Goal: Information Seeking & Learning: Understand process/instructions

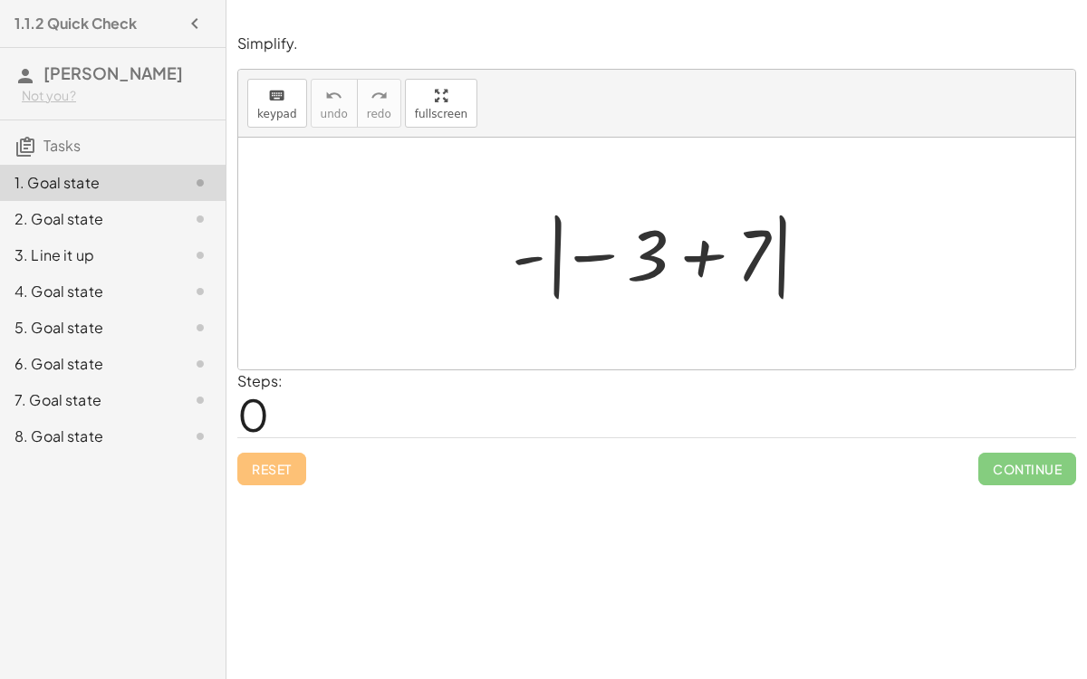
click at [438, 569] on div "Simplify. keyboard keypad undo undo redo redo fullscreen - | − 3 + 7 | × Steps:…" at bounding box center [656, 339] width 860 height 679
drag, startPoint x: 647, startPoint y: 253, endPoint x: 742, endPoint y: 254, distance: 94.2
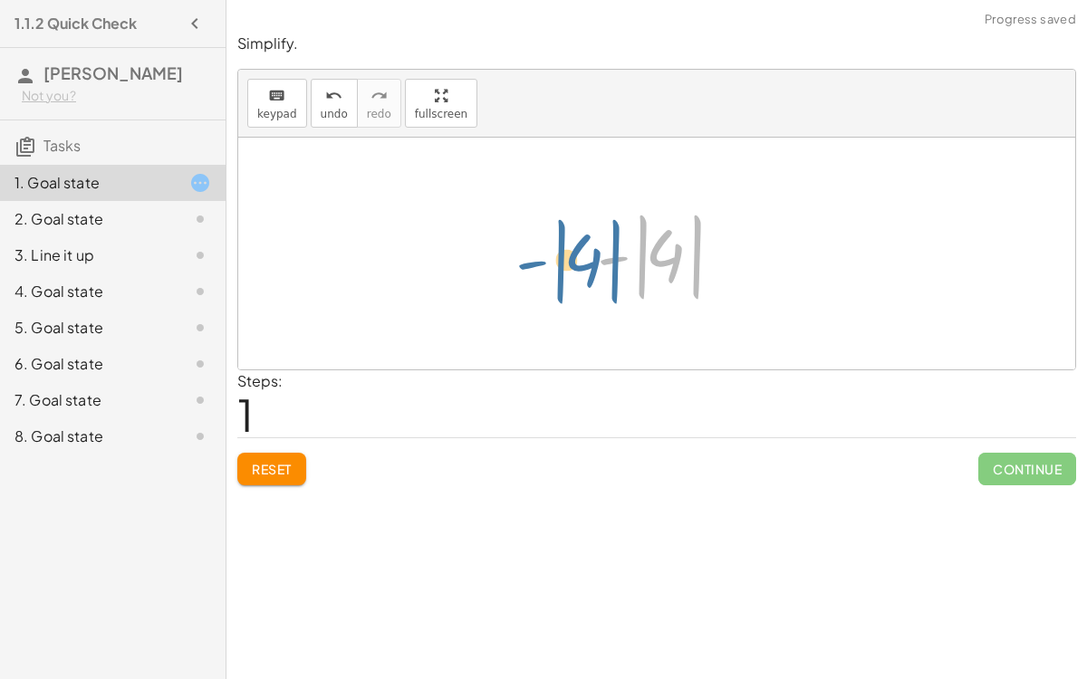
drag, startPoint x: 667, startPoint y: 251, endPoint x: 575, endPoint y: 247, distance: 92.4
click at [575, 247] on div "- | − 3 + 7 | - | 4 | - | | 4" at bounding box center [657, 254] width 175 height 110
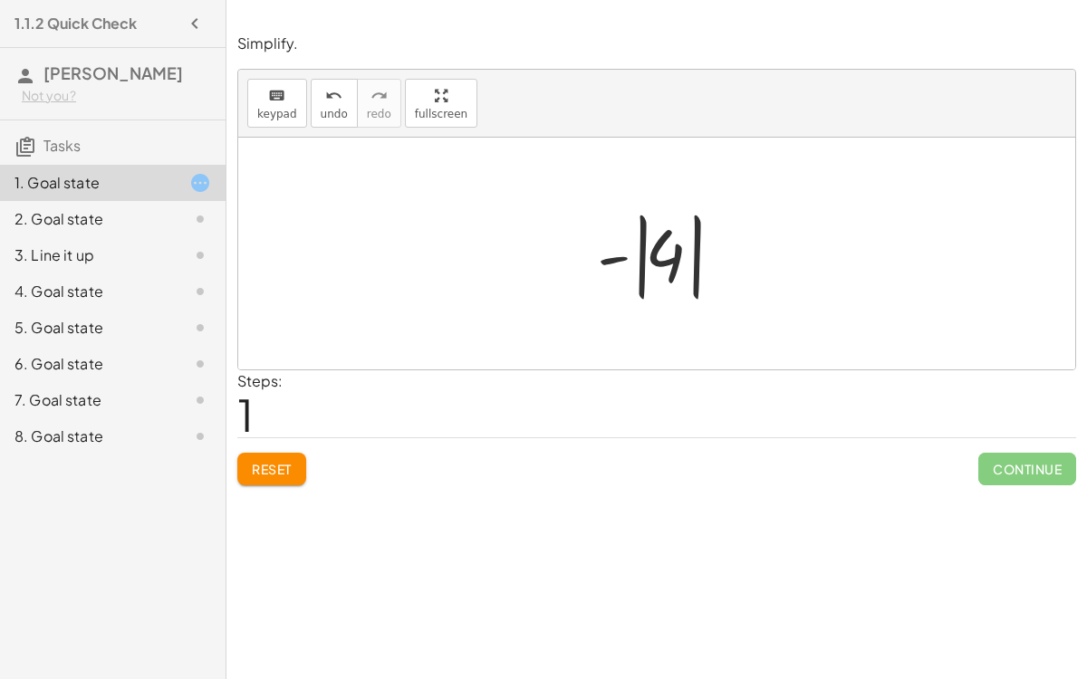
click at [612, 258] on div at bounding box center [664, 254] width 152 height 101
drag, startPoint x: 612, startPoint y: 258, endPoint x: 668, endPoint y: 257, distance: 56.1
click at [668, 257] on div at bounding box center [664, 254] width 152 height 101
click at [664, 256] on div at bounding box center [664, 254] width 152 height 101
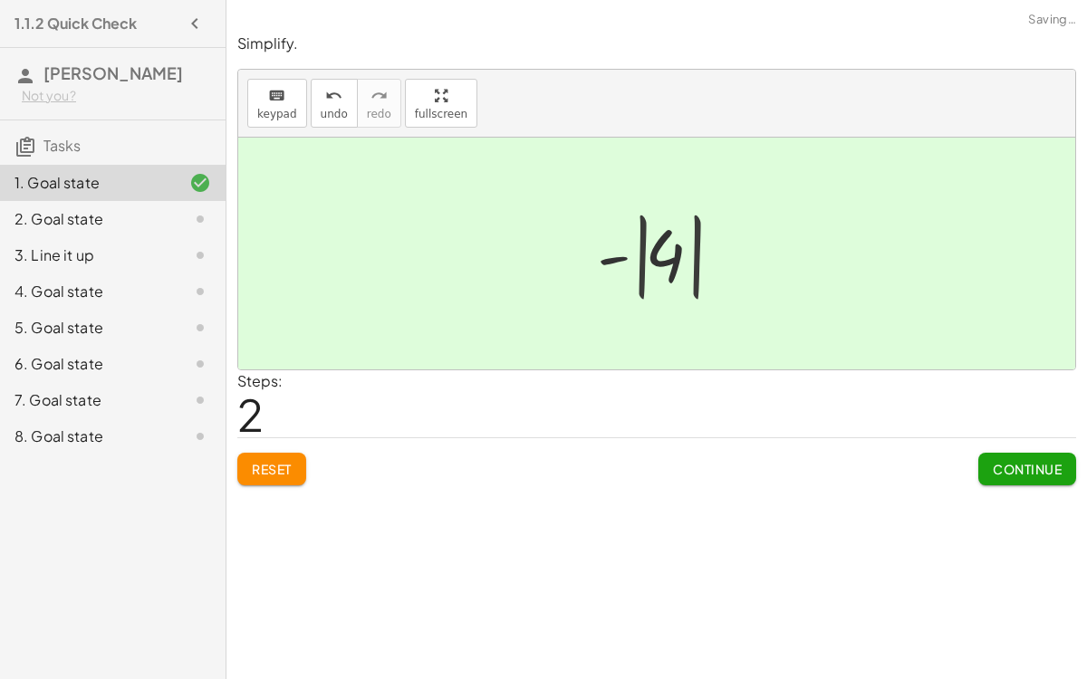
click at [664, 256] on div at bounding box center [663, 254] width 123 height 90
click at [1030, 464] on span "Continue" at bounding box center [1026, 469] width 69 height 16
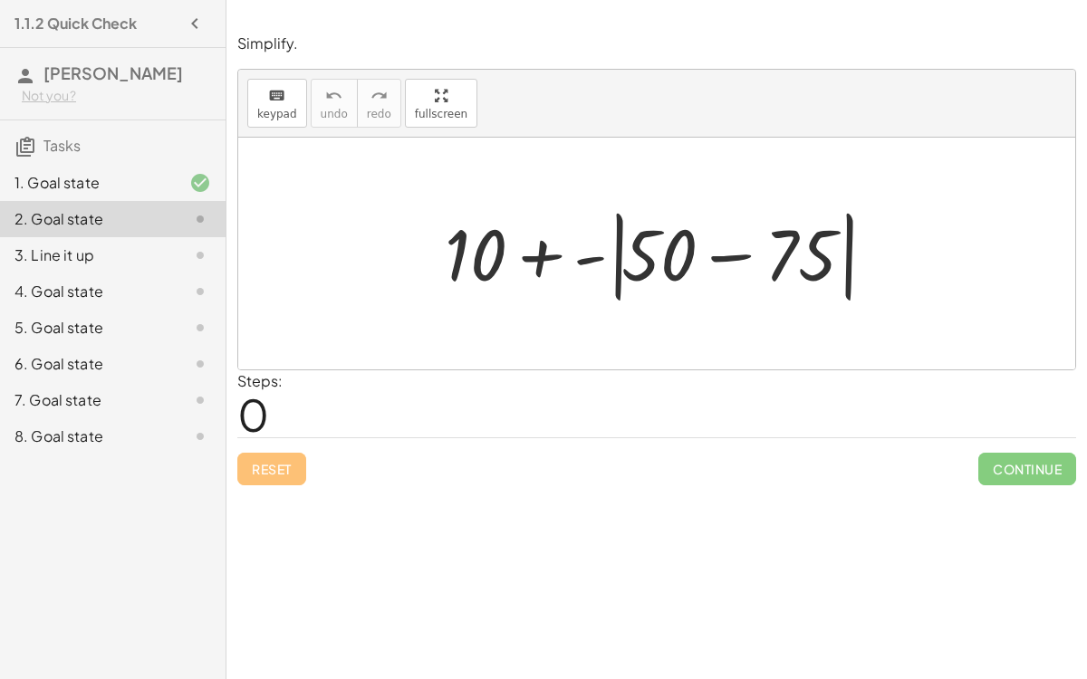
click at [663, 286] on div at bounding box center [664, 254] width 456 height 104
click at [655, 210] on div at bounding box center [664, 254] width 456 height 104
click at [591, 251] on div at bounding box center [664, 254] width 456 height 104
click at [591, 251] on div at bounding box center [664, 254] width 423 height 104
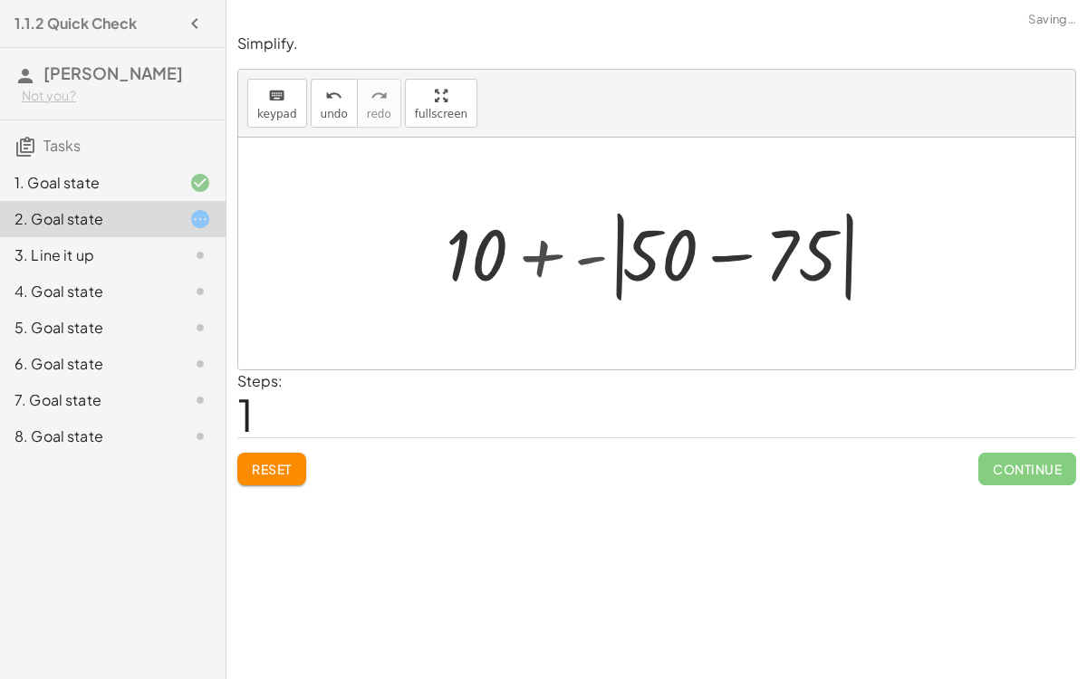
click at [591, 251] on div at bounding box center [664, 254] width 423 height 104
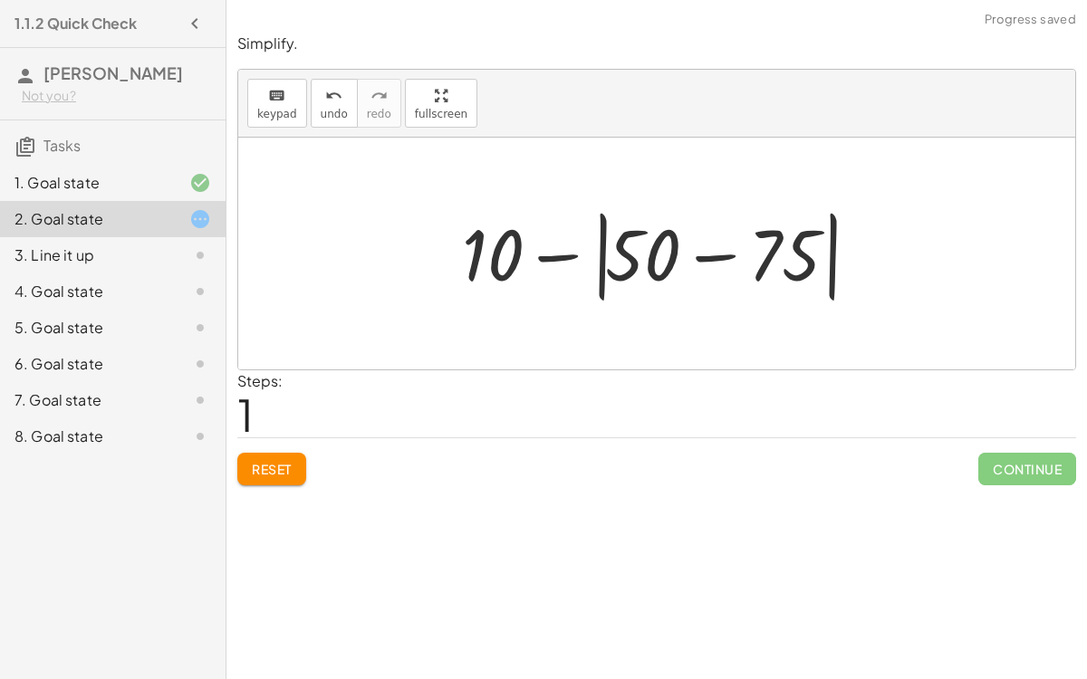
click at [618, 256] on div at bounding box center [664, 254] width 423 height 104
click at [557, 259] on div at bounding box center [664, 254] width 423 height 104
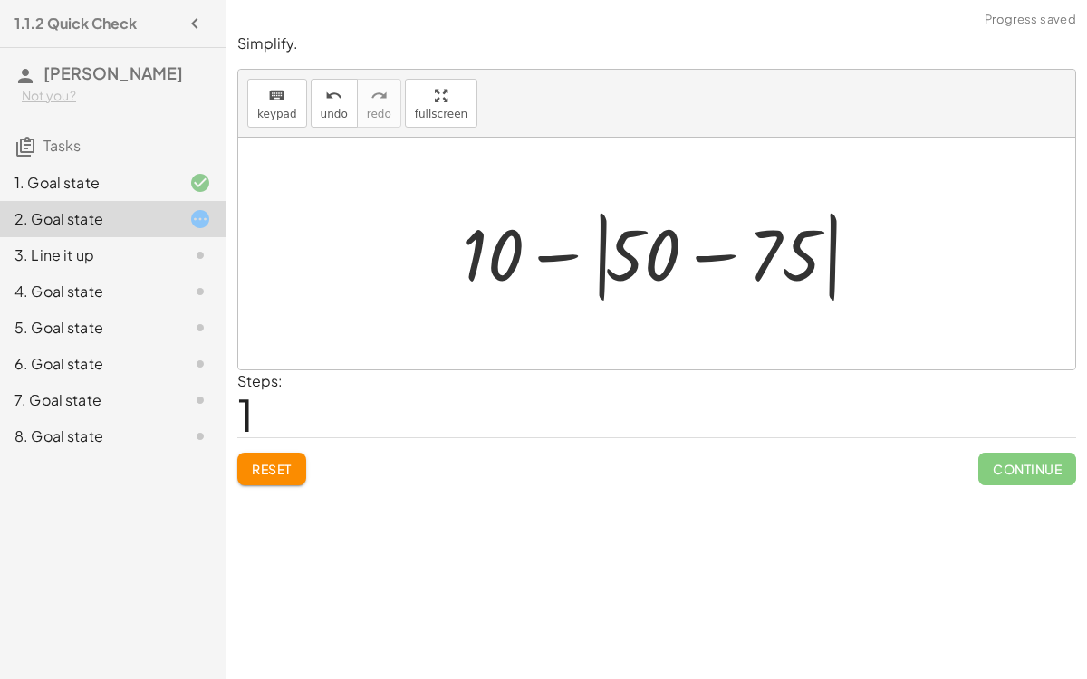
click at [557, 259] on div at bounding box center [664, 254] width 423 height 104
click at [708, 252] on div at bounding box center [664, 254] width 423 height 104
click at [708, 252] on div at bounding box center [663, 254] width 320 height 101
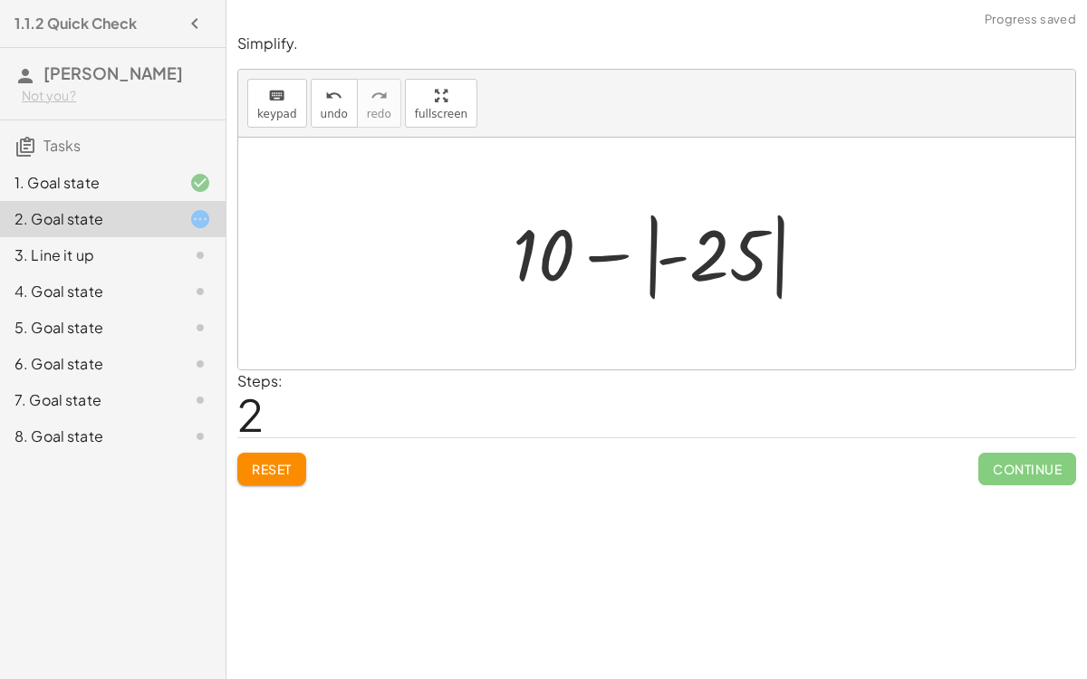
click at [728, 261] on div at bounding box center [663, 254] width 320 height 101
click at [728, 261] on div at bounding box center [663, 253] width 257 height 93
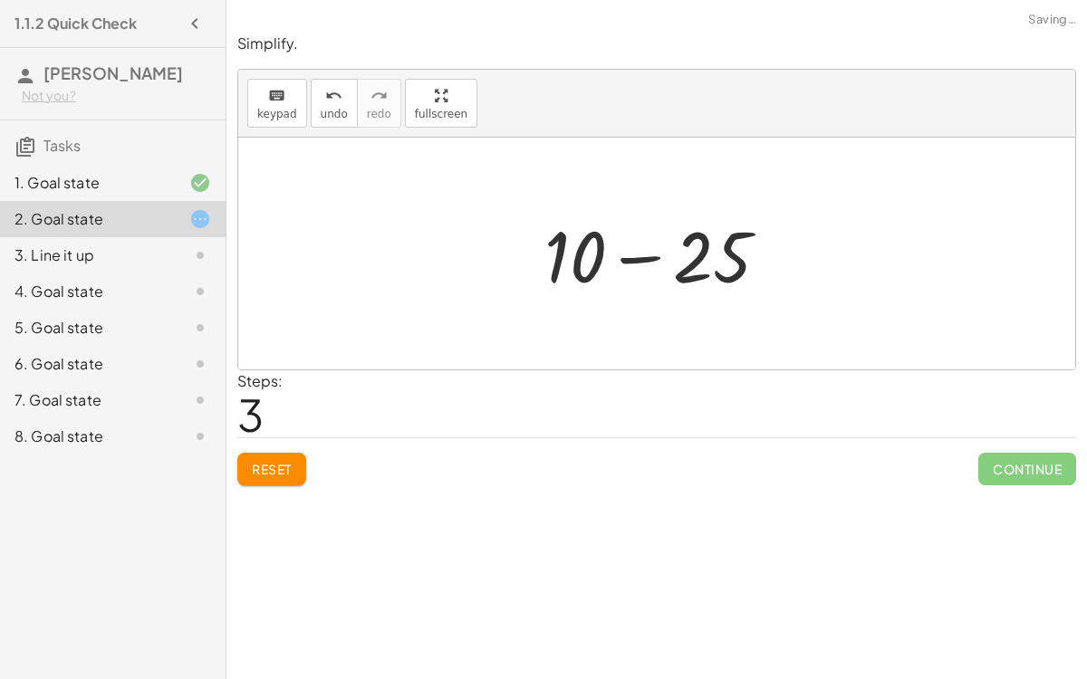
click at [694, 261] on div at bounding box center [663, 253] width 257 height 93
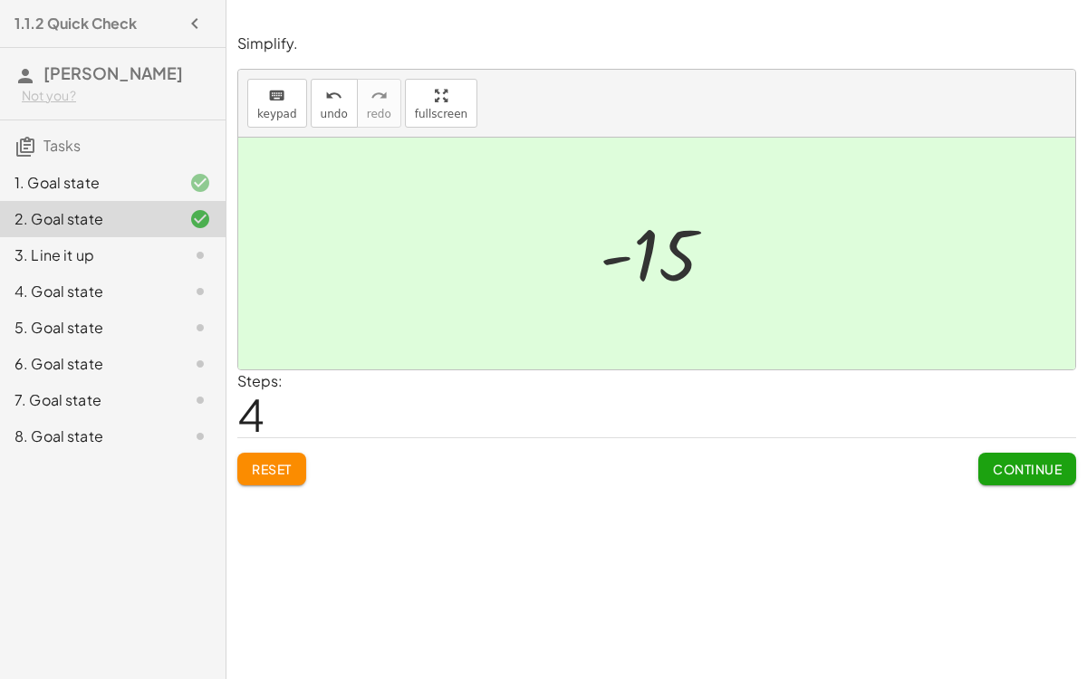
click at [990, 448] on div "Continue" at bounding box center [1027, 461] width 98 height 47
click at [1012, 454] on button "Continue" at bounding box center [1027, 469] width 98 height 33
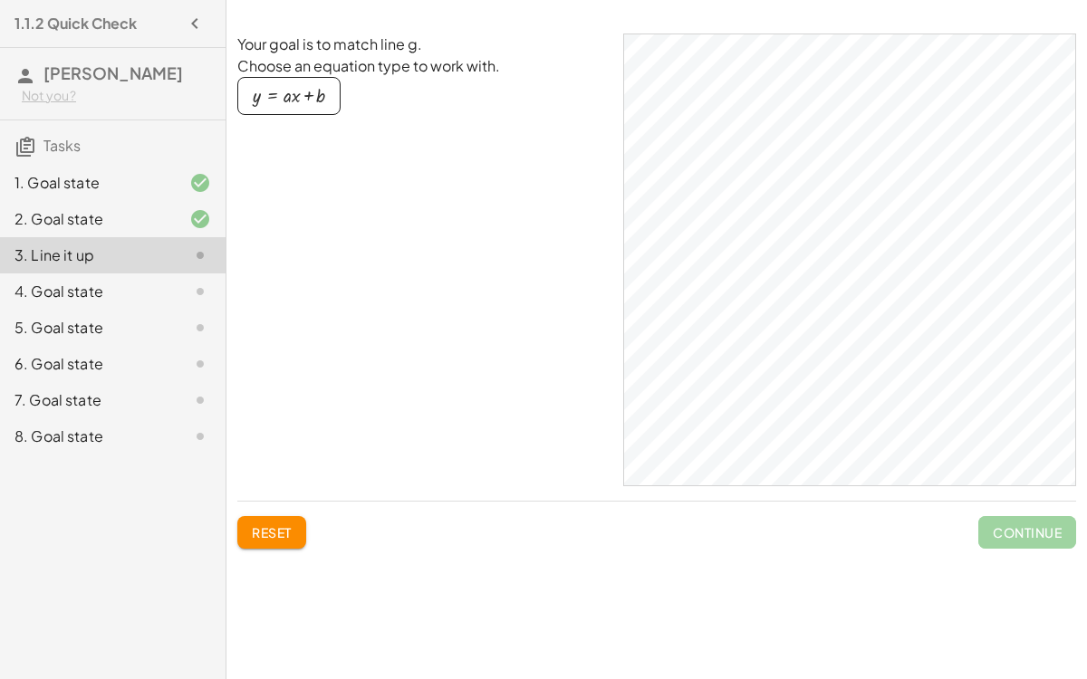
click at [164, 282] on div at bounding box center [185, 292] width 51 height 22
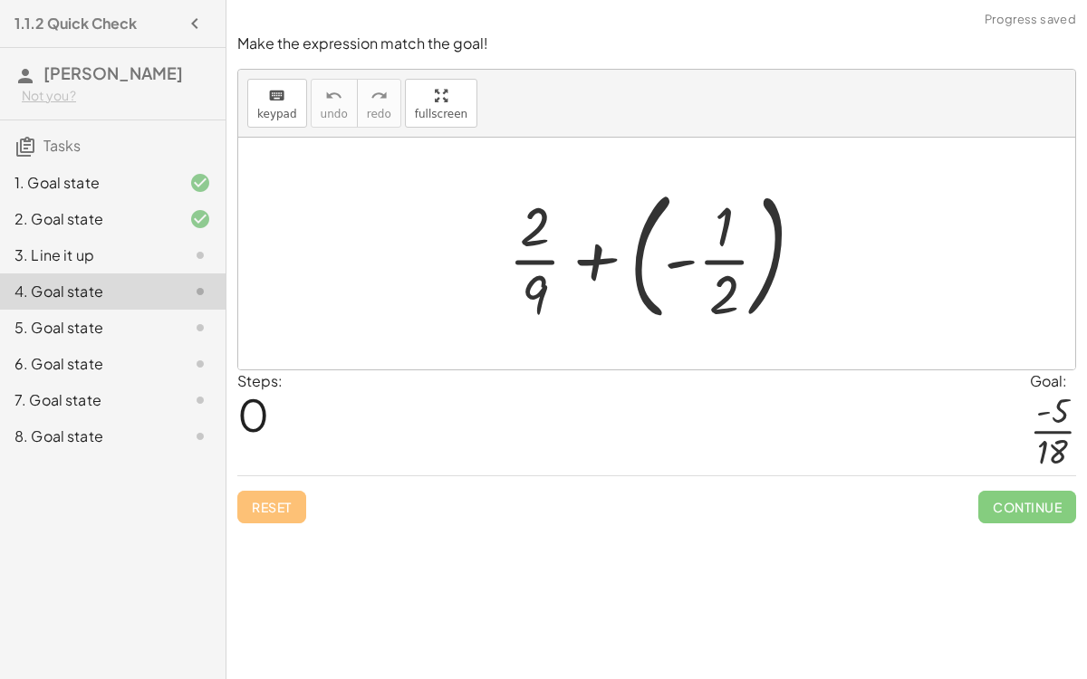
click at [644, 295] on div at bounding box center [663, 253] width 329 height 150
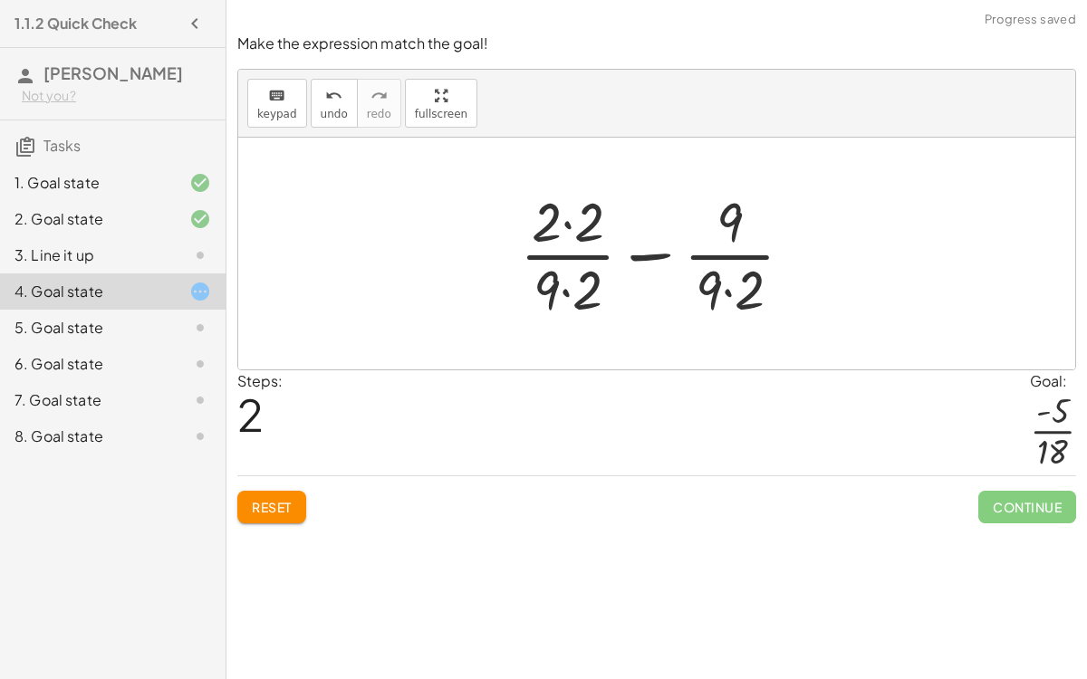
click at [577, 252] on div at bounding box center [664, 253] width 306 height 139
click at [572, 251] on div at bounding box center [664, 253] width 306 height 139
click at [695, 254] on div at bounding box center [664, 253] width 306 height 139
click at [646, 257] on div at bounding box center [664, 253] width 306 height 139
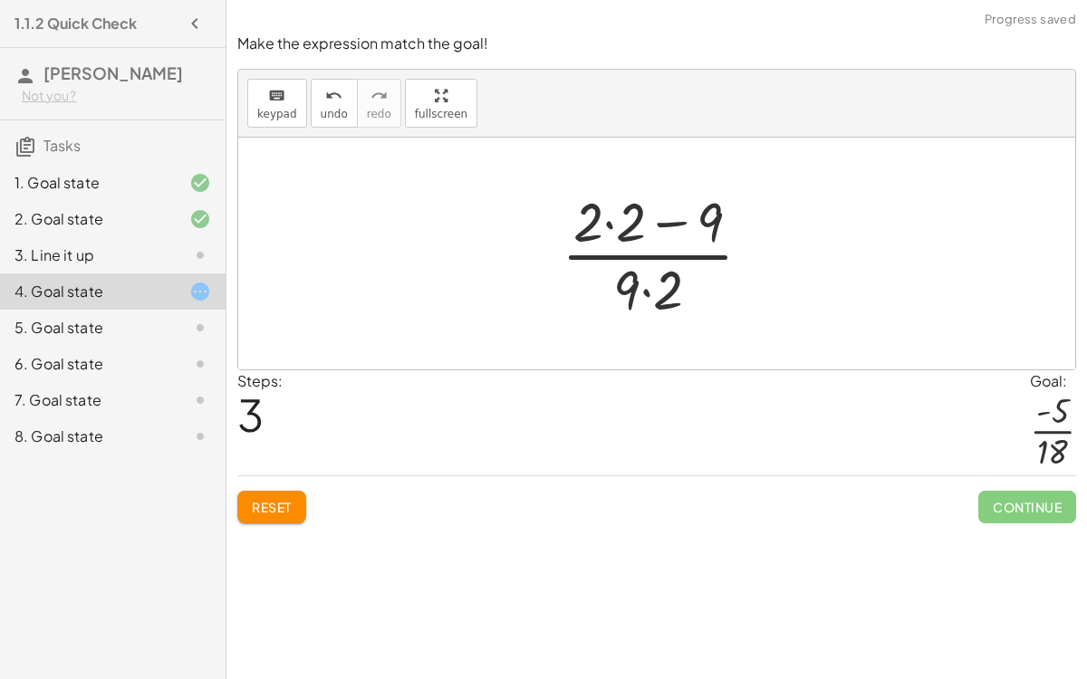
click at [667, 254] on div at bounding box center [663, 253] width 223 height 139
click at [637, 219] on div at bounding box center [663, 253] width 223 height 139
click at [654, 220] on div at bounding box center [663, 253] width 180 height 139
click at [658, 283] on div at bounding box center [663, 253] width 142 height 139
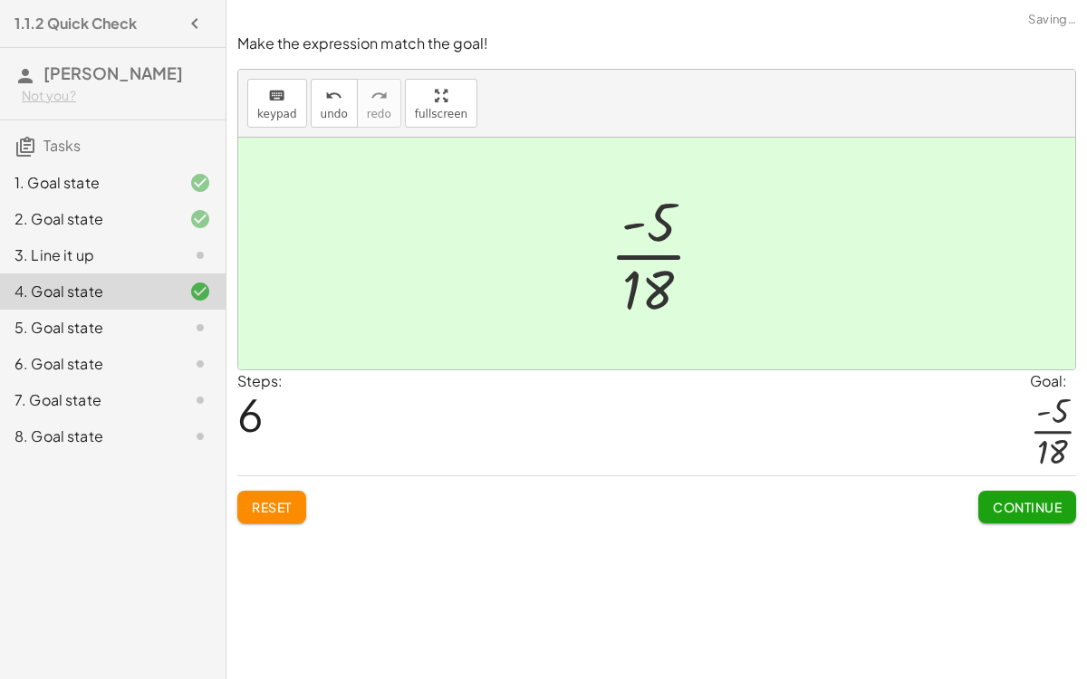
click at [646, 253] on div at bounding box center [664, 253] width 128 height 139
click at [1011, 511] on span "Continue" at bounding box center [1026, 507] width 69 height 16
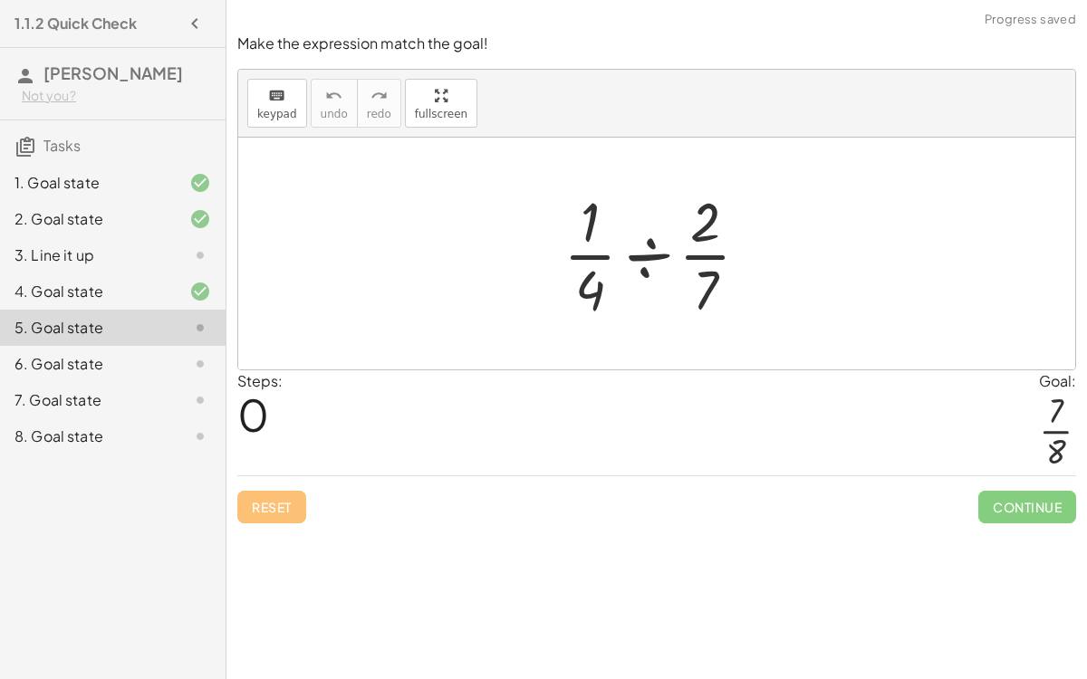
click at [593, 225] on div at bounding box center [663, 253] width 218 height 139
click at [645, 262] on div at bounding box center [663, 253] width 218 height 139
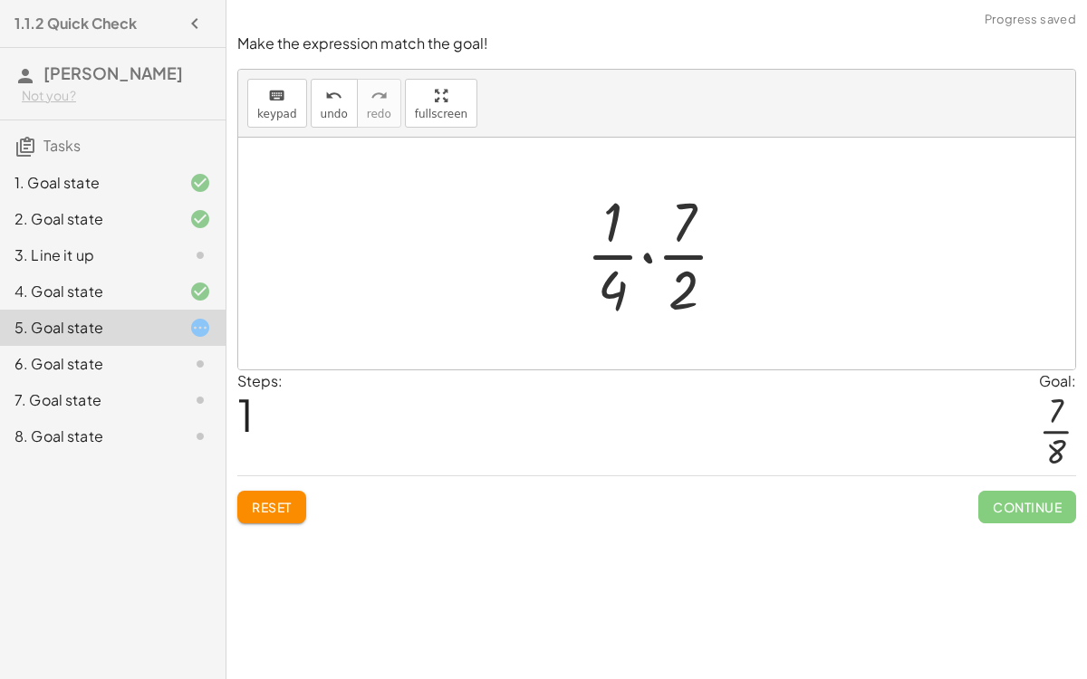
click at [674, 246] on div at bounding box center [664, 253] width 174 height 139
click at [617, 248] on div at bounding box center [664, 253] width 174 height 139
click at [646, 253] on div at bounding box center [664, 253] width 174 height 139
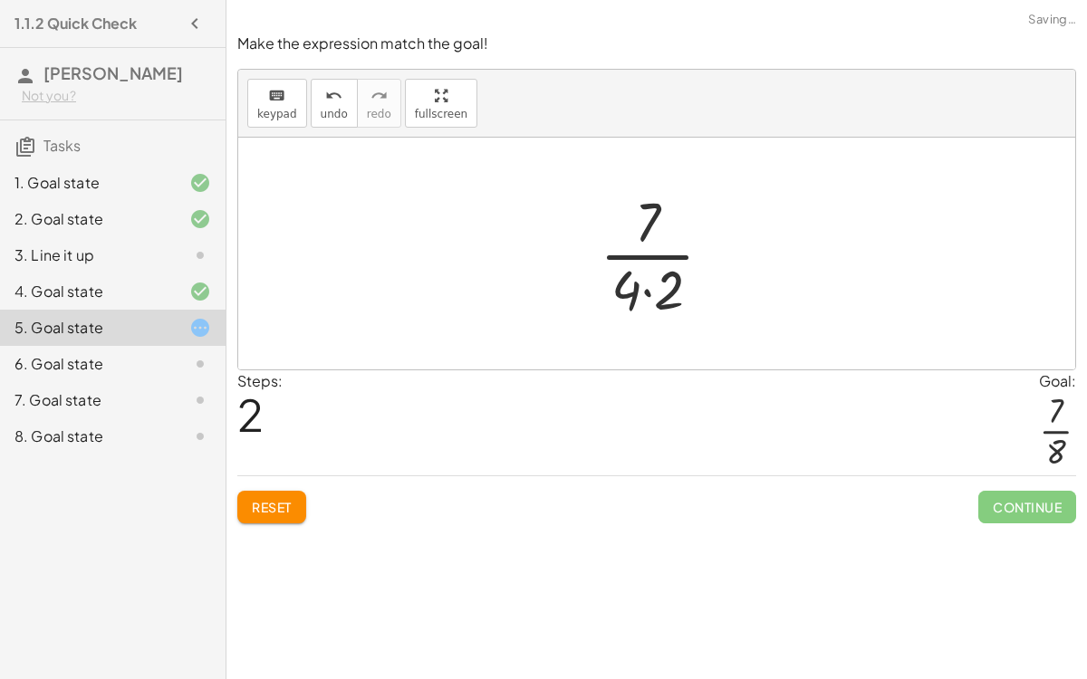
click at [643, 287] on div at bounding box center [663, 253] width 146 height 139
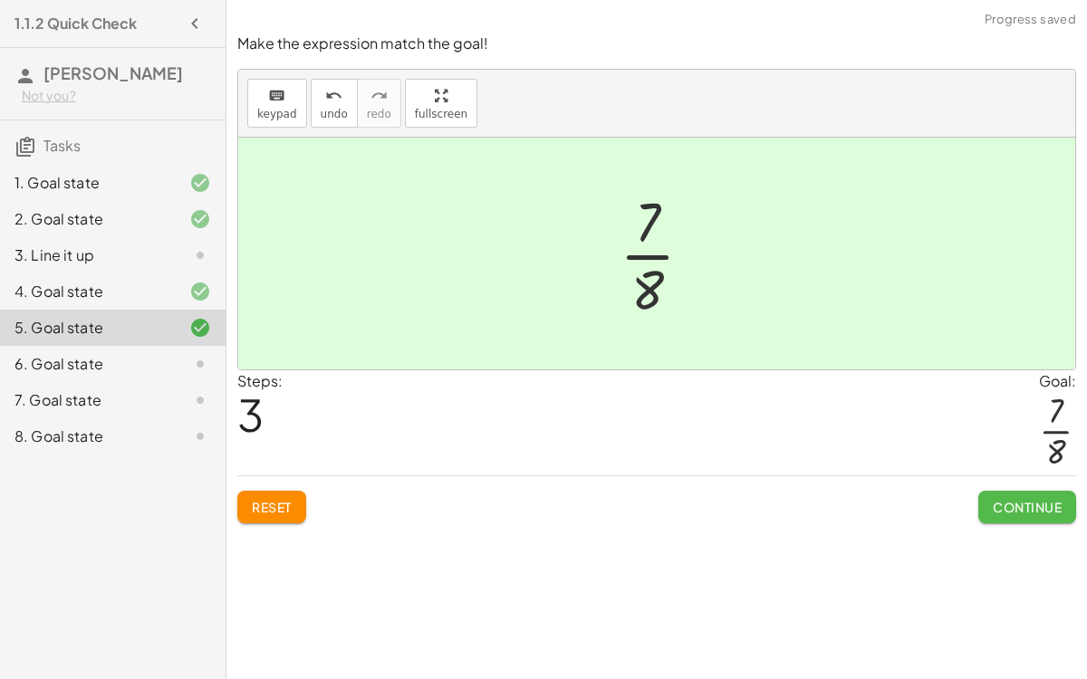
click at [1004, 499] on span "Continue" at bounding box center [1026, 507] width 69 height 16
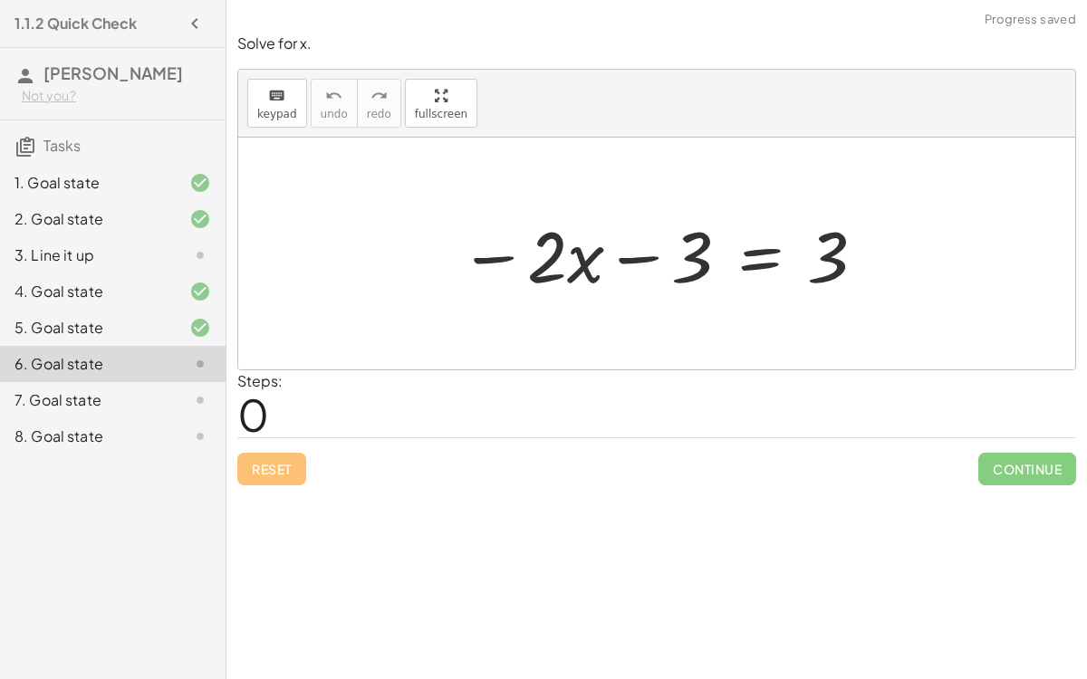
click at [642, 253] on div at bounding box center [663, 253] width 426 height 93
click at [490, 259] on div at bounding box center [663, 253] width 426 height 93
click at [827, 251] on div at bounding box center [663, 253] width 426 height 93
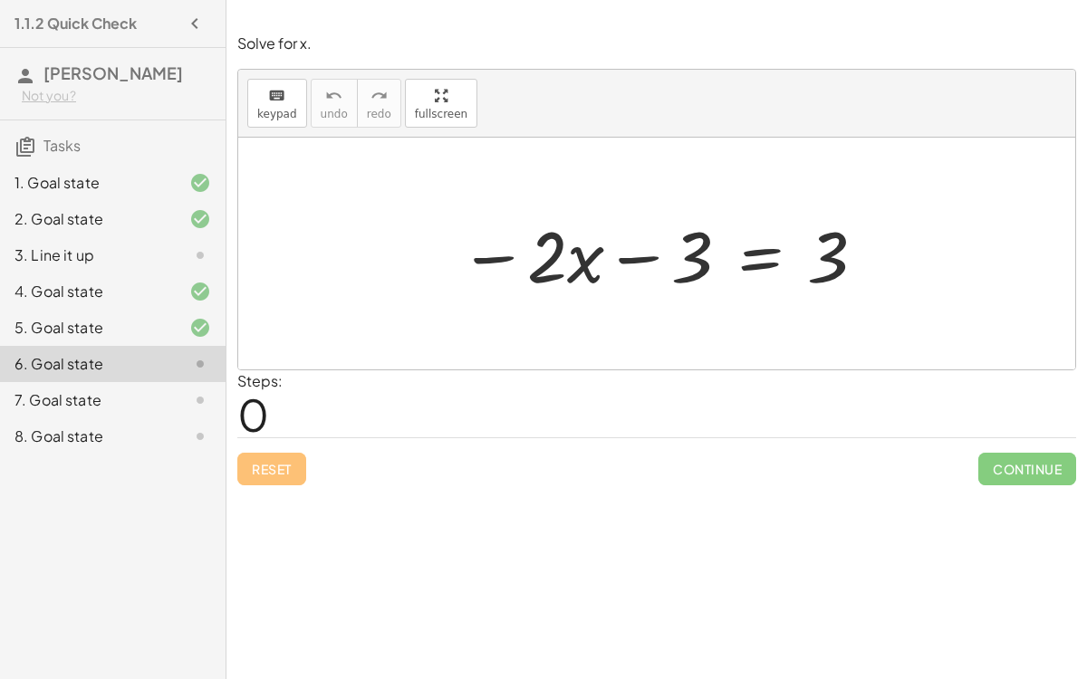
click at [737, 248] on div at bounding box center [663, 253] width 426 height 93
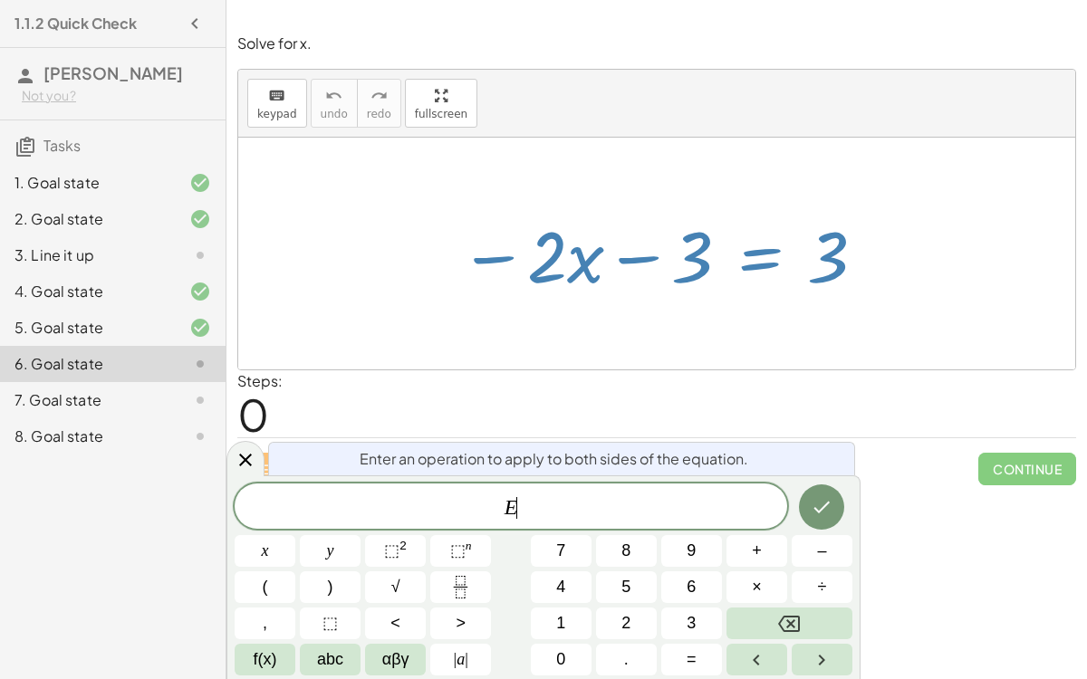
click at [697, 294] on div at bounding box center [663, 253] width 426 height 93
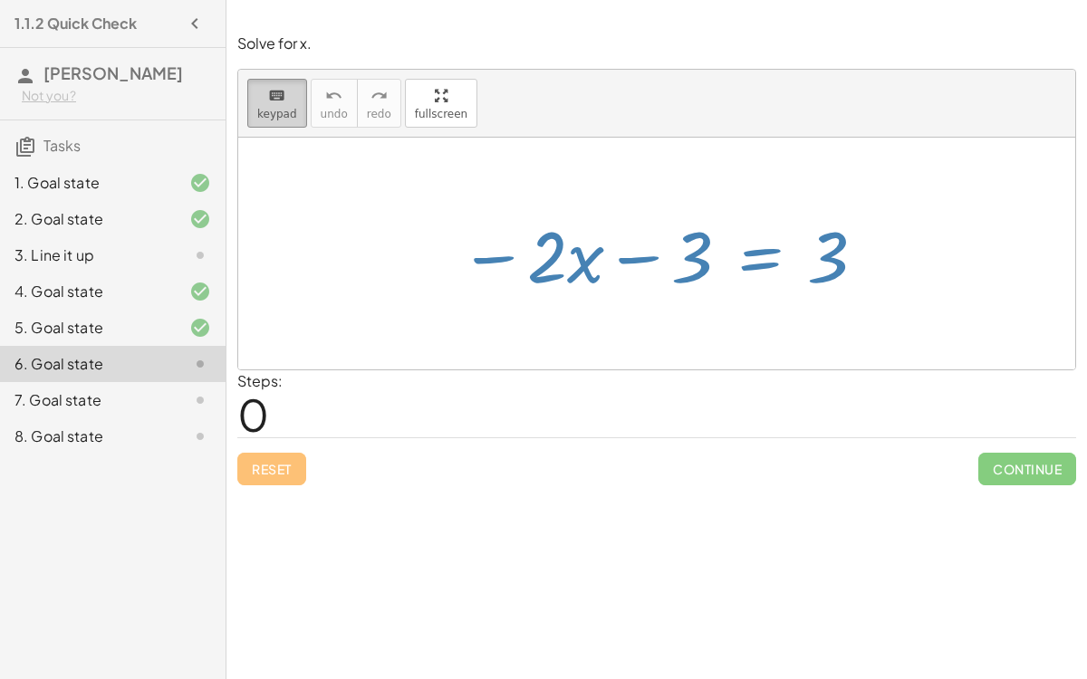
click at [262, 102] on div "keyboard" at bounding box center [277, 95] width 40 height 22
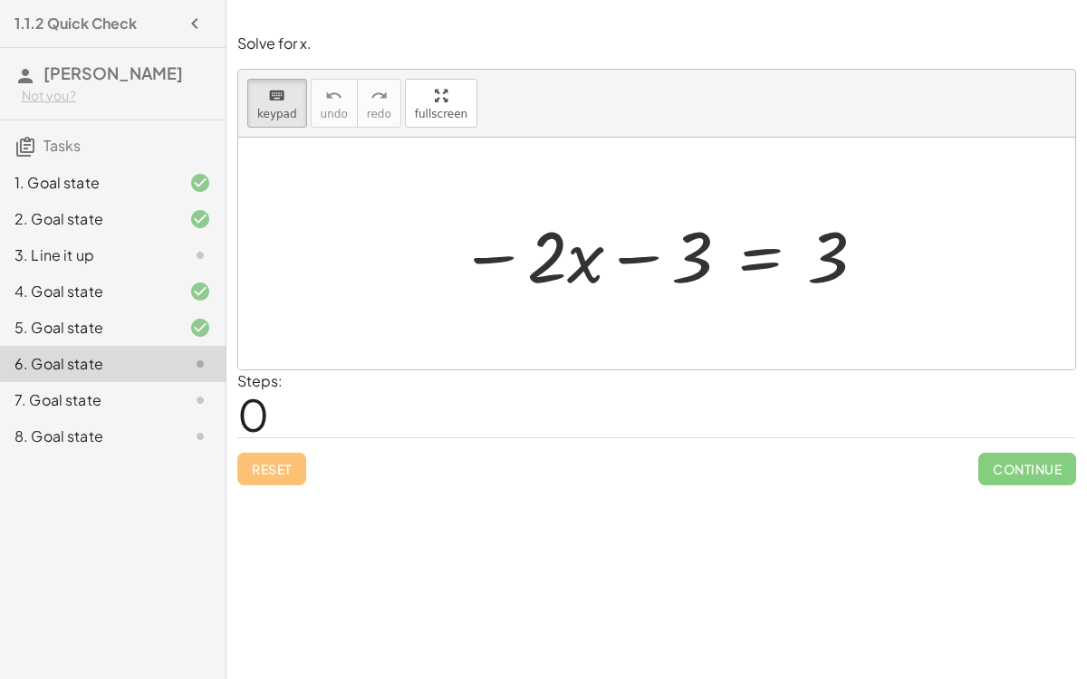
click at [684, 357] on div at bounding box center [656, 254] width 837 height 232
drag, startPoint x: 694, startPoint y: 253, endPoint x: 814, endPoint y: 246, distance: 119.7
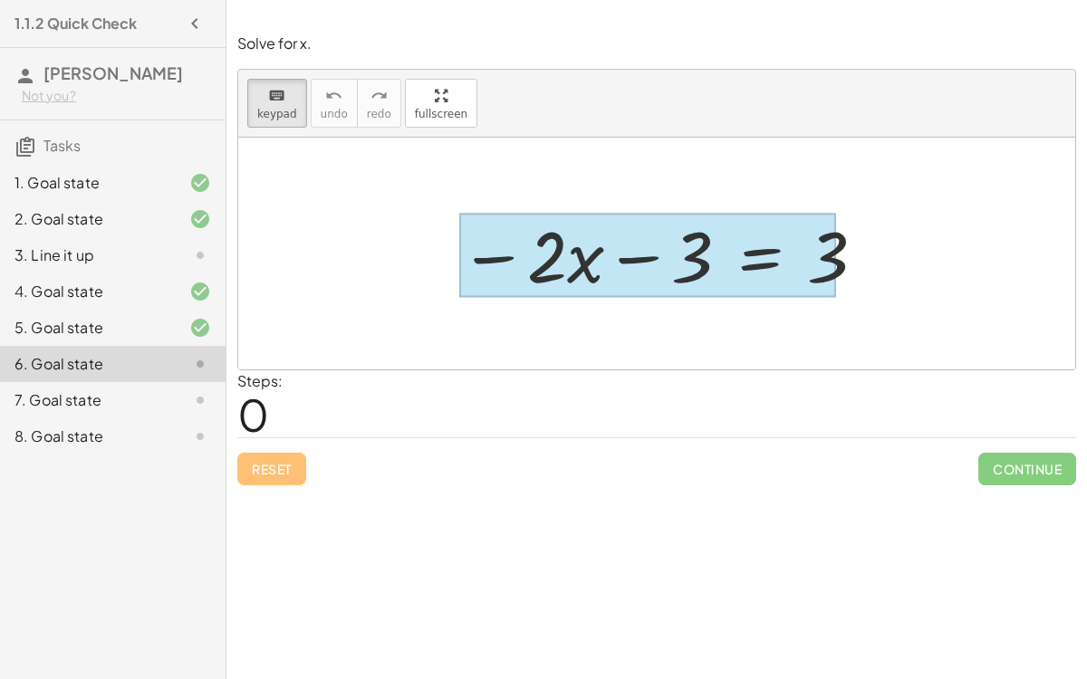
click at [777, 248] on div at bounding box center [647, 256] width 377 height 84
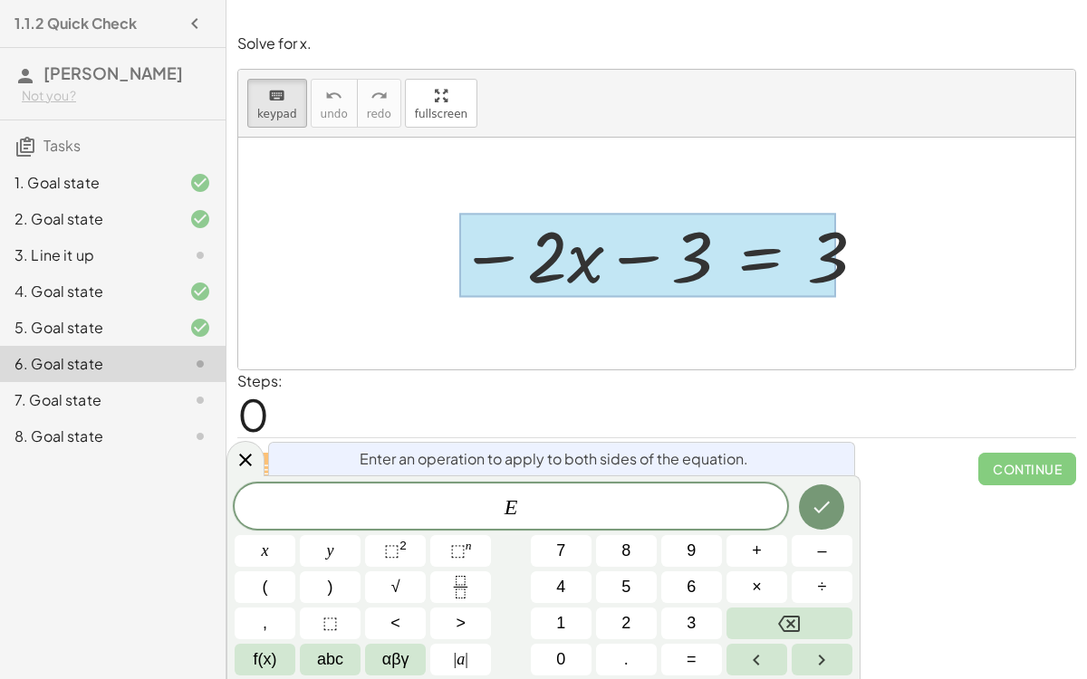
click at [802, 355] on div at bounding box center [656, 254] width 837 height 232
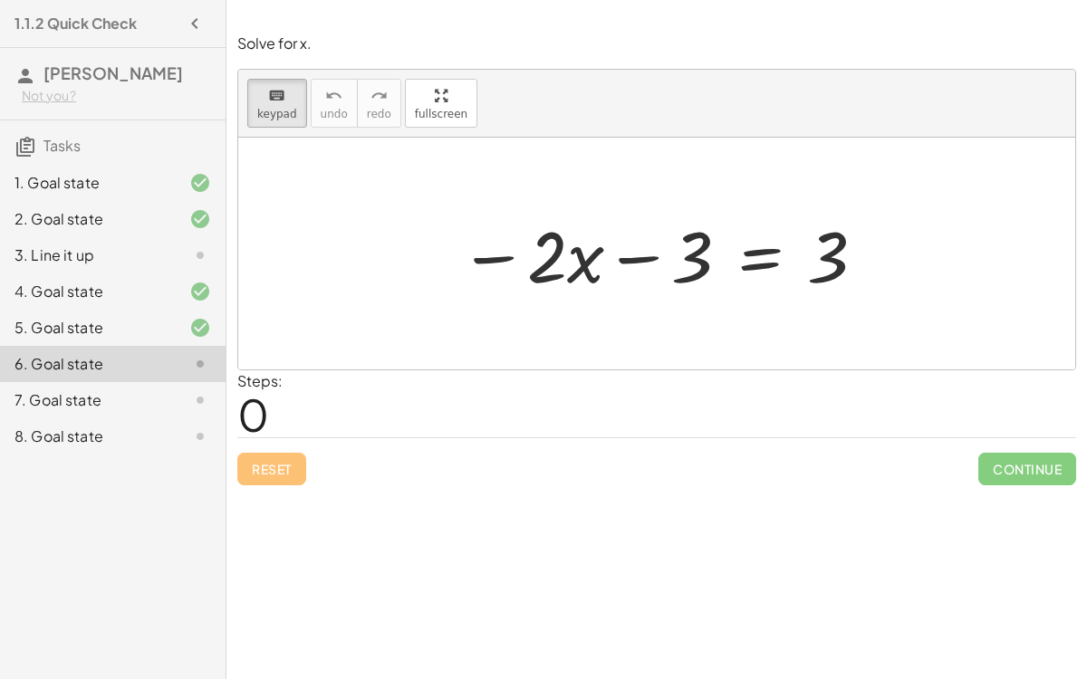
click at [529, 569] on div "Simplify. keyboard keypad undo undo redo redo fullscreen - | − 3 + 7 | - | 4 | …" at bounding box center [656, 339] width 860 height 679
click at [669, 257] on div at bounding box center [658, 257] width 109 height 81
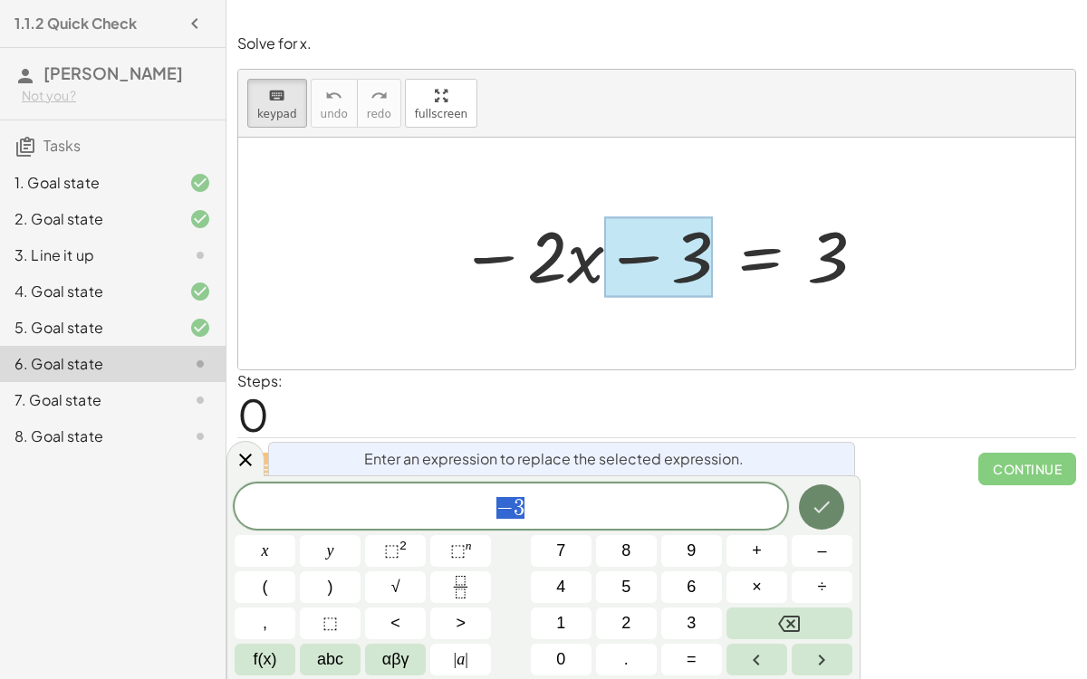
click at [819, 497] on icon "Done" at bounding box center [821, 507] width 22 height 22
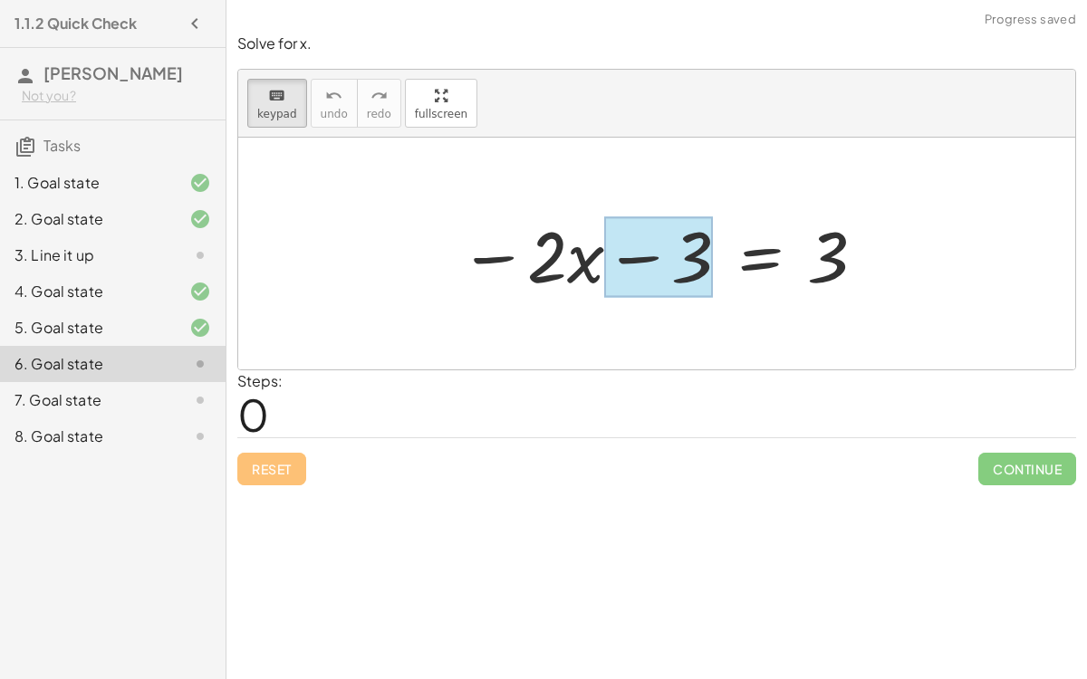
click at [643, 259] on div at bounding box center [658, 257] width 109 height 81
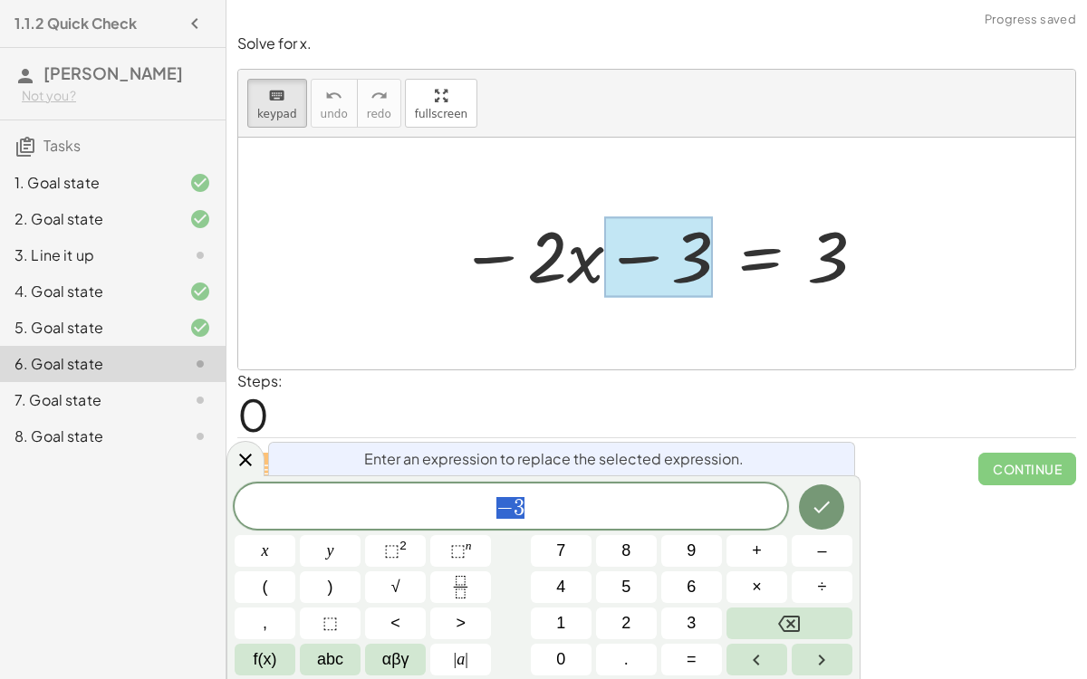
click at [546, 514] on span "− 3" at bounding box center [511, 507] width 552 height 25
click at [836, 506] on button "Done" at bounding box center [821, 506] width 45 height 45
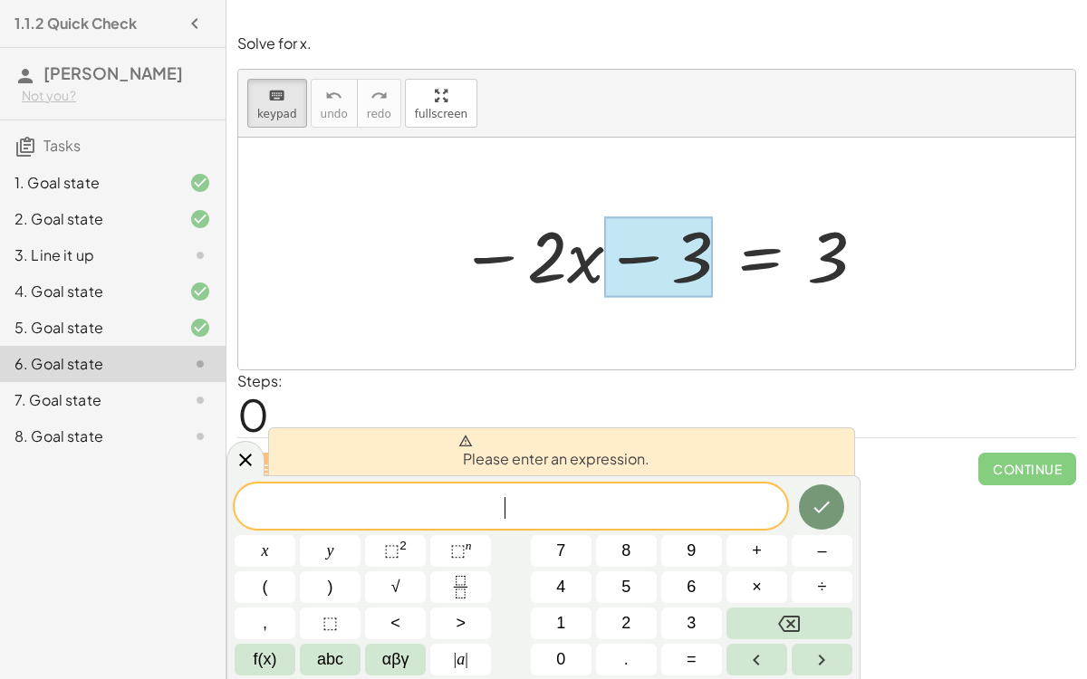
click at [737, 386] on div "Steps: 0" at bounding box center [656, 403] width 838 height 67
click at [268, 92] on icon "keyboard" at bounding box center [276, 96] width 17 height 22
click at [265, 110] on span "keypad" at bounding box center [277, 114] width 40 height 13
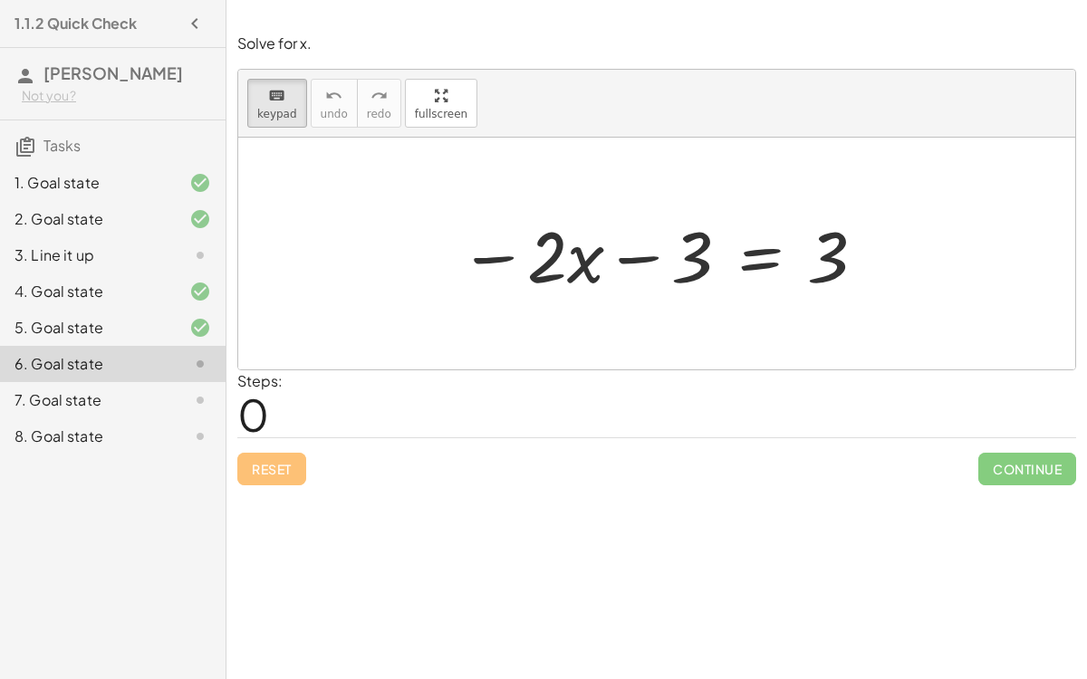
drag, startPoint x: 560, startPoint y: 259, endPoint x: 340, endPoint y: 275, distance: 221.5
click at [688, 273] on div at bounding box center [658, 257] width 109 height 81
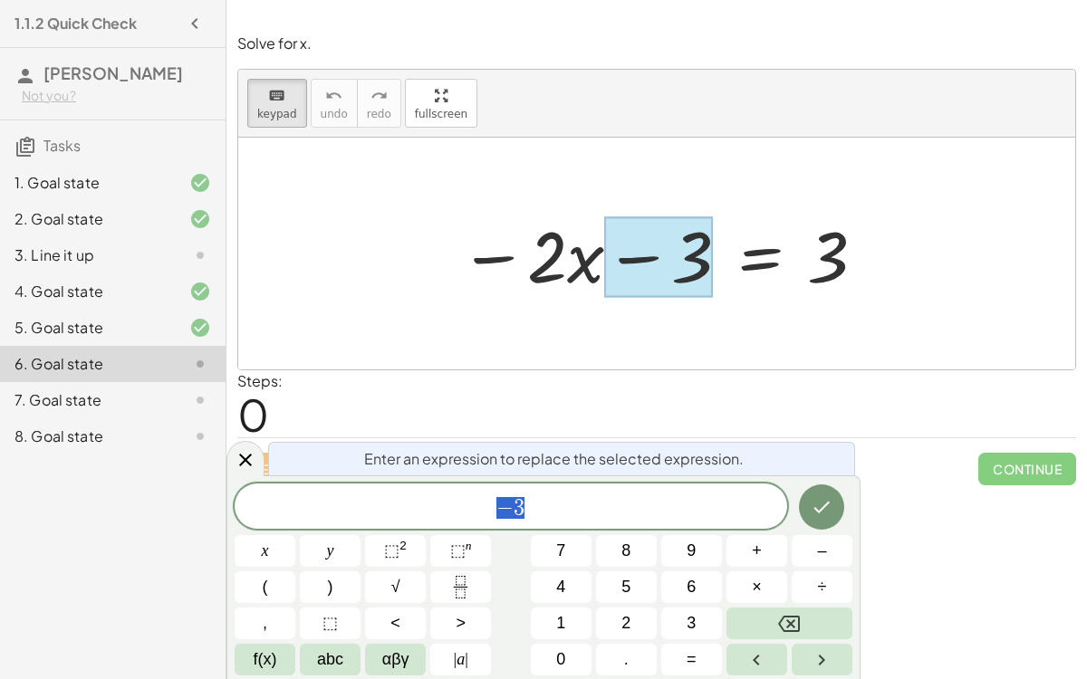
click at [560, 517] on span "− 3" at bounding box center [511, 507] width 552 height 25
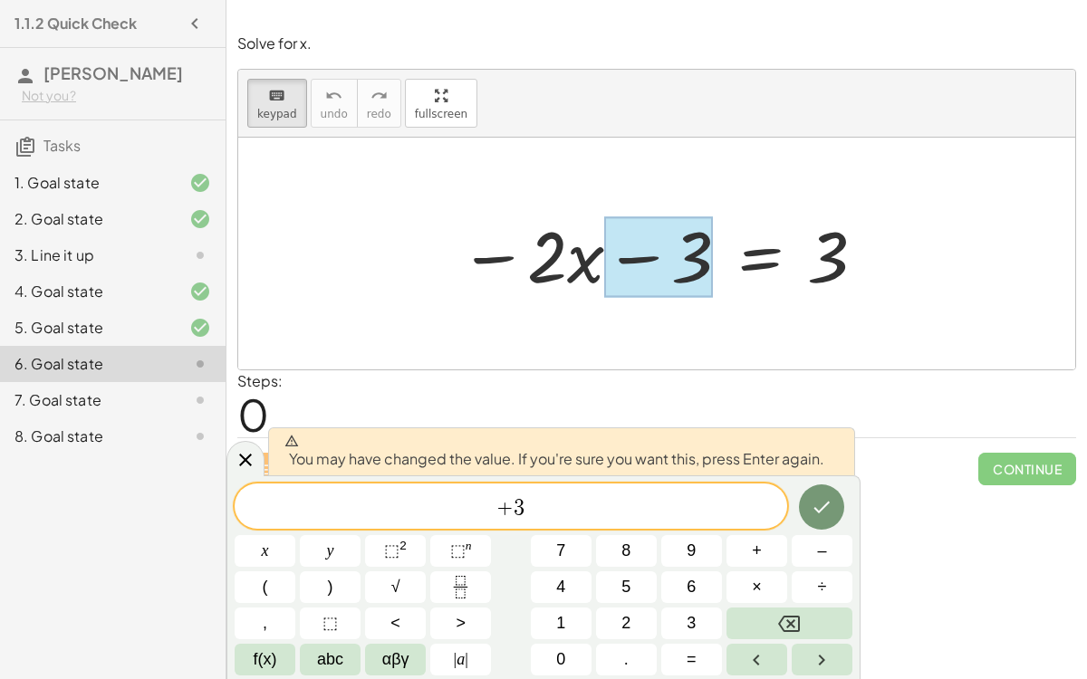
drag, startPoint x: 648, startPoint y: 244, endPoint x: 708, endPoint y: 243, distance: 59.8
click at [708, 243] on div at bounding box center [658, 257] width 109 height 81
click at [814, 491] on button "Done" at bounding box center [821, 506] width 45 height 45
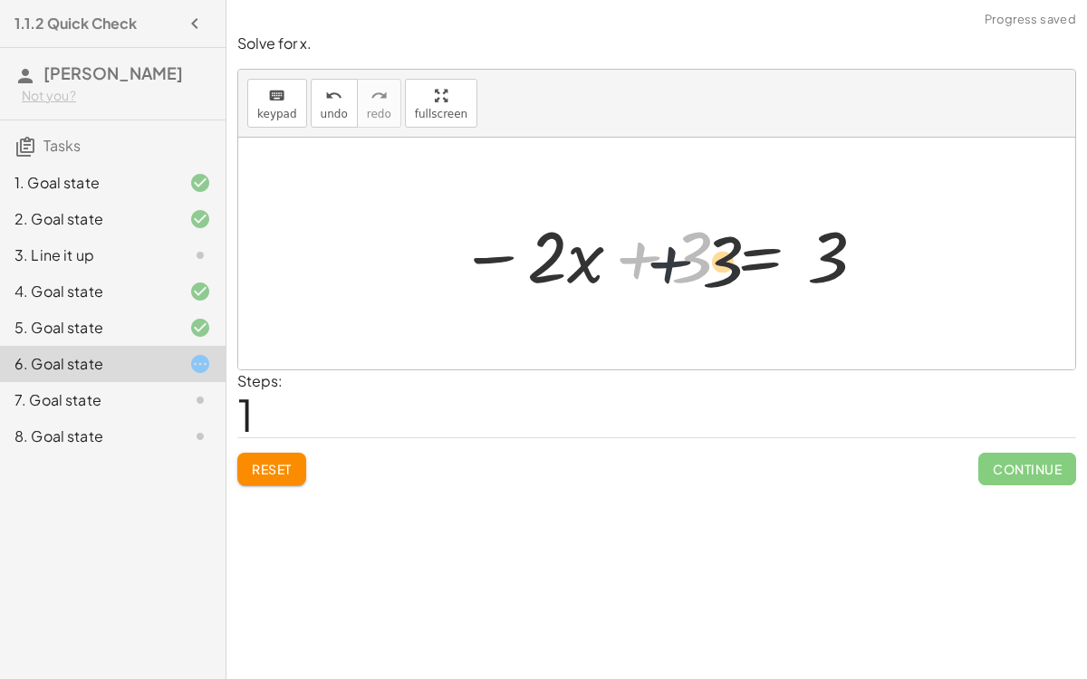
drag, startPoint x: 642, startPoint y: 252, endPoint x: 672, endPoint y: 249, distance: 30.0
click at [672, 249] on div at bounding box center [663, 253] width 426 height 93
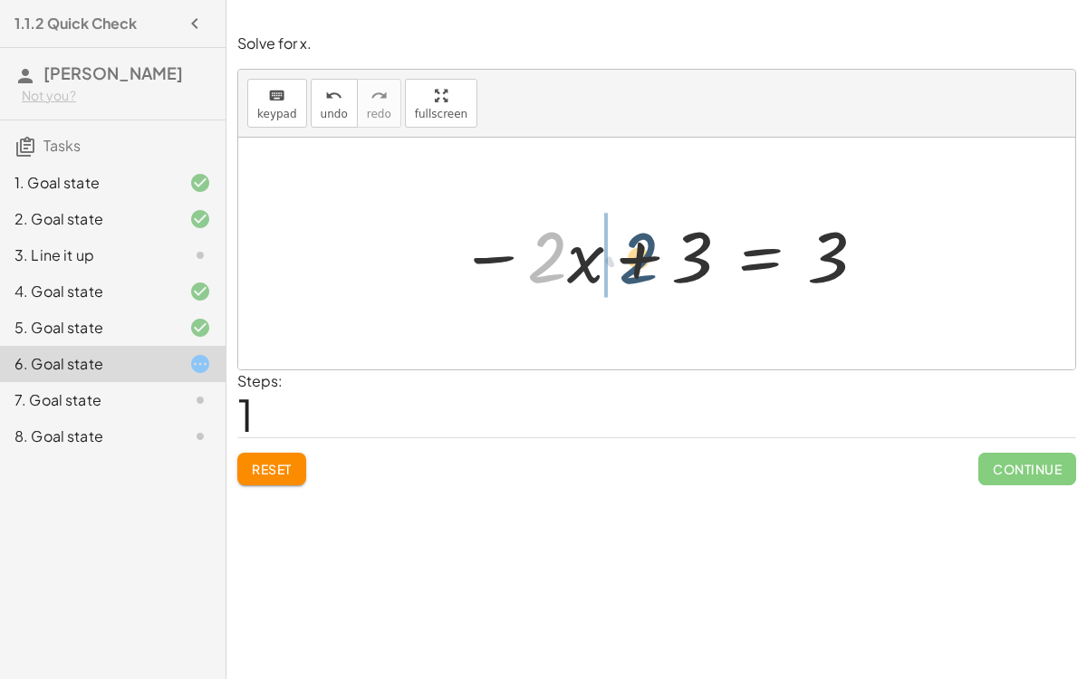
drag, startPoint x: 560, startPoint y: 259, endPoint x: 653, endPoint y: 258, distance: 92.4
click at [653, 258] on div at bounding box center [663, 253] width 426 height 93
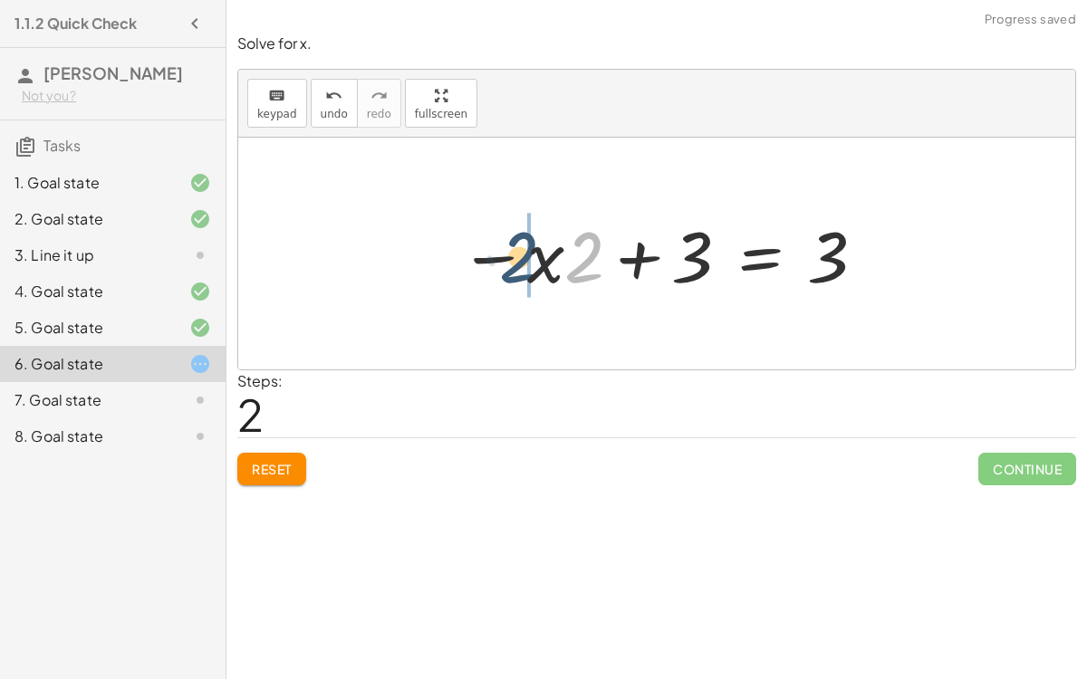
drag, startPoint x: 577, startPoint y: 263, endPoint x: 513, endPoint y: 261, distance: 63.4
click at [513, 261] on div at bounding box center [663, 253] width 426 height 93
click at [289, 468] on span "Reset" at bounding box center [272, 469] width 40 height 16
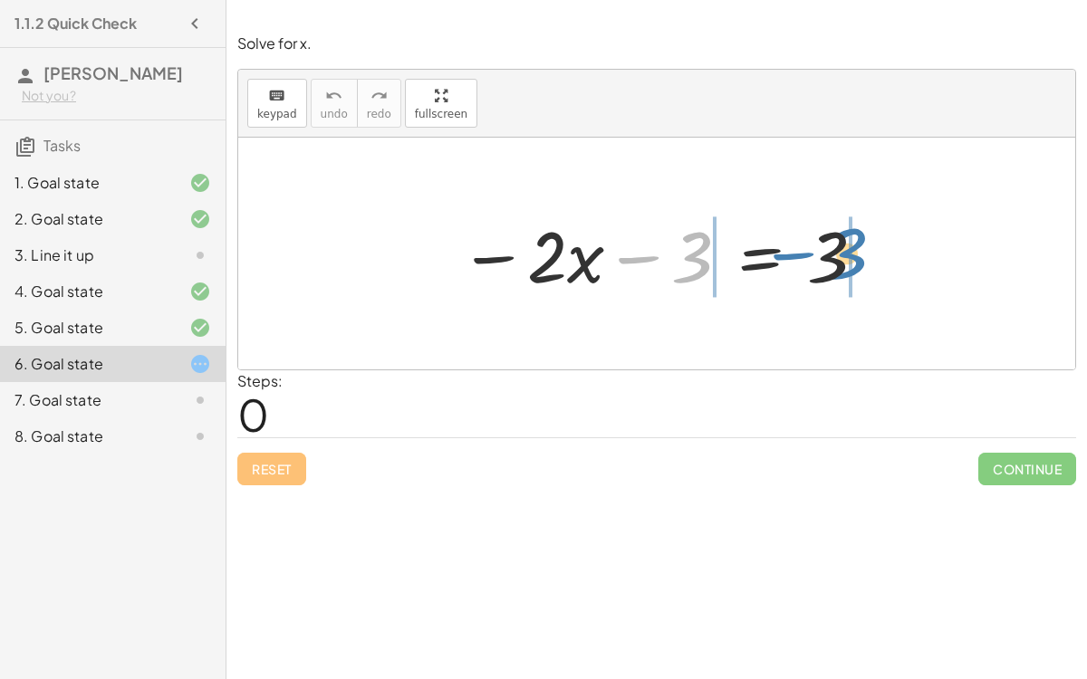
drag, startPoint x: 689, startPoint y: 263, endPoint x: 844, endPoint y: 260, distance: 154.9
click at [844, 260] on div at bounding box center [663, 253] width 426 height 93
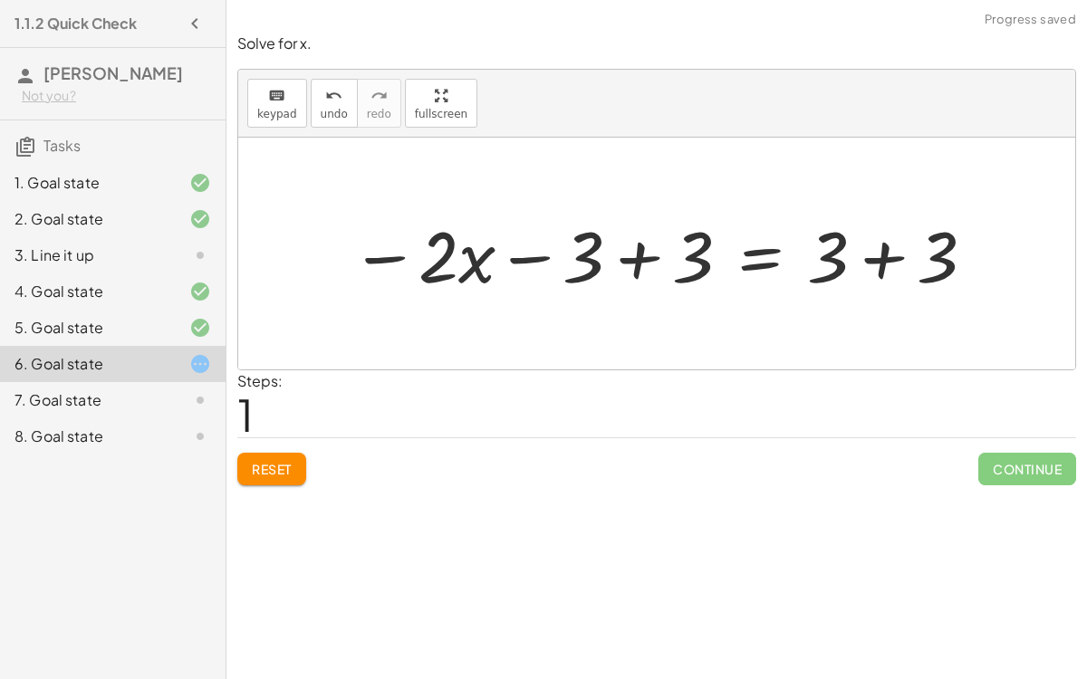
click at [670, 258] on div at bounding box center [663, 253] width 645 height 93
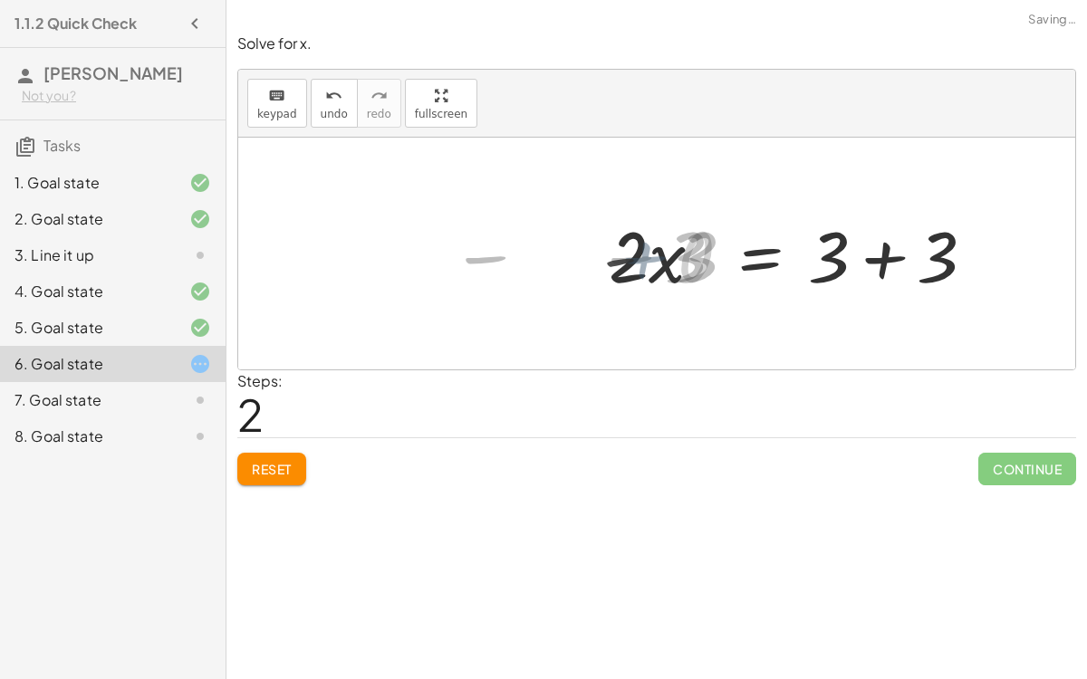
click at [889, 245] on div at bounding box center [796, 253] width 405 height 93
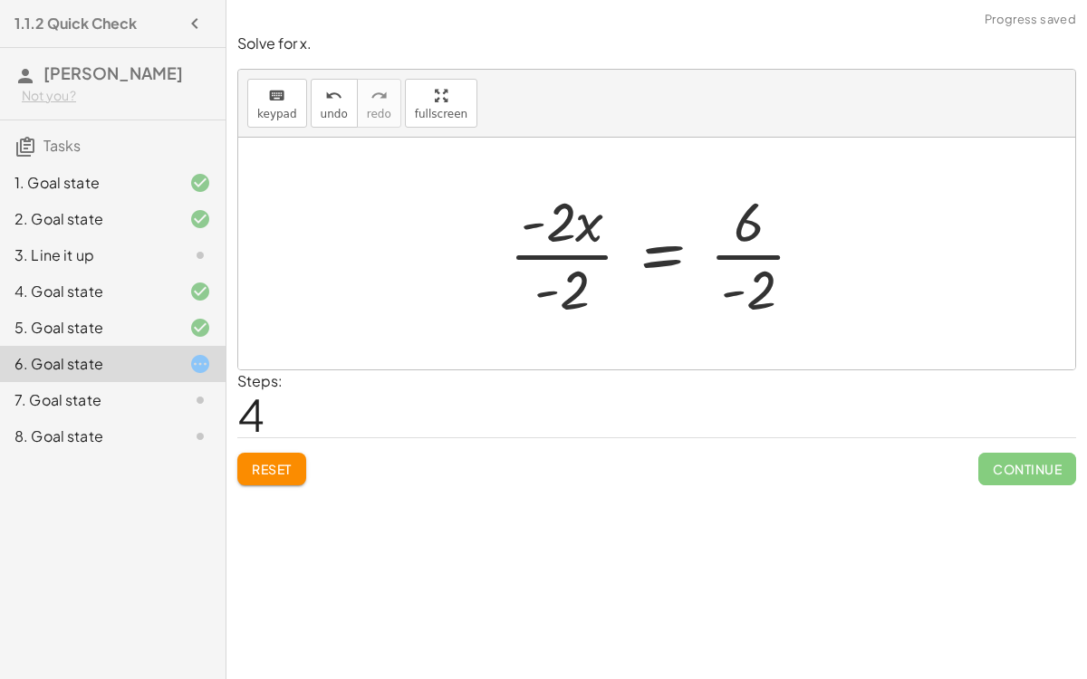
click at [586, 238] on div at bounding box center [664, 253] width 329 height 139
click at [681, 258] on div at bounding box center [664, 253] width 329 height 139
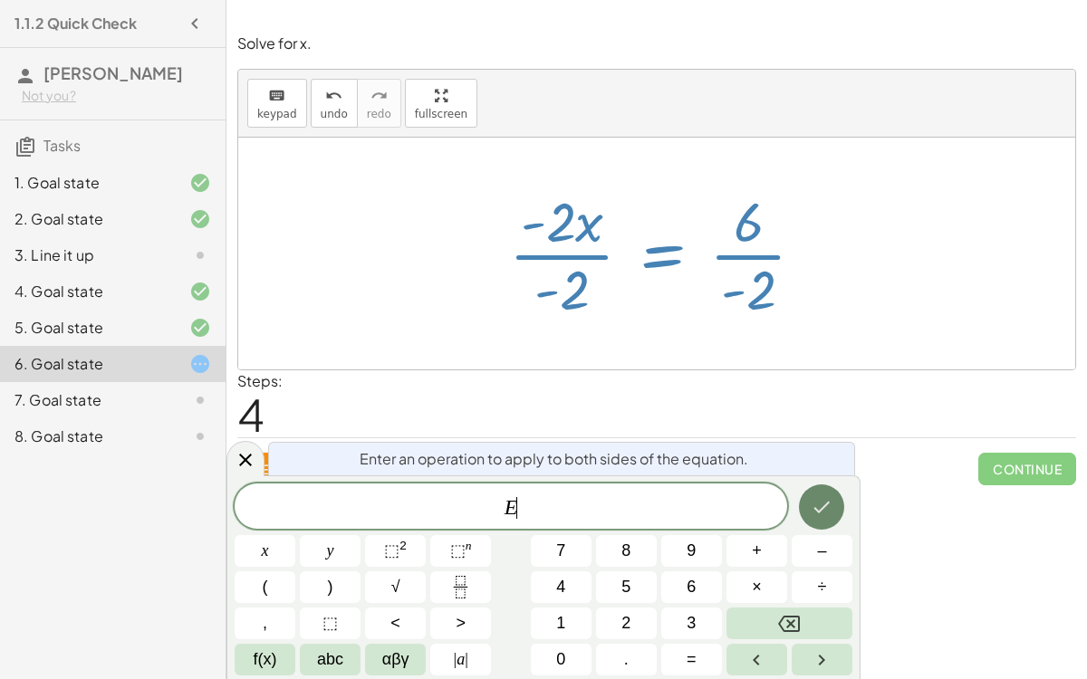
click at [820, 515] on icon "Done" at bounding box center [821, 507] width 22 height 22
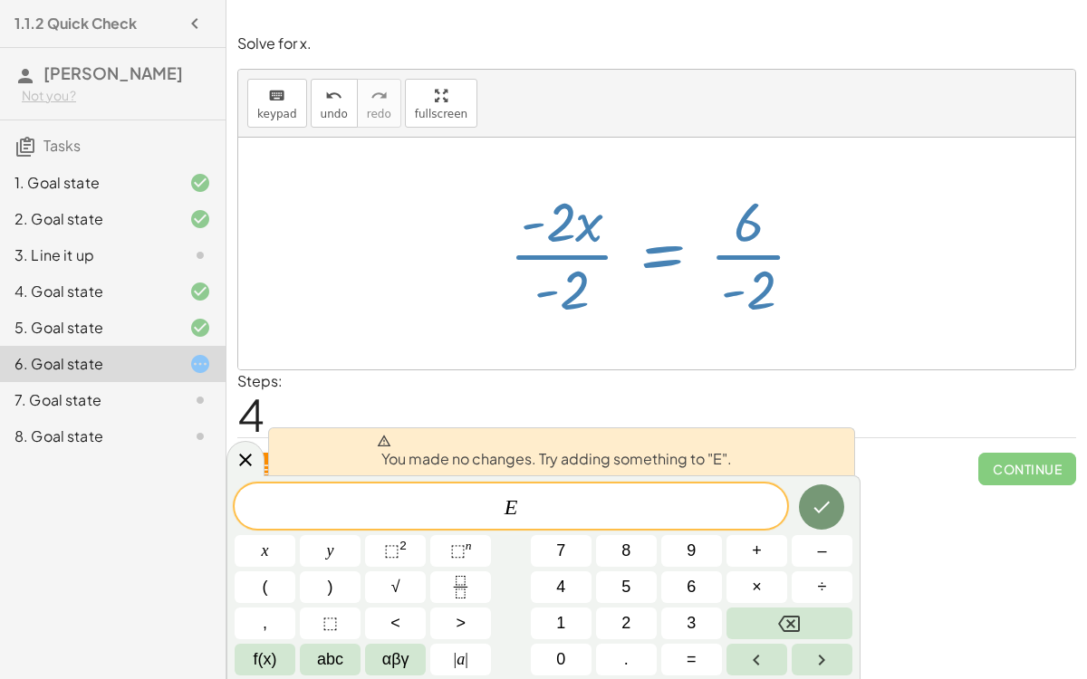
click at [676, 503] on span "E ​" at bounding box center [511, 507] width 552 height 25
click at [602, 390] on div "Steps: 4" at bounding box center [656, 403] width 838 height 67
click at [259, 91] on div "keyboard" at bounding box center [277, 95] width 40 height 22
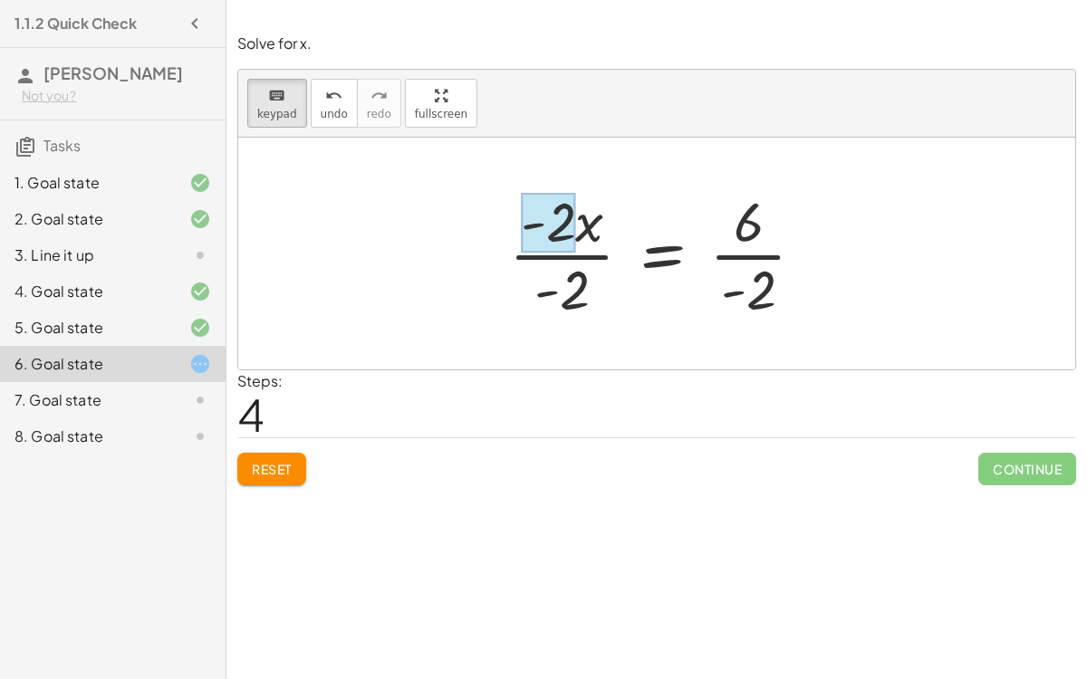
click at [567, 230] on div at bounding box center [548, 223] width 54 height 61
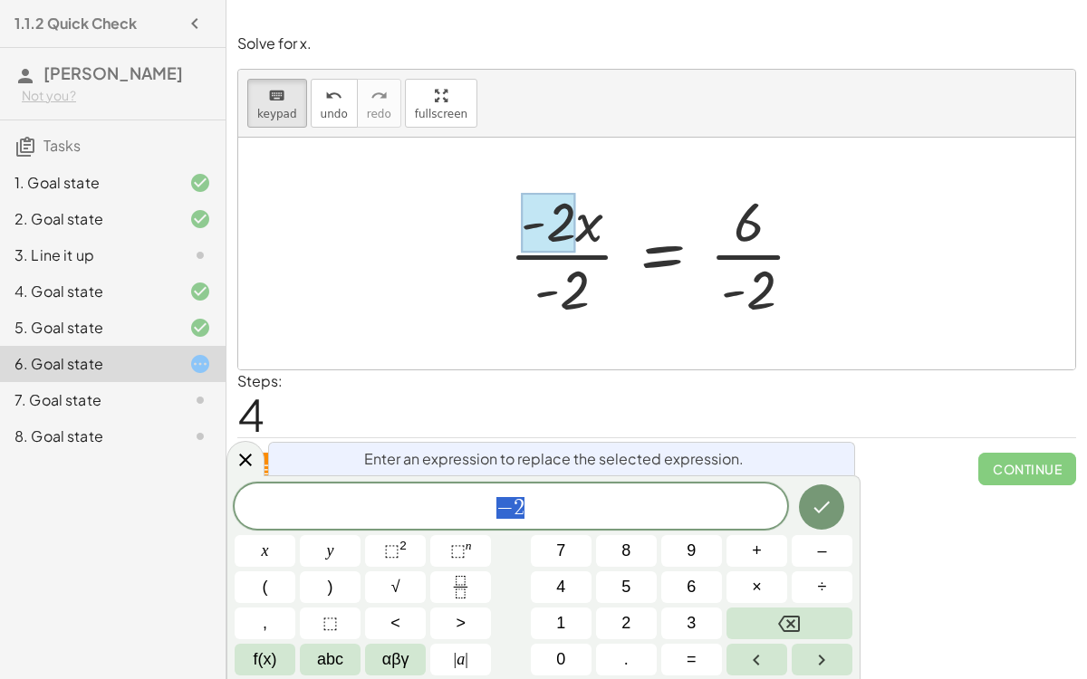
click at [562, 257] on div at bounding box center [664, 253] width 329 height 139
click at [819, 504] on icon "Done" at bounding box center [821, 507] width 22 height 22
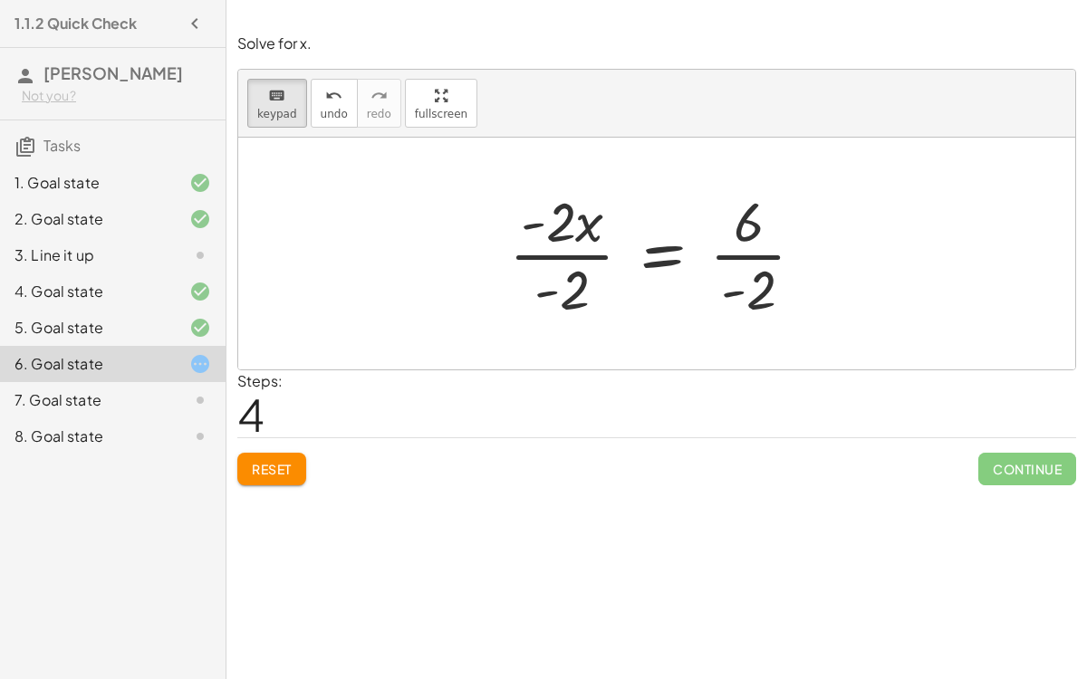
click at [564, 254] on div at bounding box center [664, 253] width 329 height 139
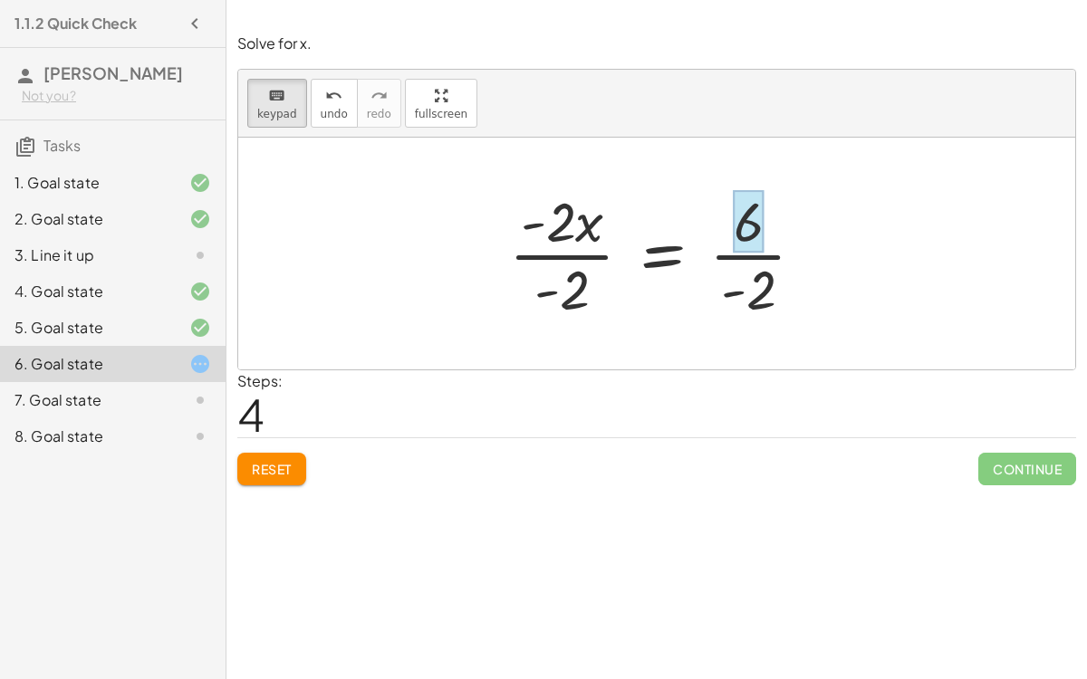
click at [744, 252] on div at bounding box center [664, 253] width 329 height 139
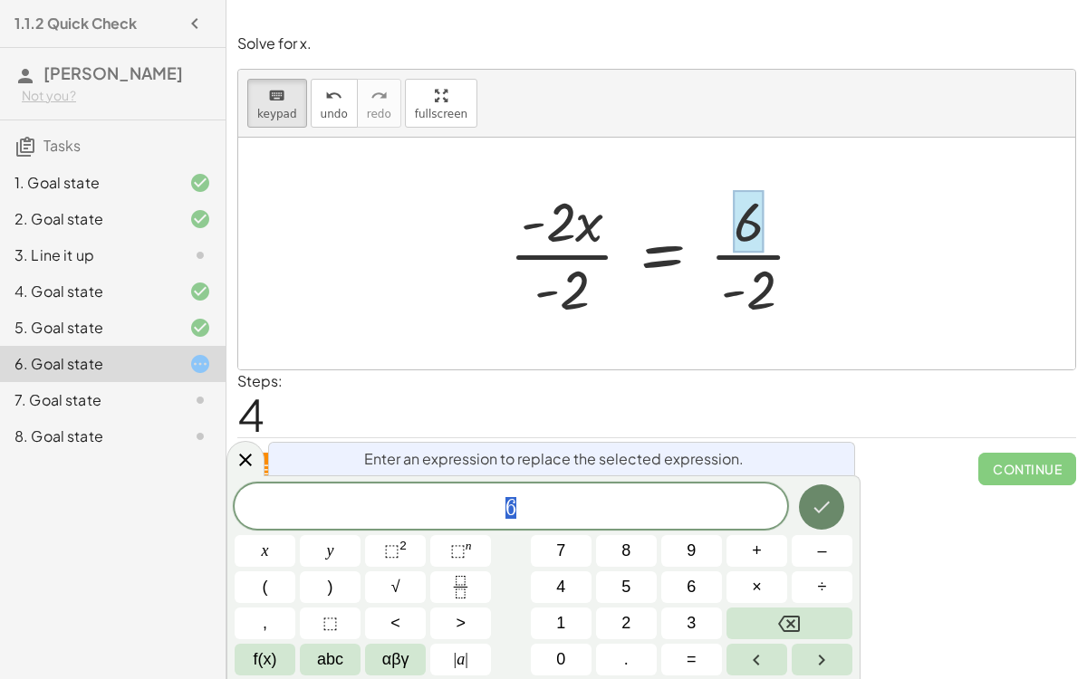
click at [810, 506] on icon "Done" at bounding box center [821, 507] width 22 height 22
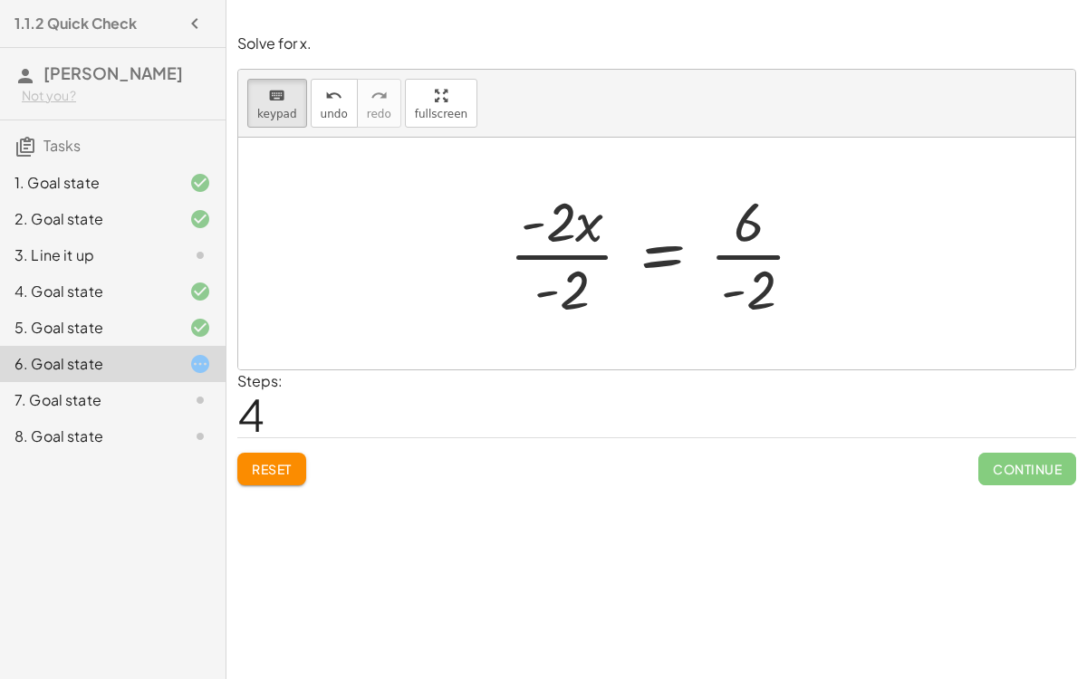
click at [264, 453] on button "Reset" at bounding box center [271, 469] width 69 height 33
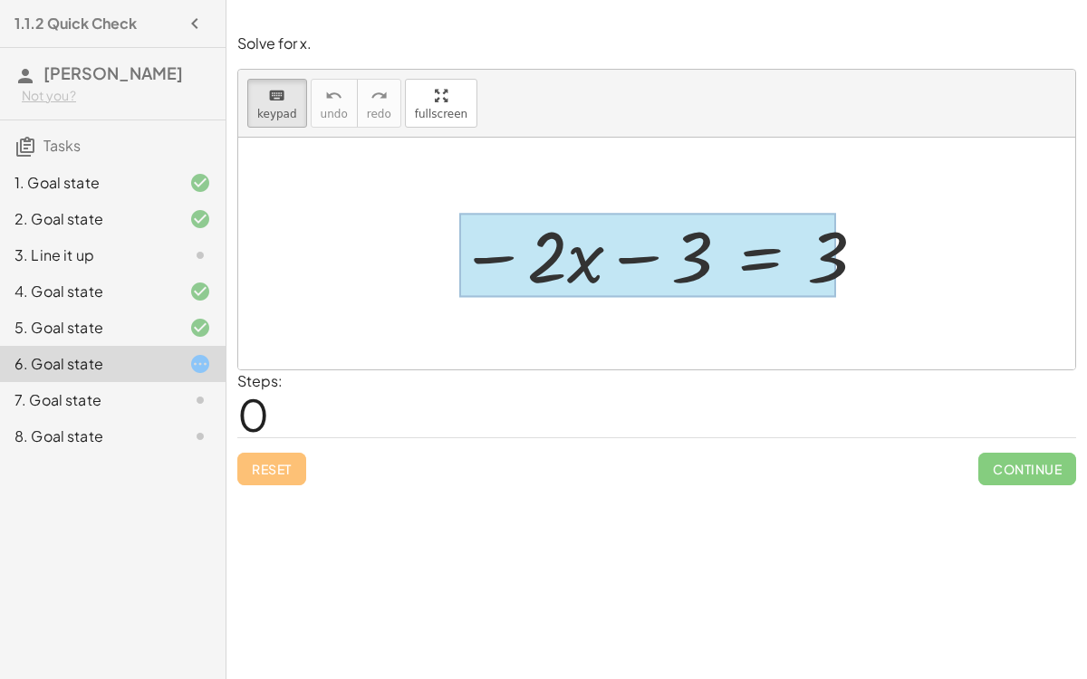
drag, startPoint x: 683, startPoint y: 286, endPoint x: 795, endPoint y: 253, distance: 117.2
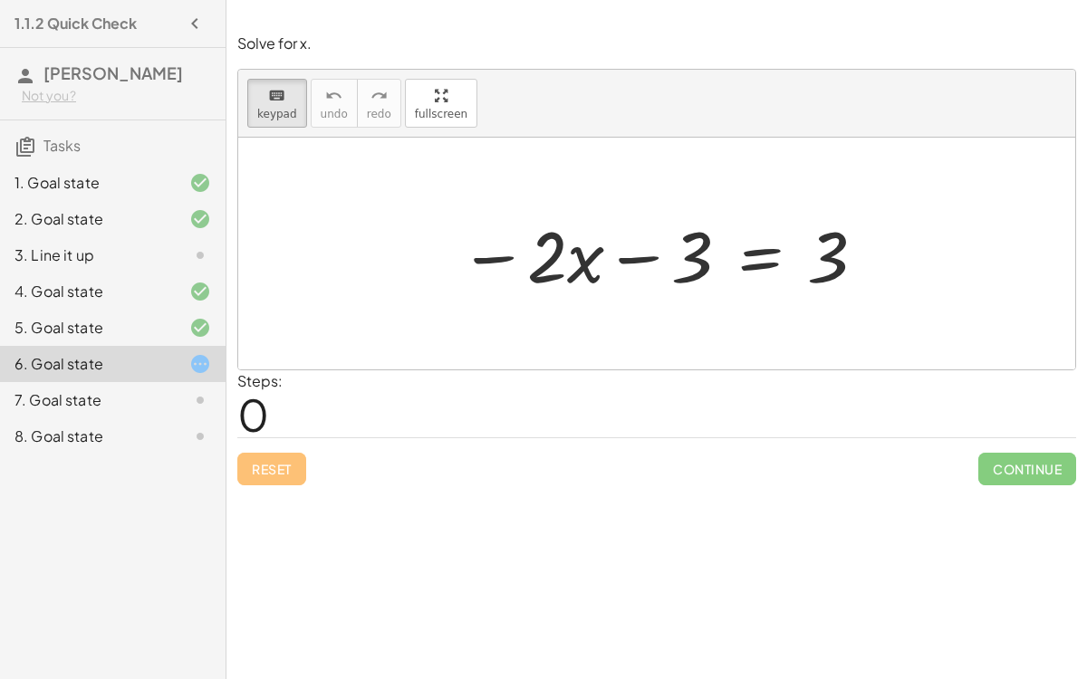
click at [743, 385] on div "Steps: 0" at bounding box center [656, 403] width 838 height 67
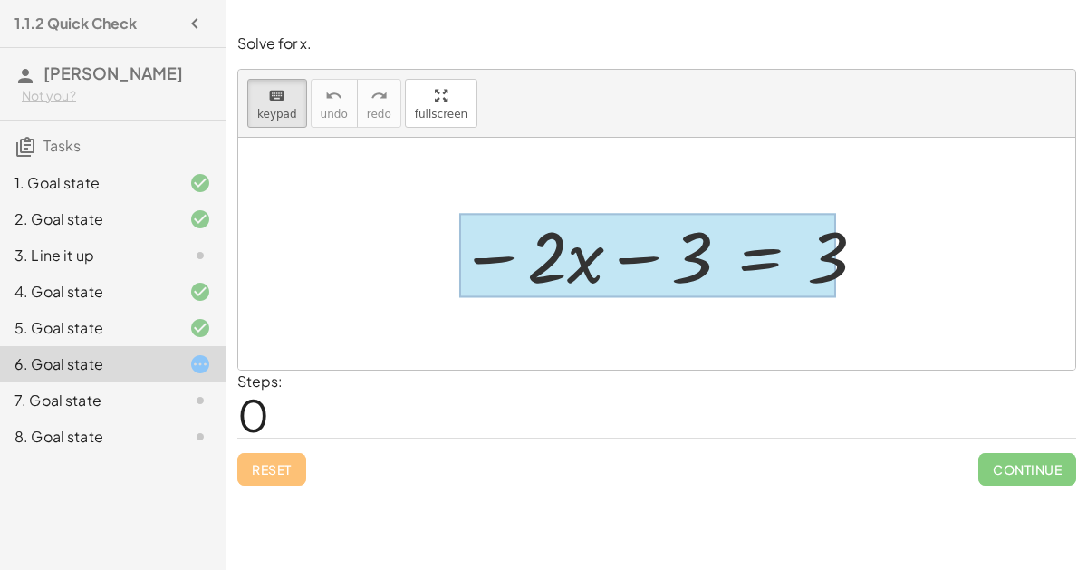
click at [761, 241] on div at bounding box center [647, 256] width 377 height 84
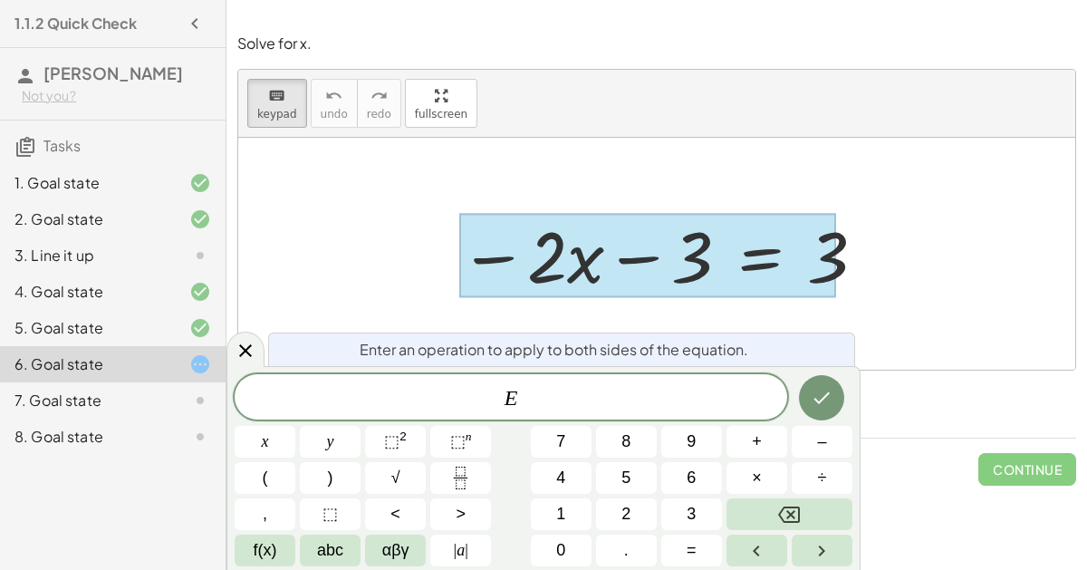
click at [743, 266] on div at bounding box center [647, 256] width 377 height 84
click at [815, 400] on icon "Done" at bounding box center [821, 398] width 22 height 22
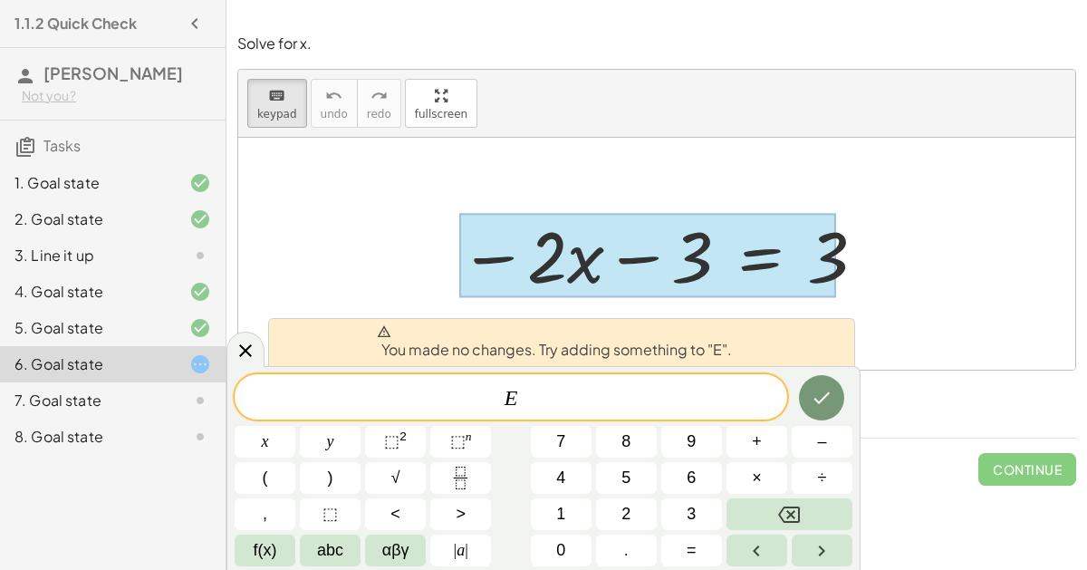
click at [537, 177] on div at bounding box center [656, 254] width 837 height 232
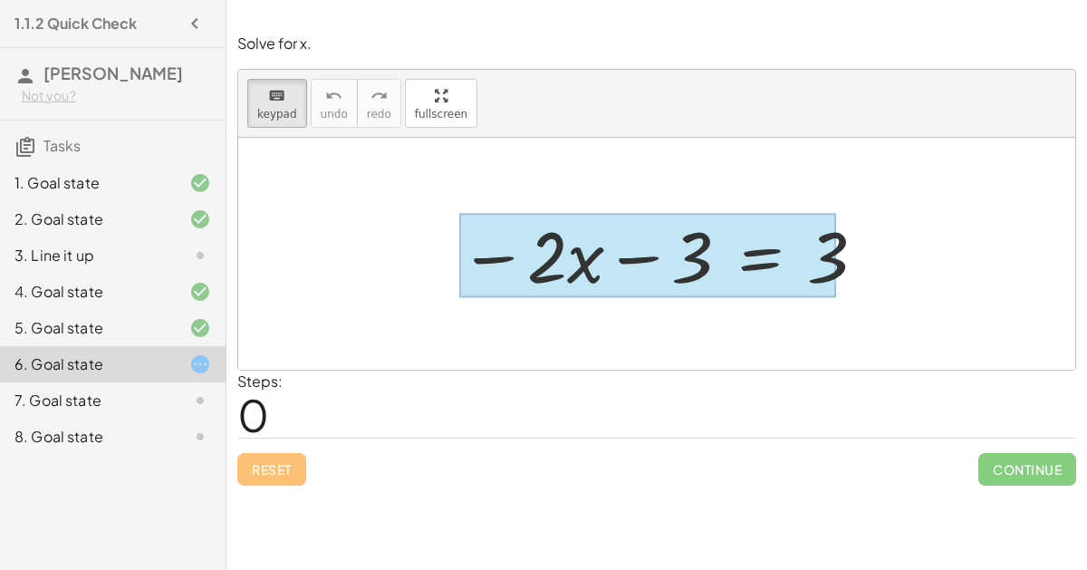
drag, startPoint x: 689, startPoint y: 263, endPoint x: 784, endPoint y: 238, distance: 98.4
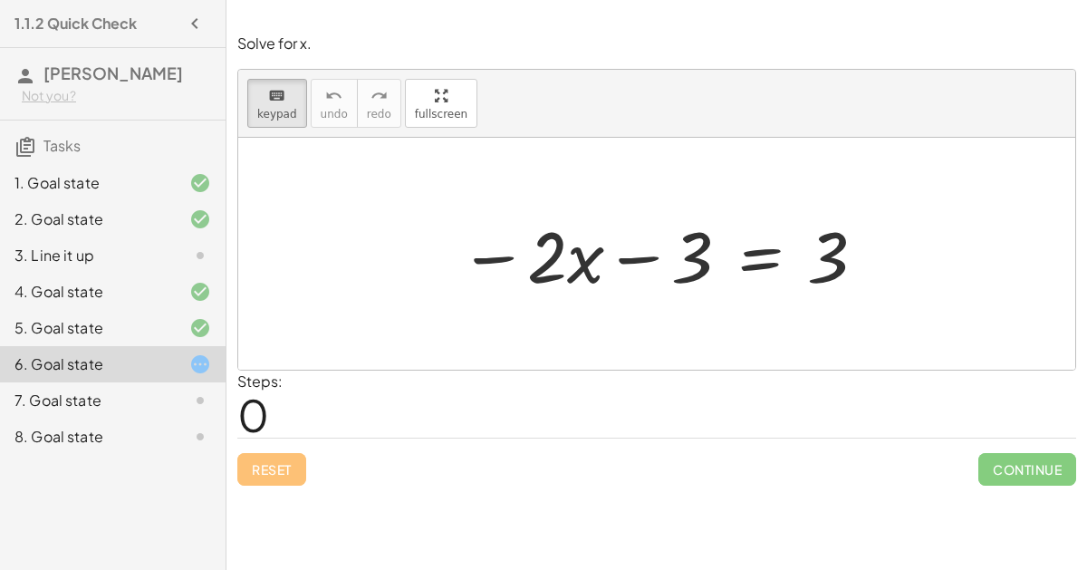
click at [572, 162] on div at bounding box center [656, 254] width 837 height 232
click at [293, 122] on button "keyboard keypad" at bounding box center [277, 103] width 60 height 49
click at [292, 121] on button "keyboard keypad" at bounding box center [277, 103] width 60 height 49
click at [375, 232] on div at bounding box center [656, 254] width 837 height 232
drag, startPoint x: 712, startPoint y: 244, endPoint x: 821, endPoint y: 263, distance: 111.4
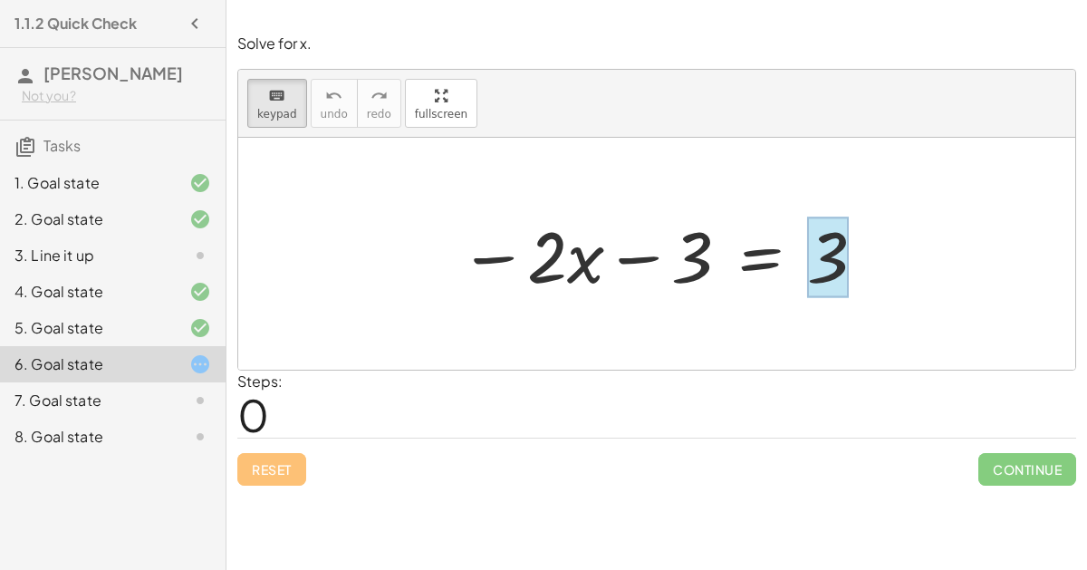
click at [780, 132] on div "keyboard keypad undo [PERSON_NAME] redo fullscreen" at bounding box center [656, 104] width 837 height 68
click at [390, 108] on div "keyboard keypad undo [PERSON_NAME] redo fullscreen" at bounding box center [656, 104] width 837 height 68
click at [257, 110] on span "keypad" at bounding box center [277, 114] width 40 height 13
click at [0, 0] on div "Solve for x. keyboard keypad undo undo redo redo fullscreen − · 2 · x − 3 = 3 ×…" at bounding box center [0, 0] width 0 height 0
click at [172, 336] on div at bounding box center [185, 328] width 51 height 22
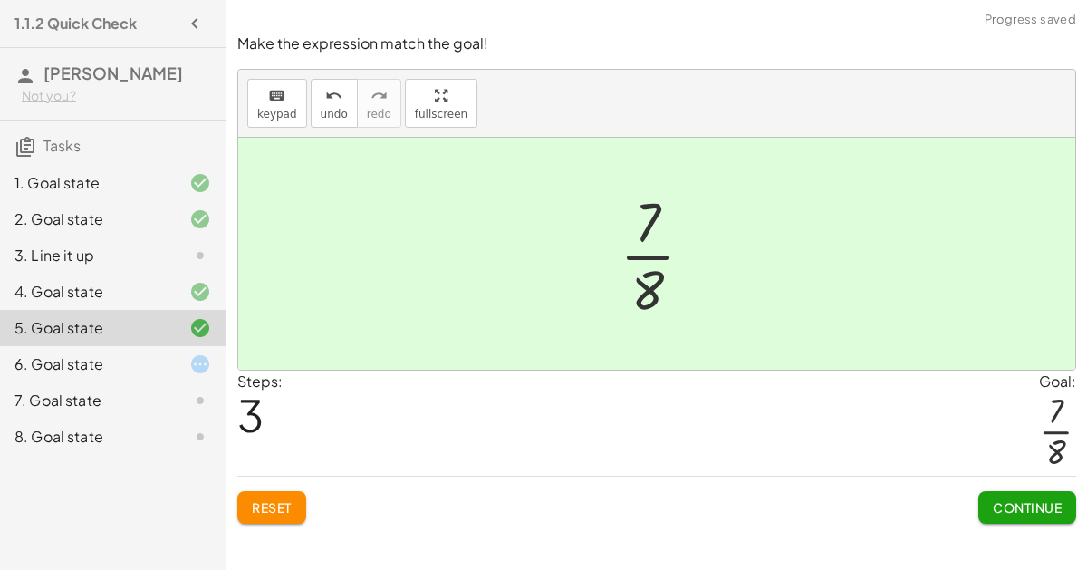
click at [149, 359] on div "6. Goal state" at bounding box center [87, 364] width 146 height 22
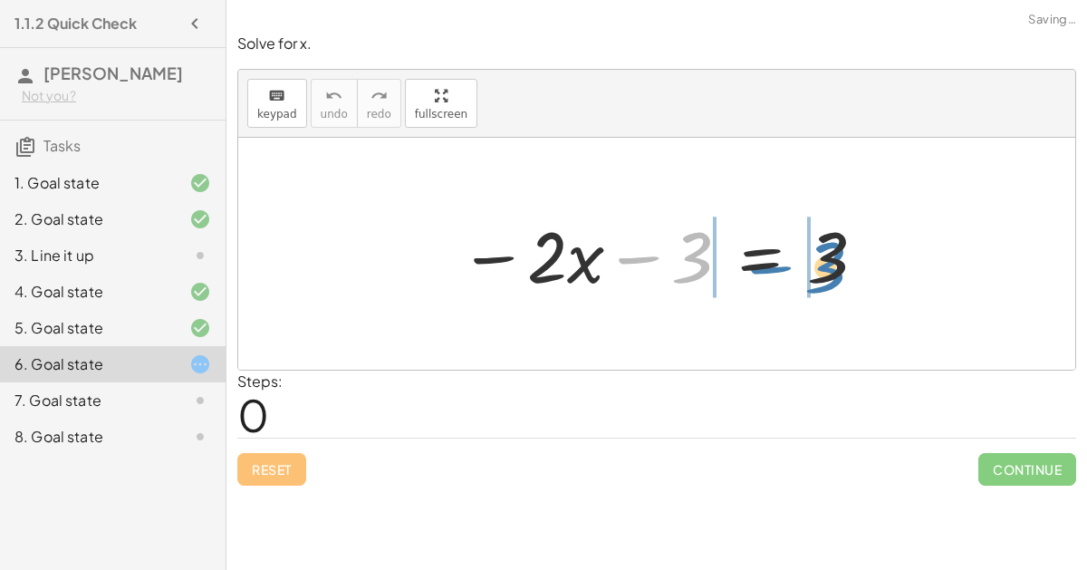
drag, startPoint x: 691, startPoint y: 263, endPoint x: 823, endPoint y: 265, distance: 132.2
click at [823, 265] on div at bounding box center [663, 253] width 426 height 93
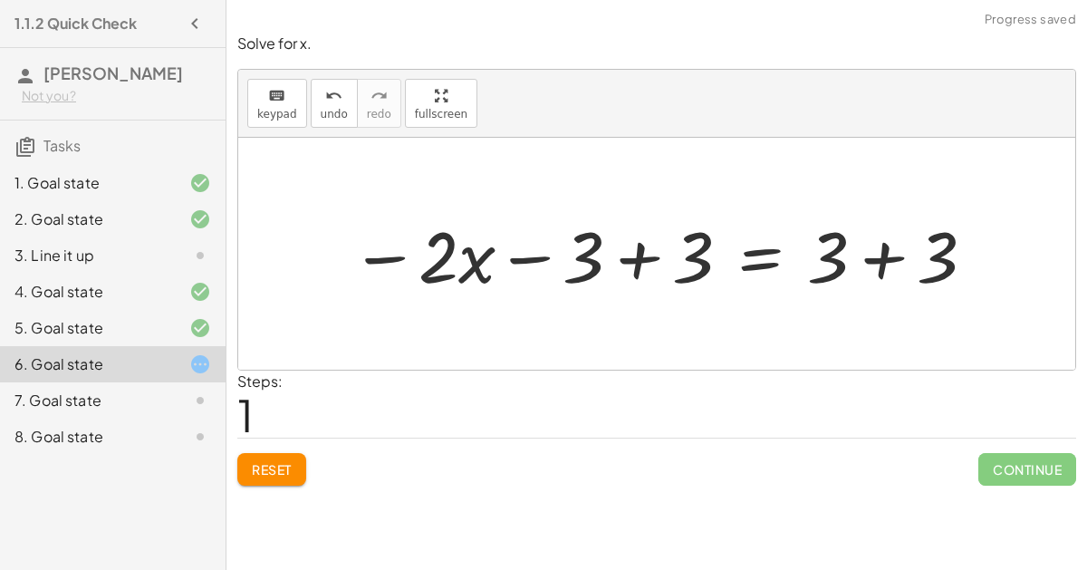
click at [651, 256] on div at bounding box center [663, 253] width 645 height 93
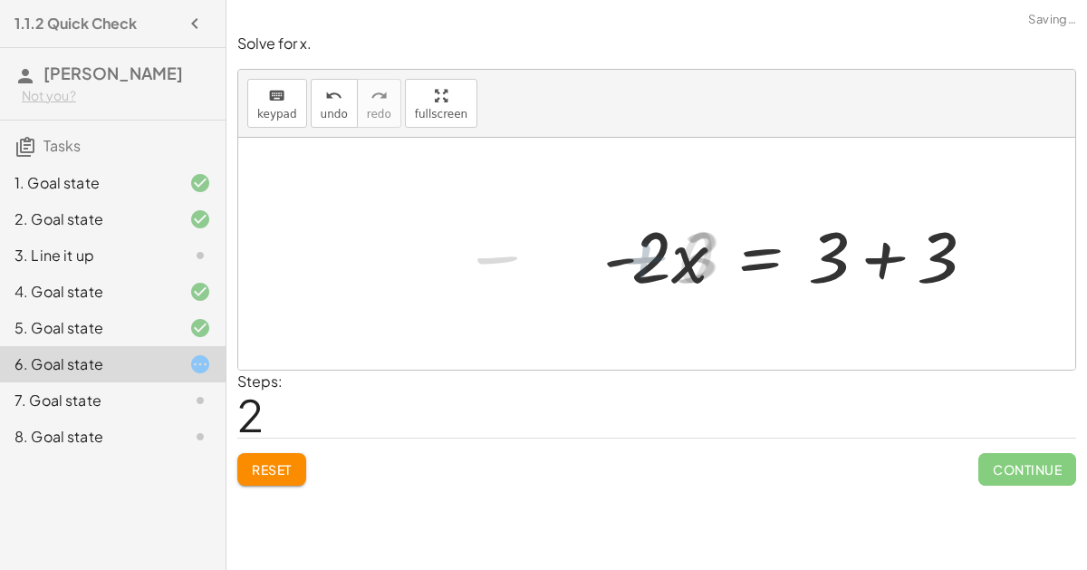
click at [830, 259] on div at bounding box center [796, 253] width 405 height 93
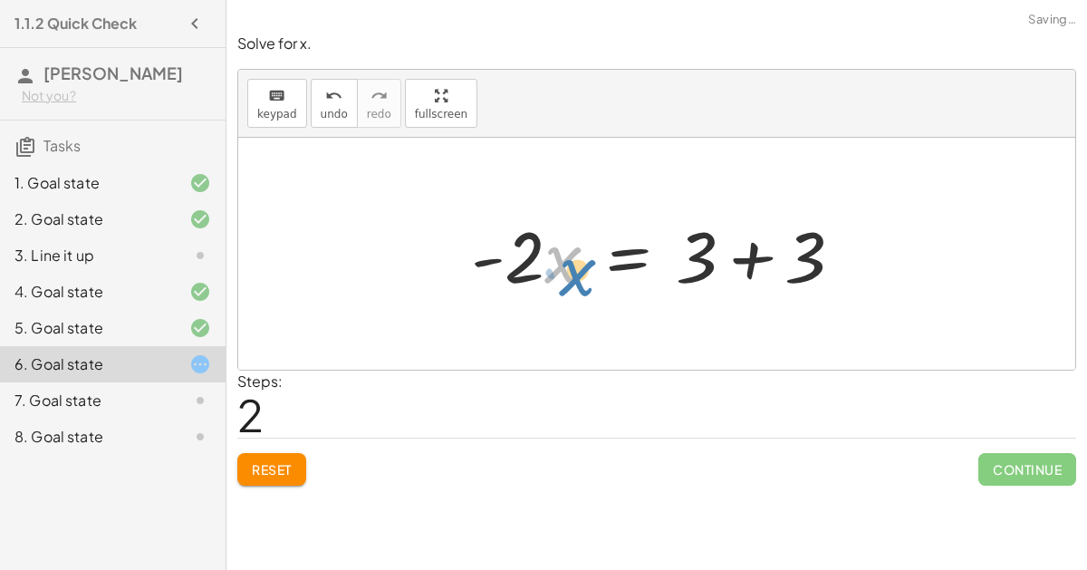
click at [552, 259] on div at bounding box center [664, 253] width 405 height 93
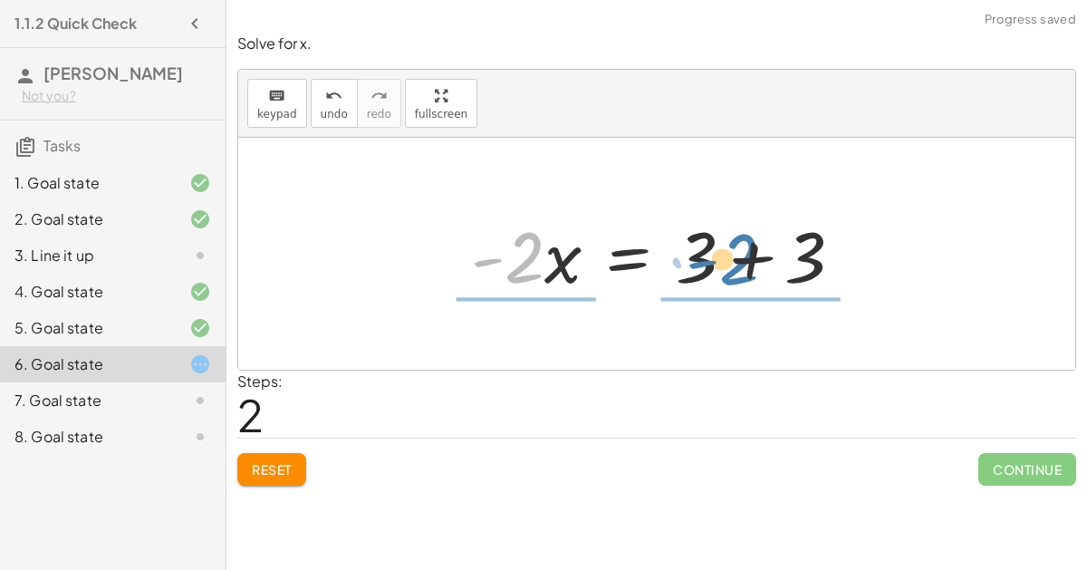
drag, startPoint x: 519, startPoint y: 253, endPoint x: 732, endPoint y: 258, distance: 213.7
click at [732, 258] on div at bounding box center [664, 253] width 405 height 93
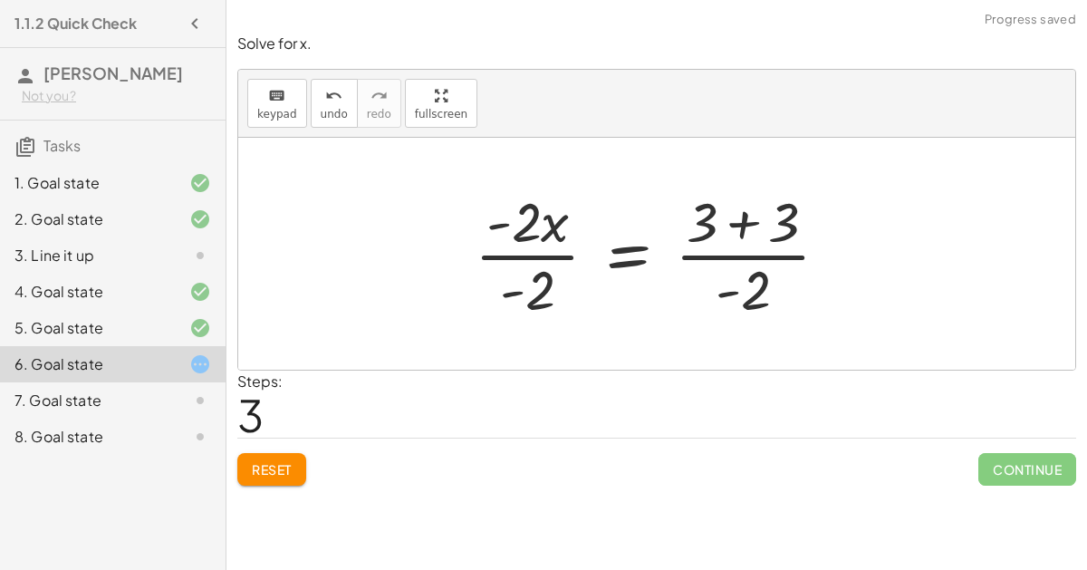
click at [731, 232] on div at bounding box center [658, 253] width 387 height 139
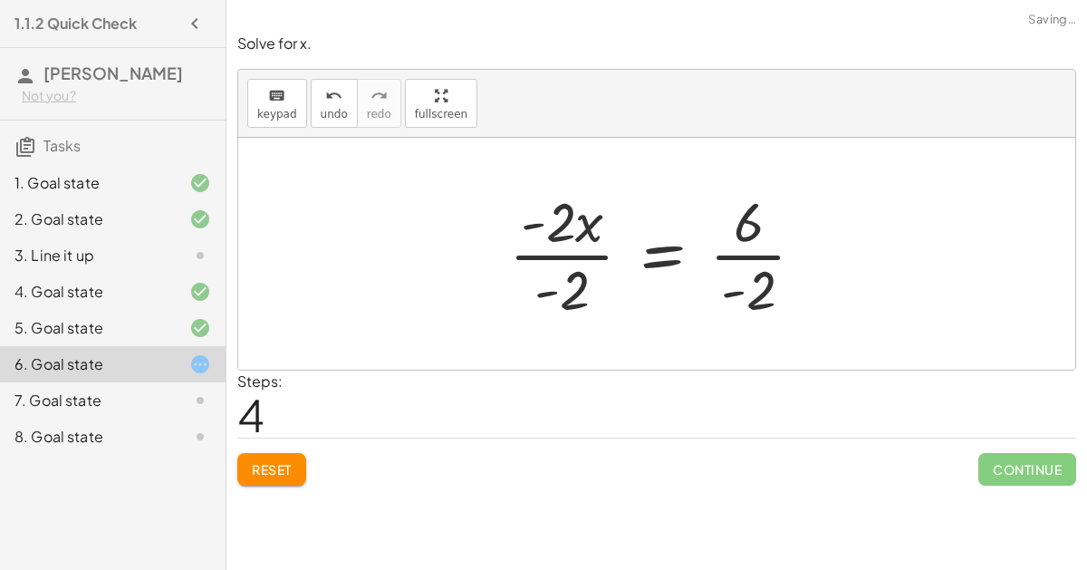
click at [587, 254] on div at bounding box center [664, 253] width 329 height 139
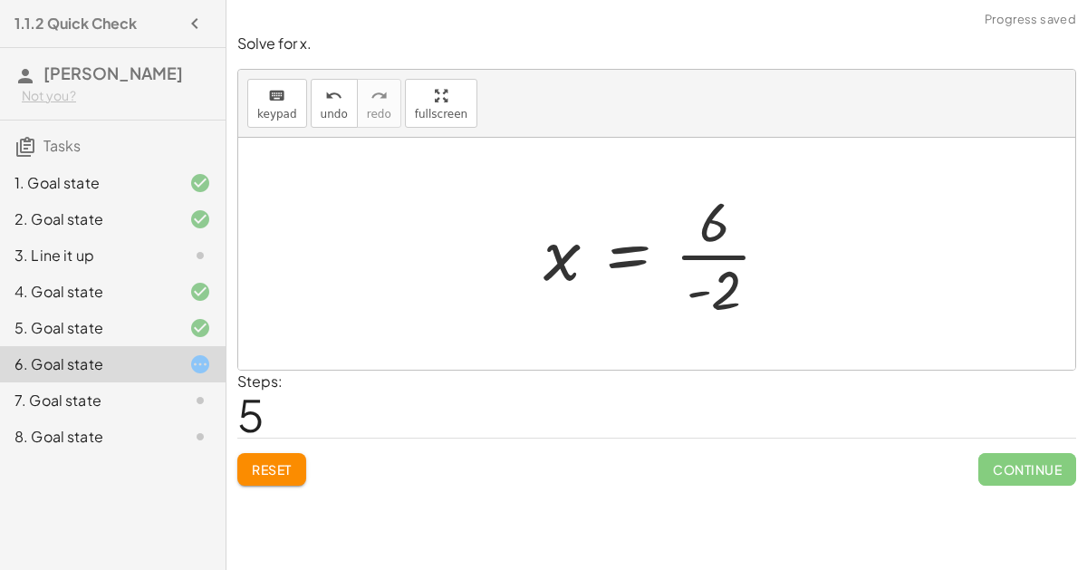
click at [725, 253] on div at bounding box center [663, 253] width 259 height 139
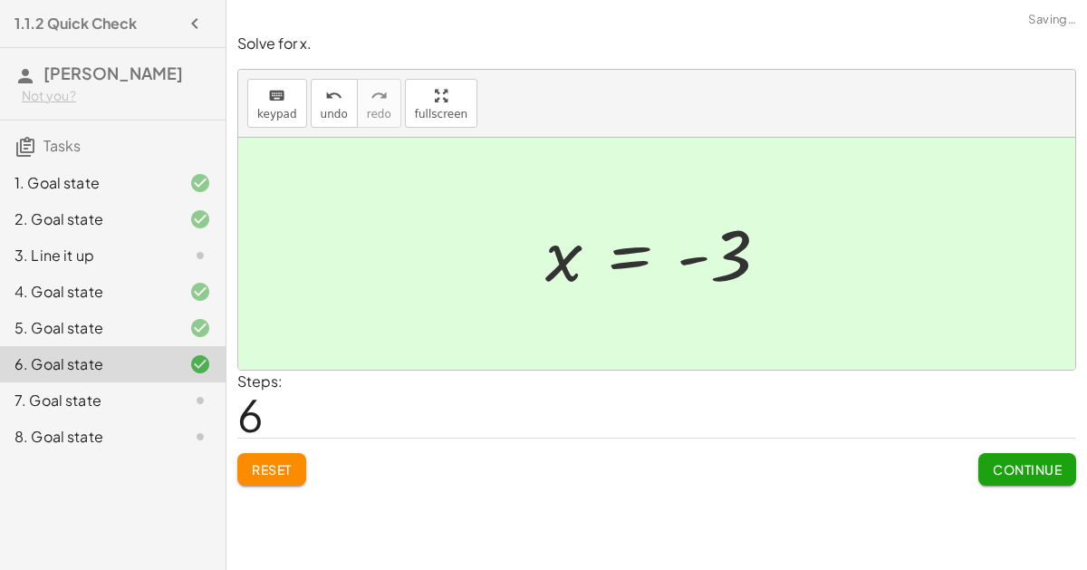
click at [0, 144] on h3 "Tasks" at bounding box center [112, 139] width 225 height 38
click at [986, 462] on button "Continue" at bounding box center [1027, 469] width 98 height 33
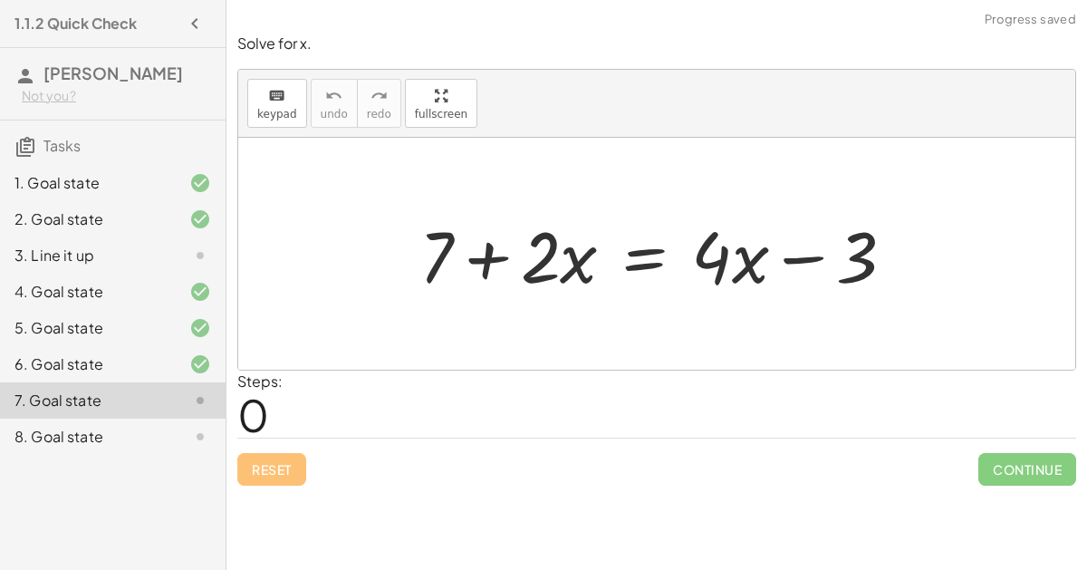
click at [526, 283] on div at bounding box center [664, 253] width 508 height 93
click at [555, 268] on div at bounding box center [664, 253] width 508 height 93
click at [723, 262] on div at bounding box center [664, 253] width 508 height 93
click at [805, 254] on div at bounding box center [664, 253] width 508 height 93
click at [856, 262] on div at bounding box center [664, 253] width 508 height 93
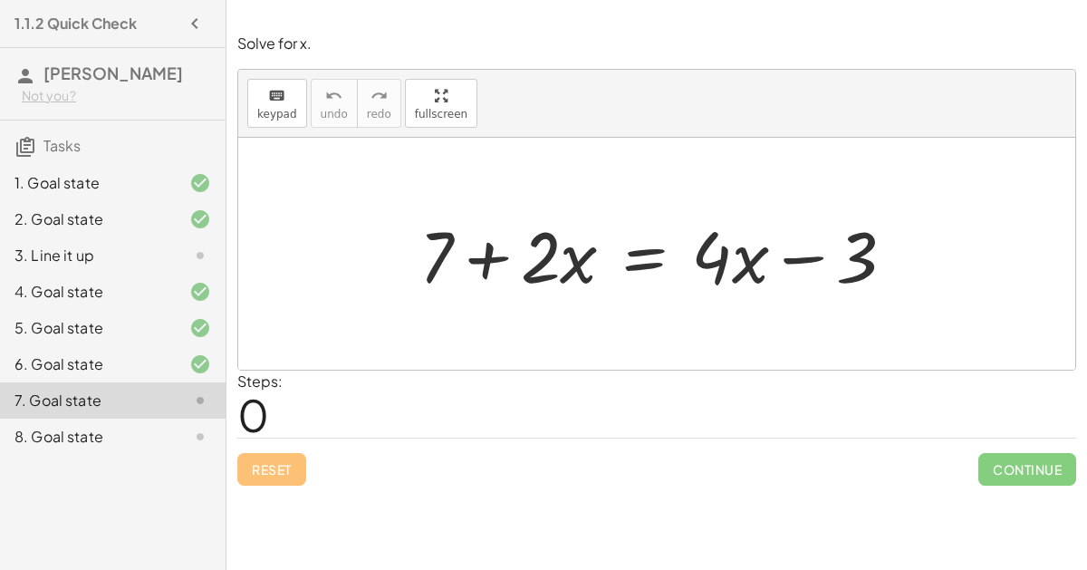
click at [493, 257] on div at bounding box center [664, 253] width 508 height 93
click at [644, 255] on div at bounding box center [664, 253] width 508 height 93
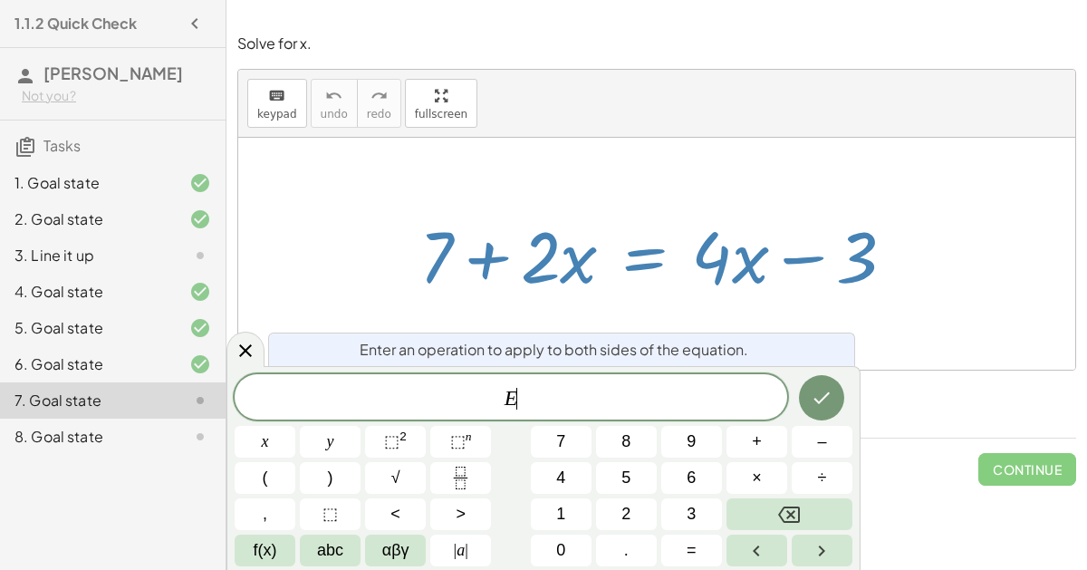
click at [608, 394] on span "E ​" at bounding box center [511, 398] width 552 height 25
click at [815, 398] on icon "Done" at bounding box center [822, 398] width 16 height 12
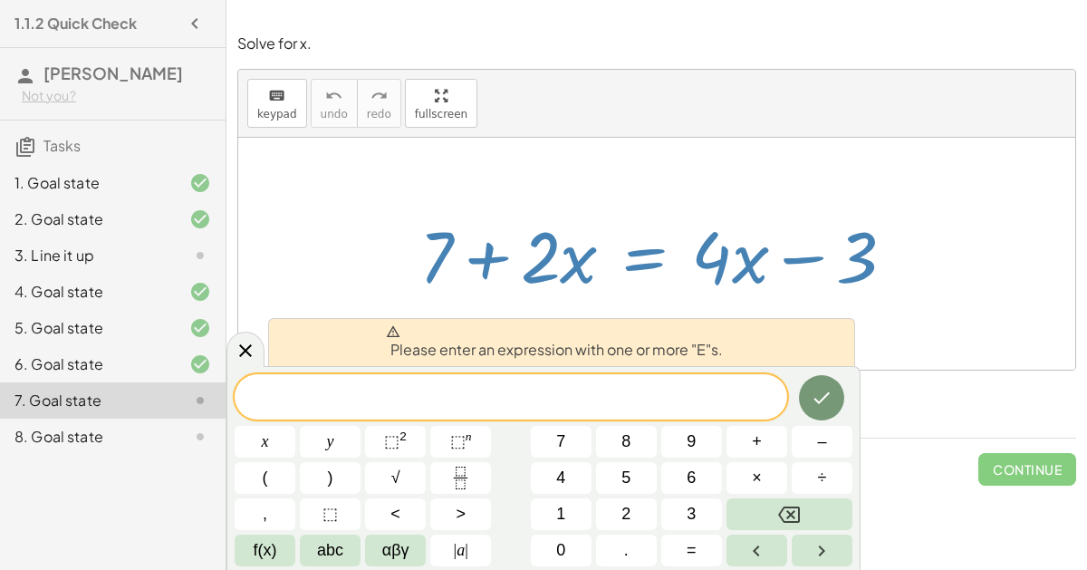
click at [361, 277] on div at bounding box center [656, 254] width 837 height 232
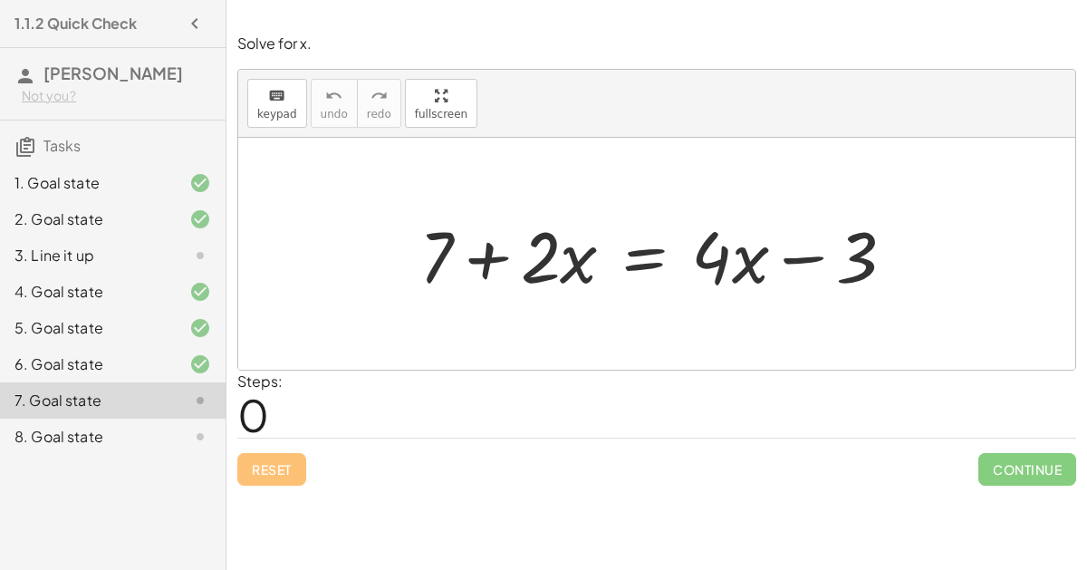
click at [80, 360] on div "6. Goal state" at bounding box center [87, 364] width 146 height 22
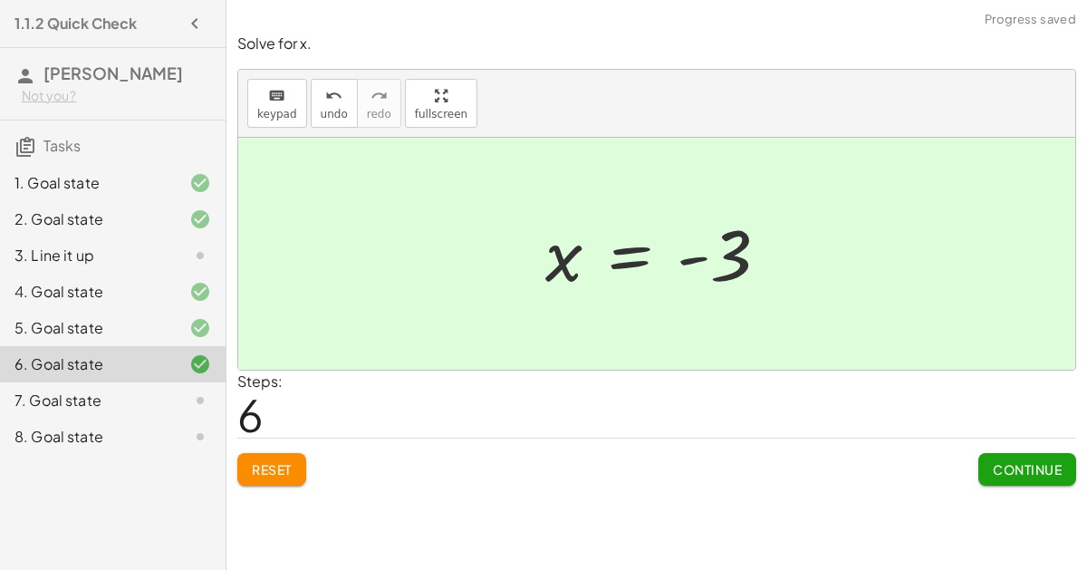
click at [97, 393] on div "7. Goal state" at bounding box center [87, 400] width 146 height 22
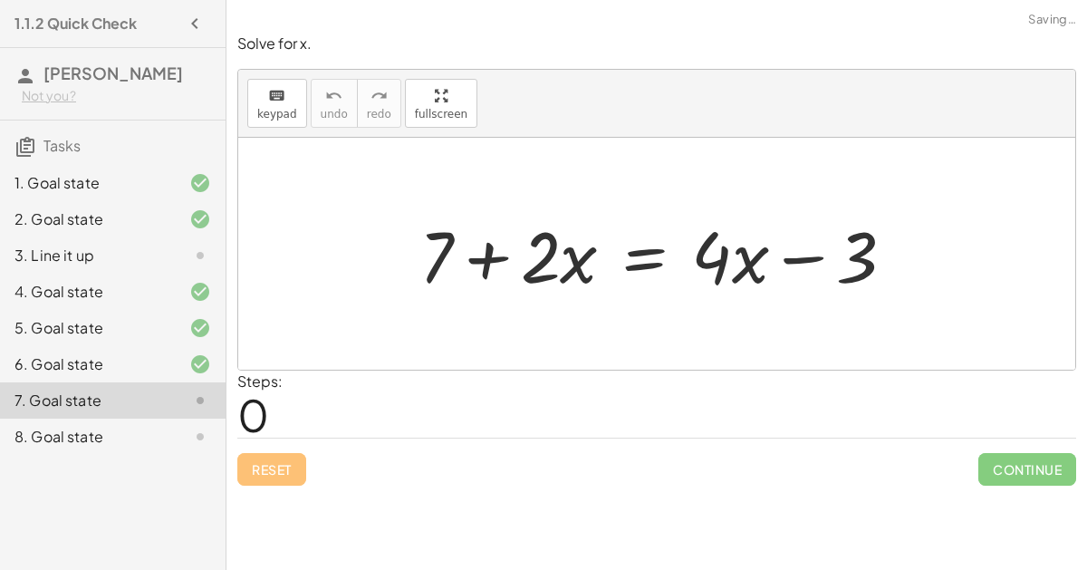
click at [441, 230] on div at bounding box center [664, 253] width 508 height 93
drag, startPoint x: 441, startPoint y: 230, endPoint x: 581, endPoint y: 232, distance: 140.4
click at [581, 232] on div at bounding box center [664, 253] width 508 height 93
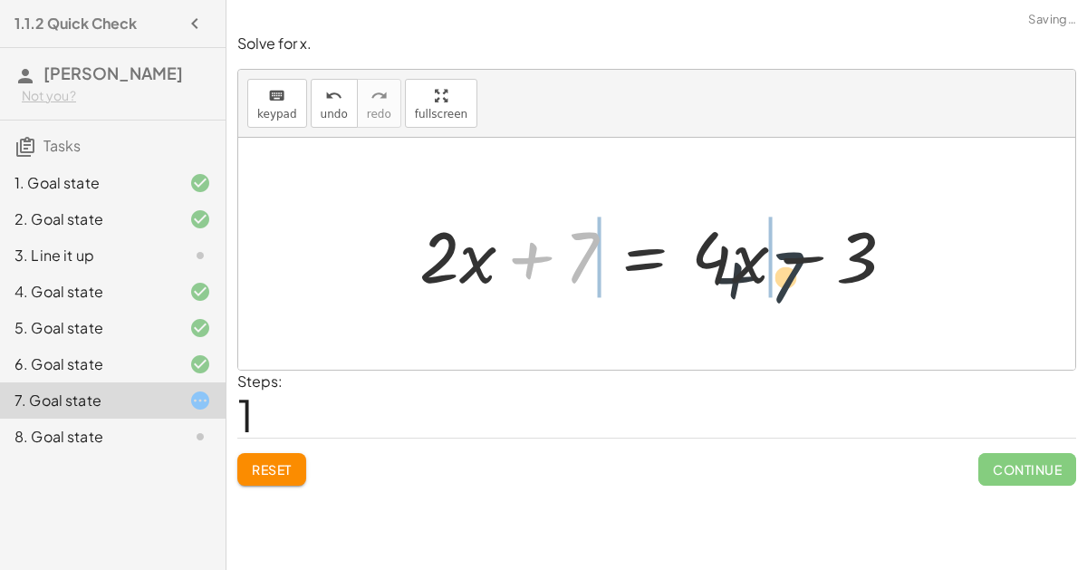
drag, startPoint x: 575, startPoint y: 230, endPoint x: 792, endPoint y: 244, distance: 217.7
click at [792, 244] on div at bounding box center [664, 253] width 508 height 93
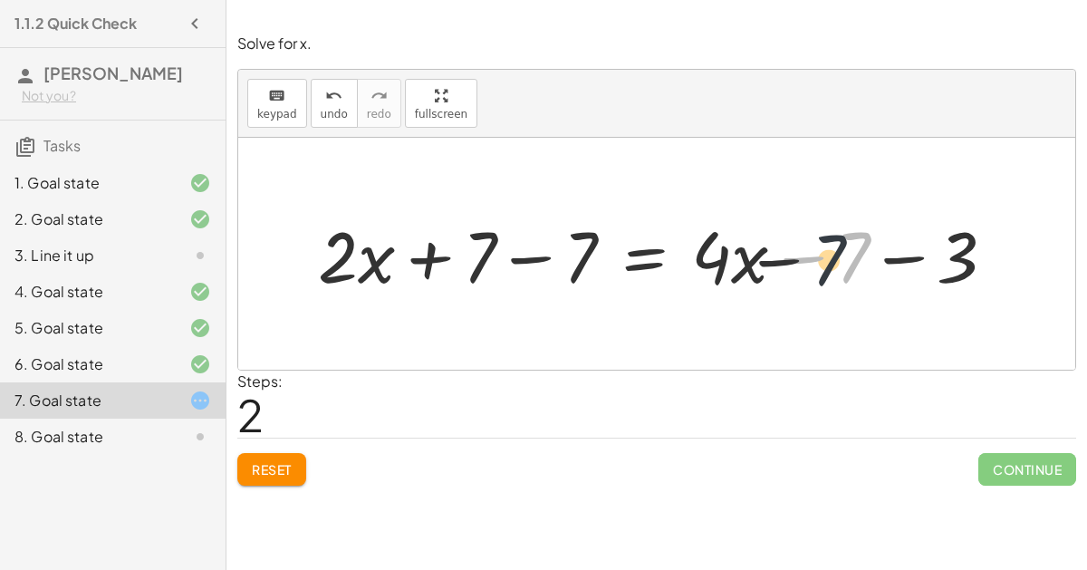
drag, startPoint x: 857, startPoint y: 246, endPoint x: 725, endPoint y: 246, distance: 131.3
click at [725, 246] on div at bounding box center [664, 253] width 710 height 93
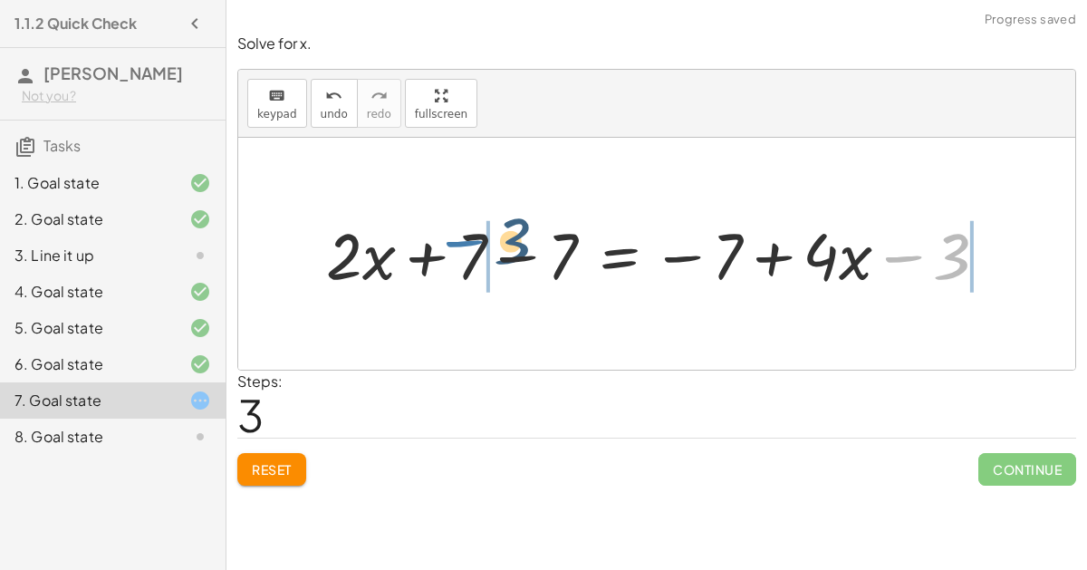
drag, startPoint x: 884, startPoint y: 258, endPoint x: 416, endPoint y: 245, distance: 467.4
click at [416, 245] on div at bounding box center [664, 253] width 694 height 84
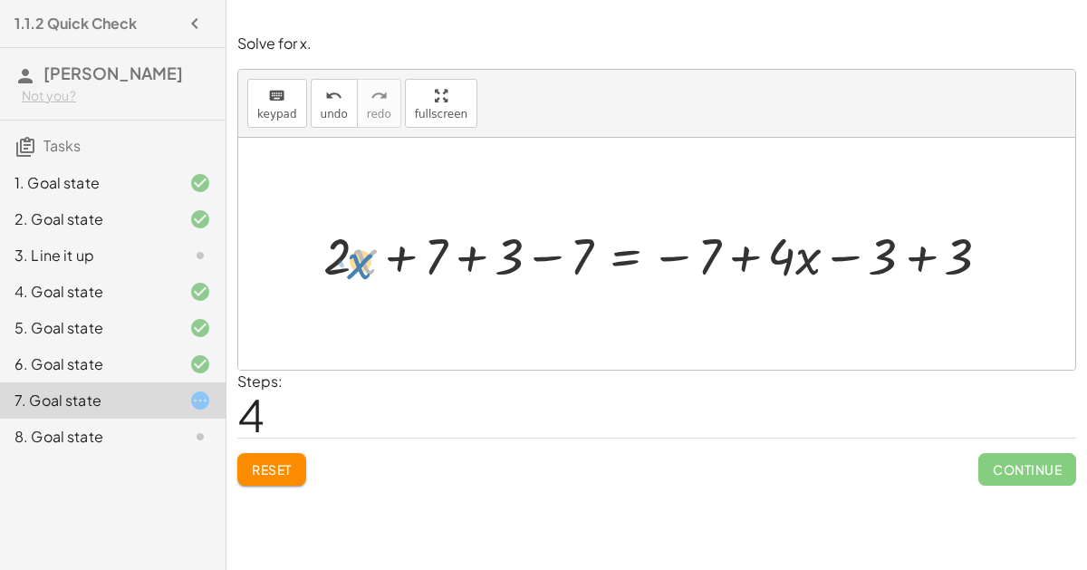
drag, startPoint x: 374, startPoint y: 251, endPoint x: 364, endPoint y: 251, distance: 10.0
click at [364, 251] on div at bounding box center [663, 254] width 699 height 68
click at [921, 258] on div at bounding box center [663, 254] width 699 height 68
click at [747, 261] on div at bounding box center [588, 254] width 548 height 68
click at [467, 260] on div at bounding box center [588, 254] width 548 height 68
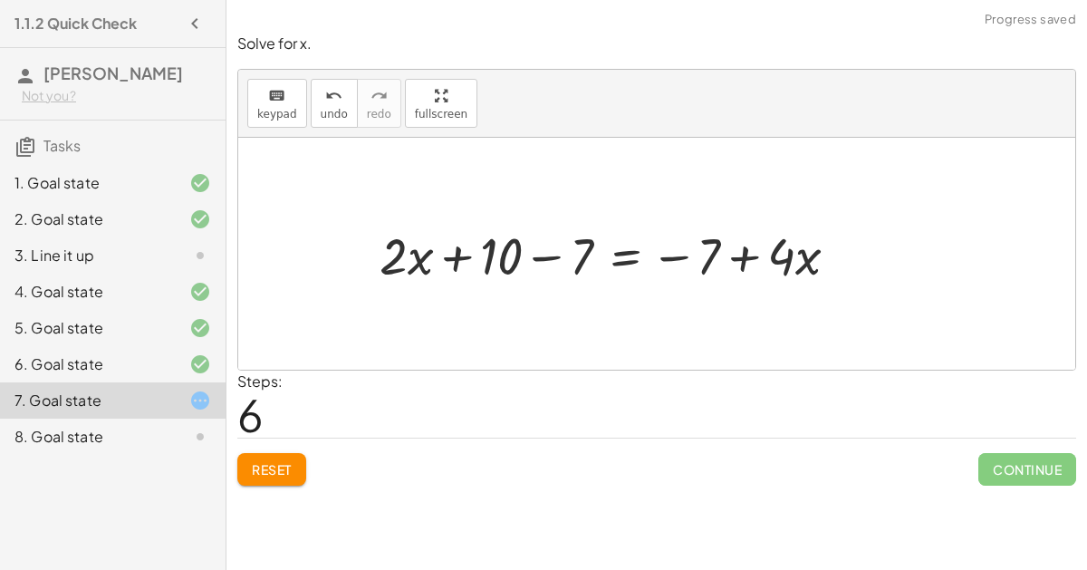
click at [452, 254] on div at bounding box center [615, 254] width 491 height 68
click at [543, 248] on div at bounding box center [615, 254] width 491 height 68
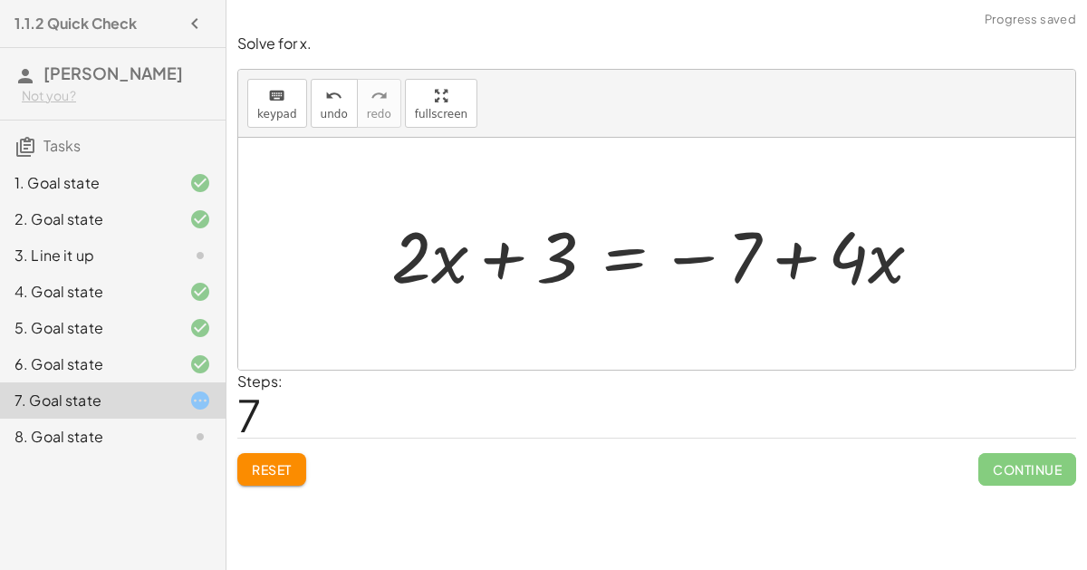
click at [796, 263] on div at bounding box center [663, 253] width 563 height 93
click at [703, 257] on div at bounding box center [663, 253] width 563 height 93
drag, startPoint x: 736, startPoint y: 266, endPoint x: 508, endPoint y: 276, distance: 228.4
click at [508, 276] on div at bounding box center [663, 253] width 563 height 93
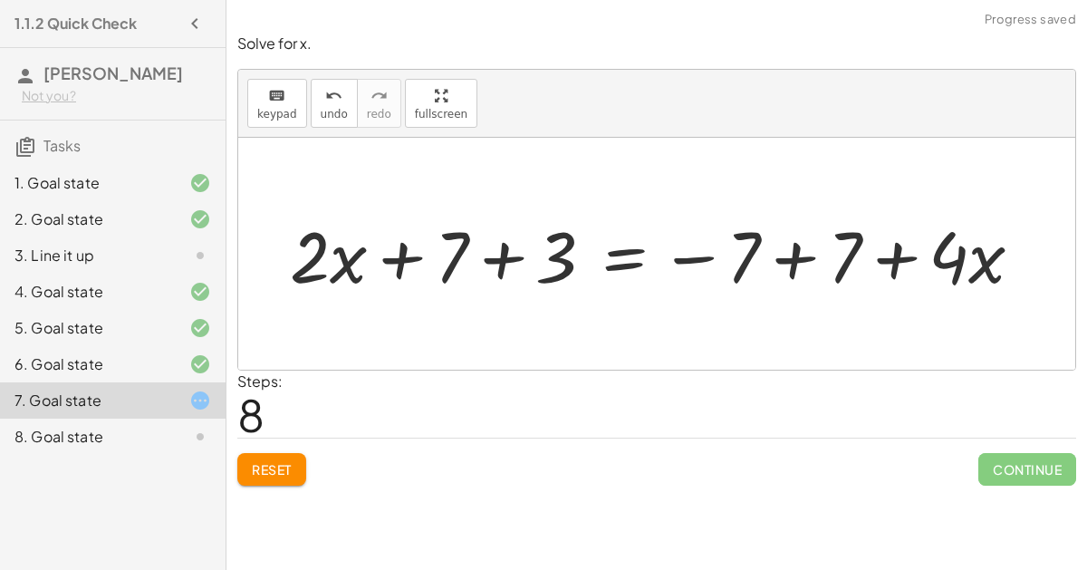
click at [505, 261] on div at bounding box center [663, 253] width 765 height 93
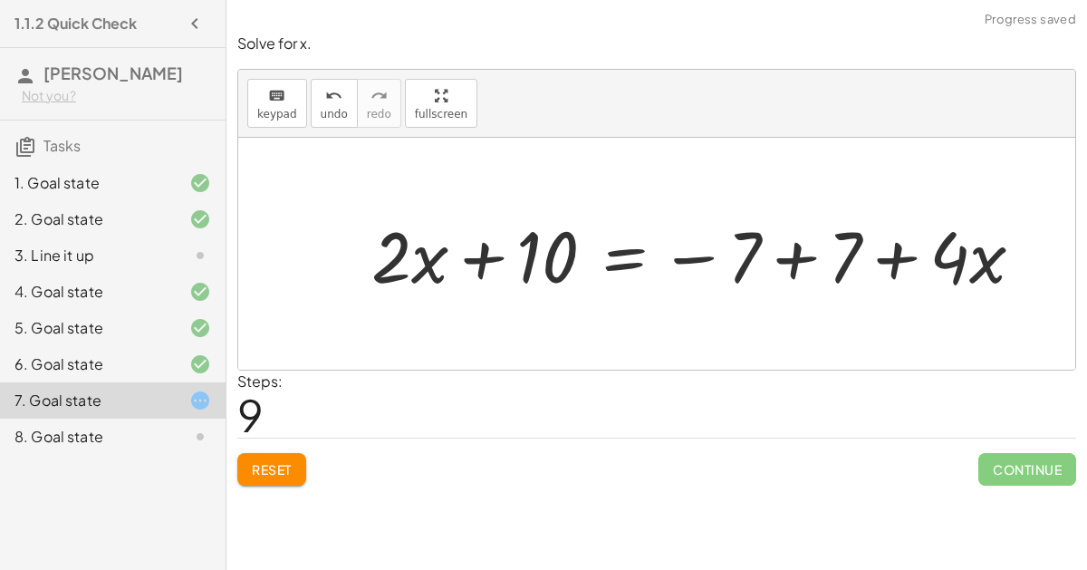
click at [790, 260] on div at bounding box center [704, 253] width 685 height 93
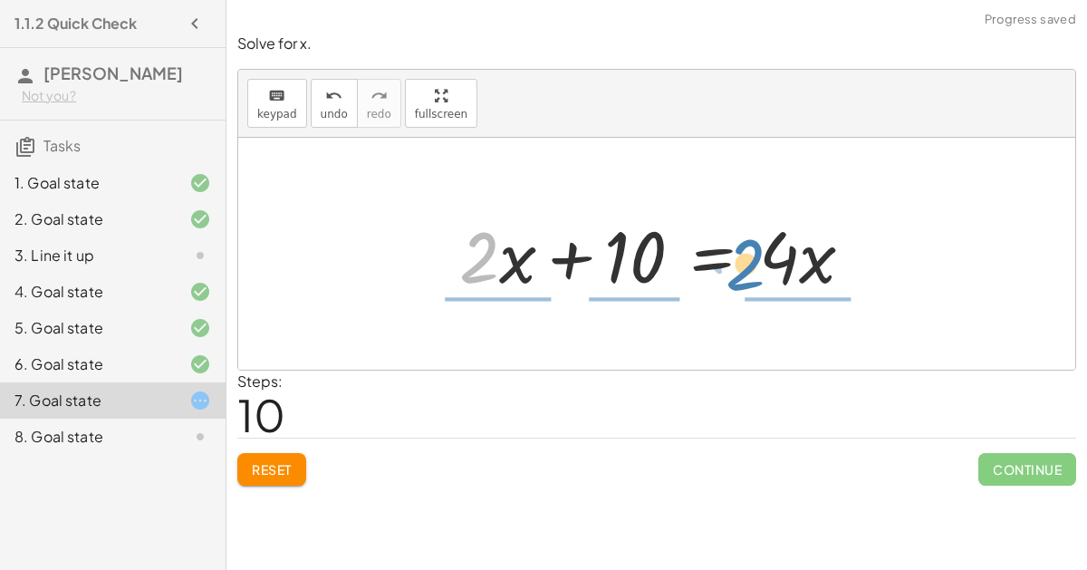
drag, startPoint x: 480, startPoint y: 262, endPoint x: 748, endPoint y: 260, distance: 268.0
click at [748, 260] on div at bounding box center [663, 253] width 426 height 93
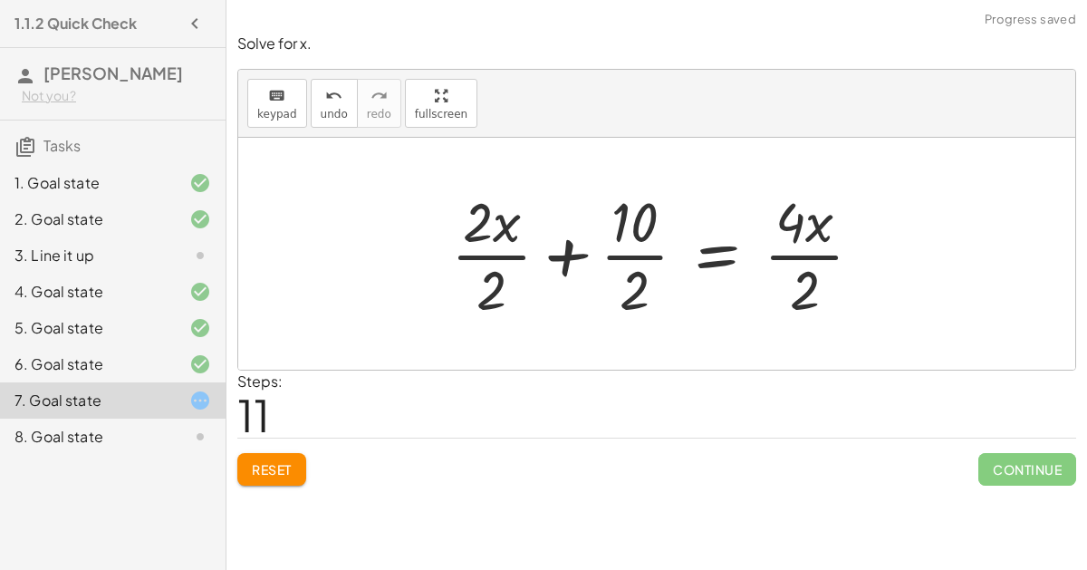
click at [562, 260] on div at bounding box center [664, 253] width 444 height 139
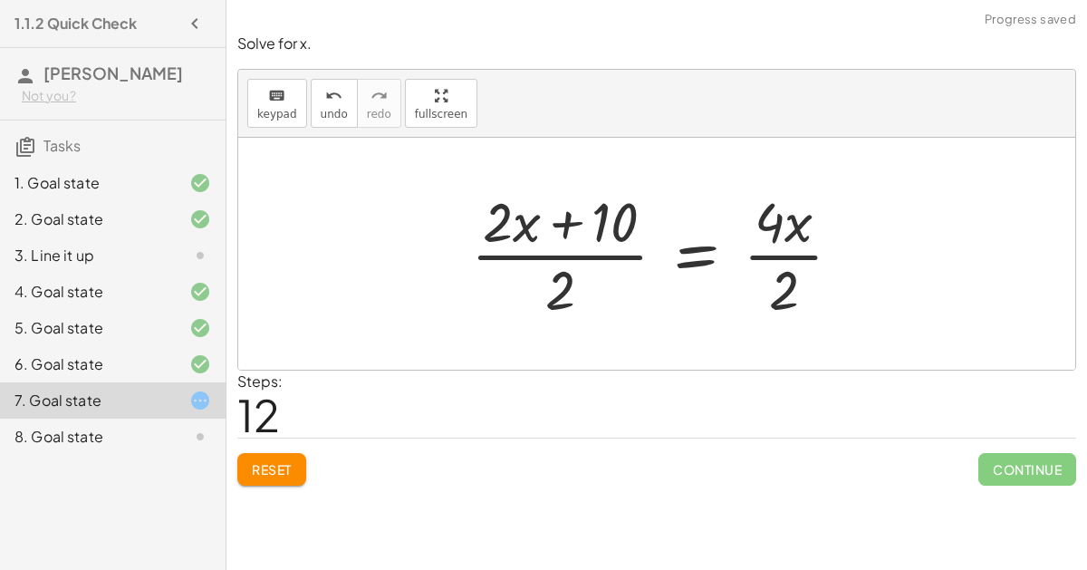
click at [582, 224] on div at bounding box center [663, 253] width 403 height 139
click at [571, 222] on div at bounding box center [663, 253] width 403 height 139
click at [779, 256] on div at bounding box center [663, 253] width 403 height 139
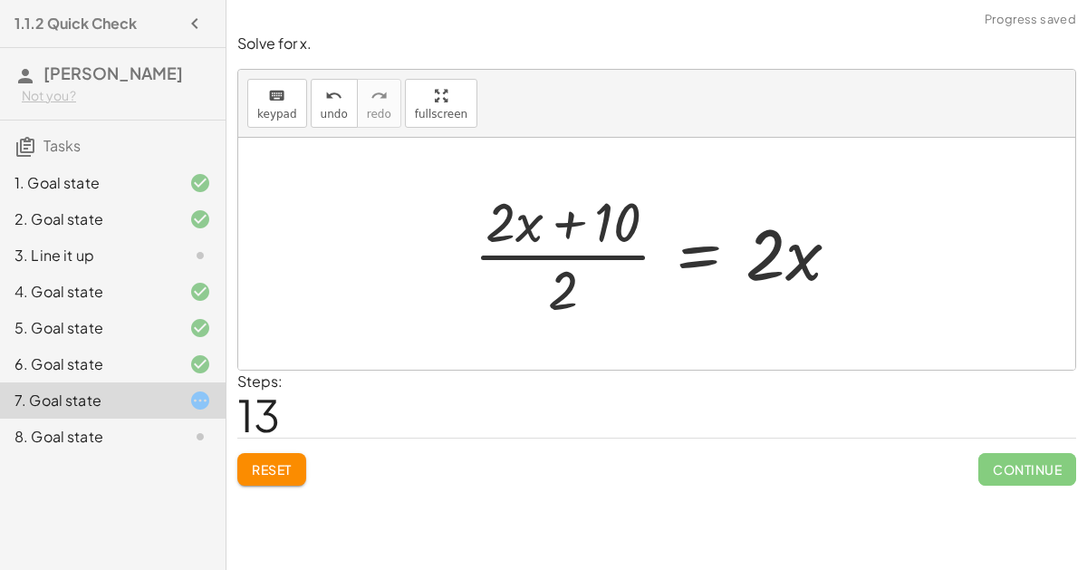
click at [627, 254] on div at bounding box center [663, 253] width 398 height 139
click at [564, 228] on div at bounding box center [663, 253] width 398 height 139
click at [322, 122] on button "undo undo" at bounding box center [334, 103] width 47 height 49
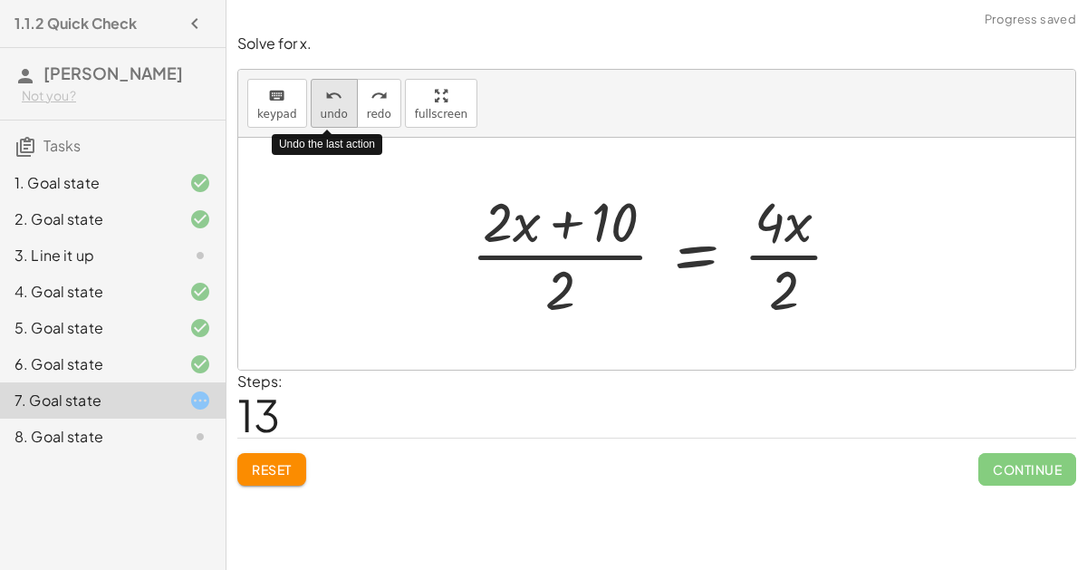
click at [323, 119] on button "undo undo" at bounding box center [334, 103] width 47 height 49
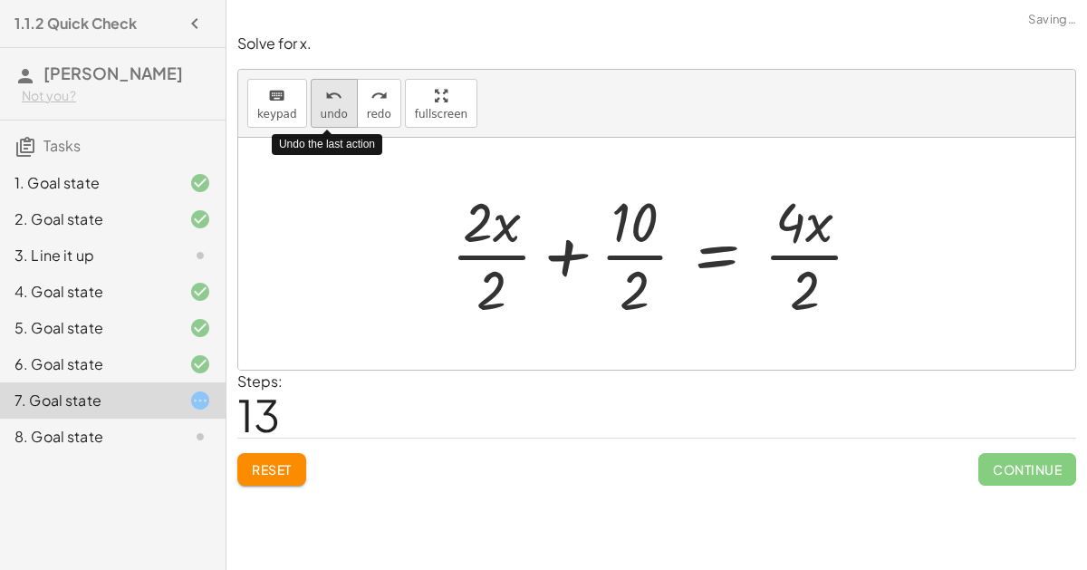
click at [323, 119] on button "undo undo" at bounding box center [334, 103] width 47 height 49
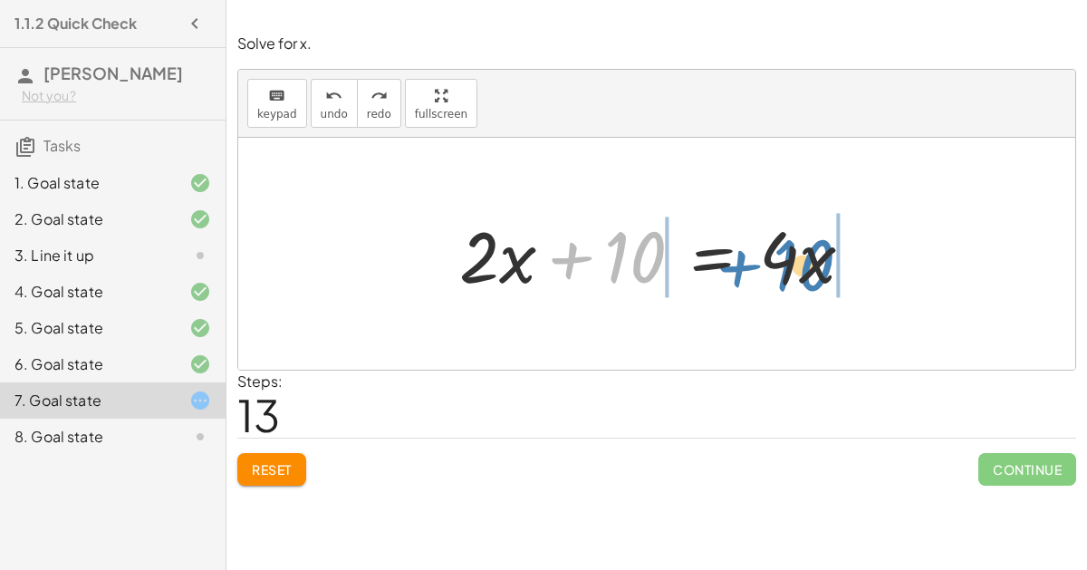
drag, startPoint x: 621, startPoint y: 262, endPoint x: 815, endPoint y: 263, distance: 193.8
click at [815, 263] on div at bounding box center [663, 253] width 426 height 93
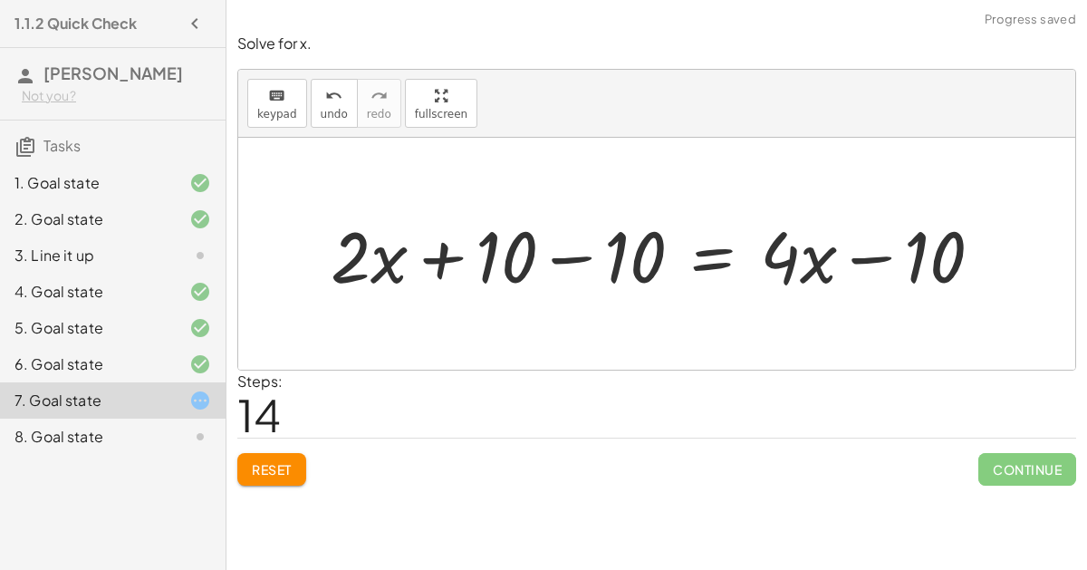
click at [570, 254] on div at bounding box center [663, 253] width 685 height 93
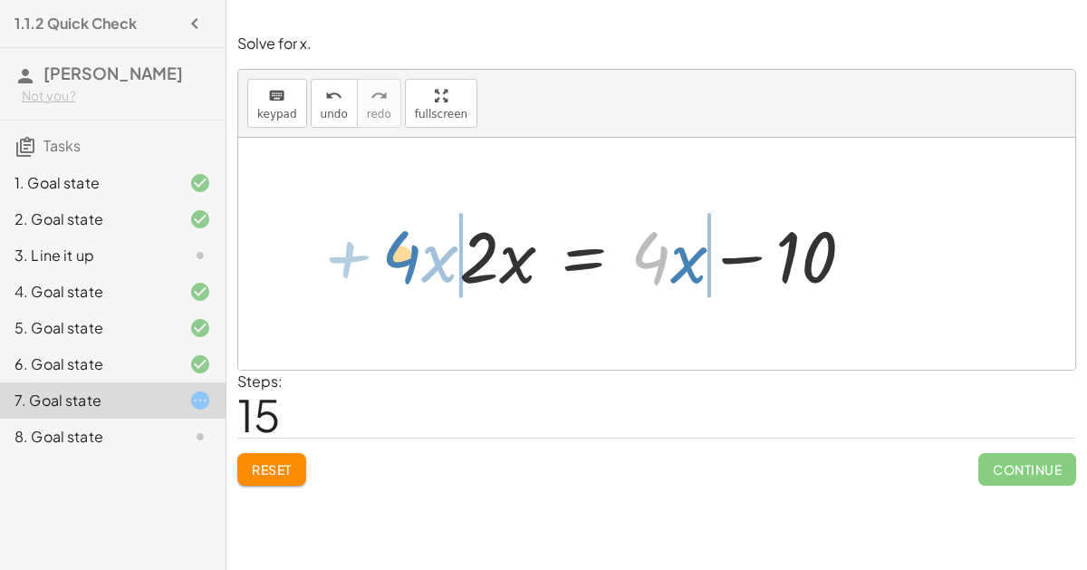
drag, startPoint x: 653, startPoint y: 256, endPoint x: 409, endPoint y: 255, distance: 243.6
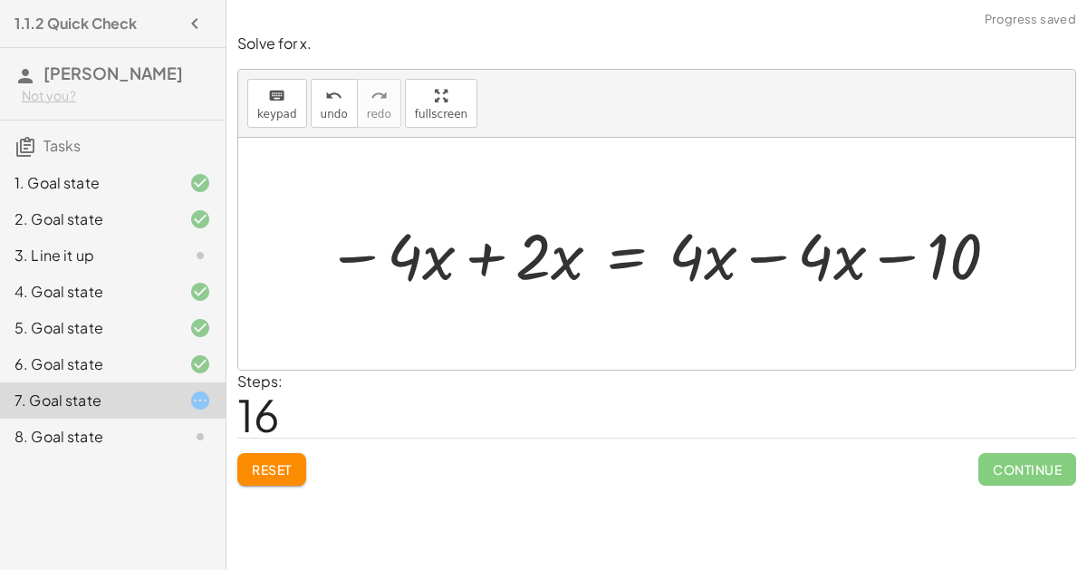
click at [481, 257] on div at bounding box center [664, 254] width 694 height 84
click at [757, 261] on div at bounding box center [748, 254] width 545 height 84
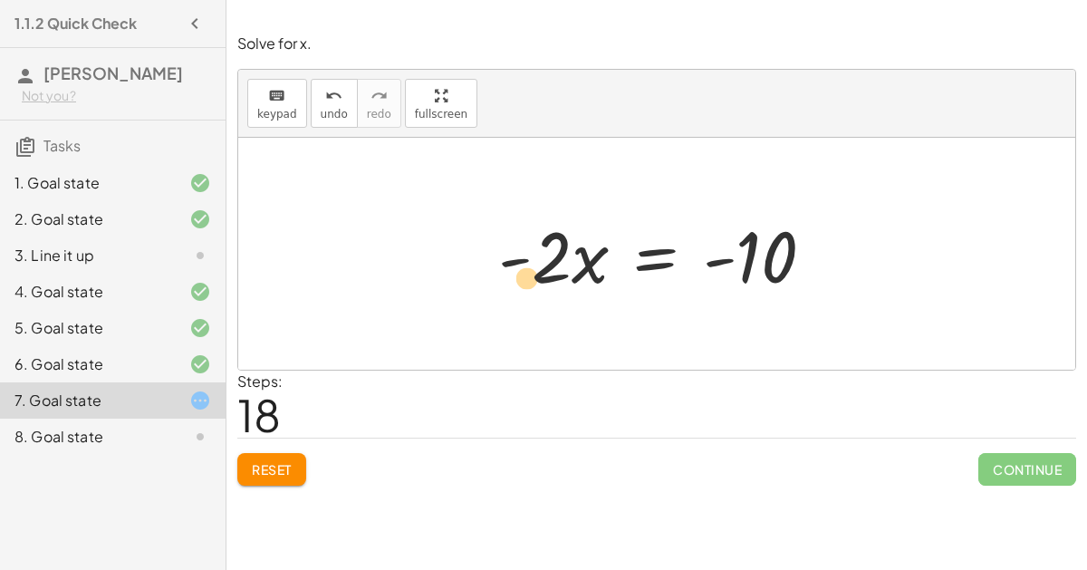
drag, startPoint x: 558, startPoint y: 261, endPoint x: 545, endPoint y: 280, distance: 22.9
click at [545, 280] on div at bounding box center [663, 253] width 349 height 93
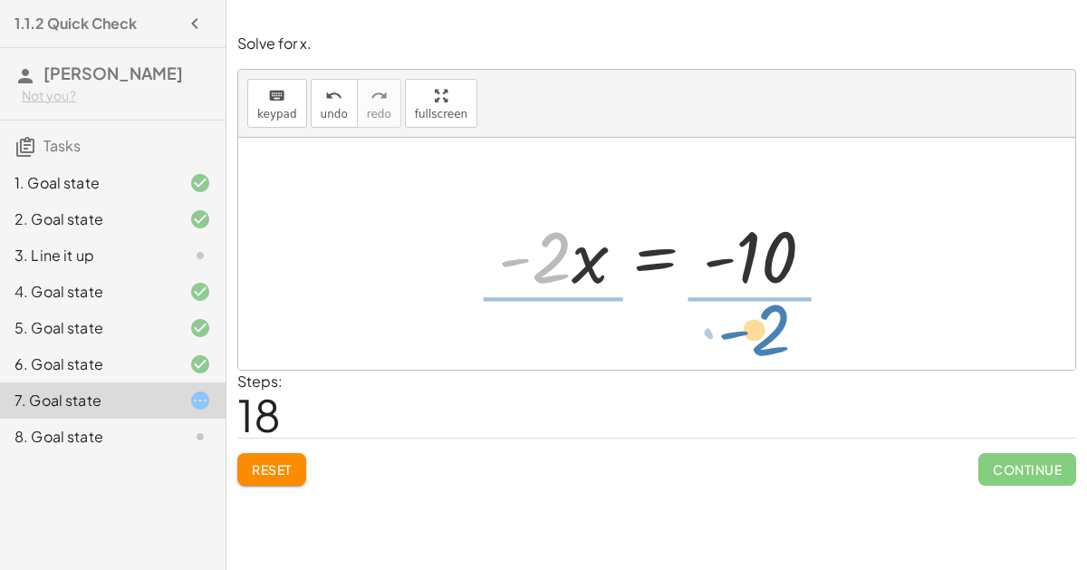
drag, startPoint x: 545, startPoint y: 272, endPoint x: 761, endPoint y: 343, distance: 227.1
click at [761, 343] on div "+ 7 + · 2 · x = + · 4 · x − 3 + · 2 · x + 7 = + · 4 · x − 3 + · 2 · x + 7 − 7 =…" at bounding box center [656, 254] width 837 height 232
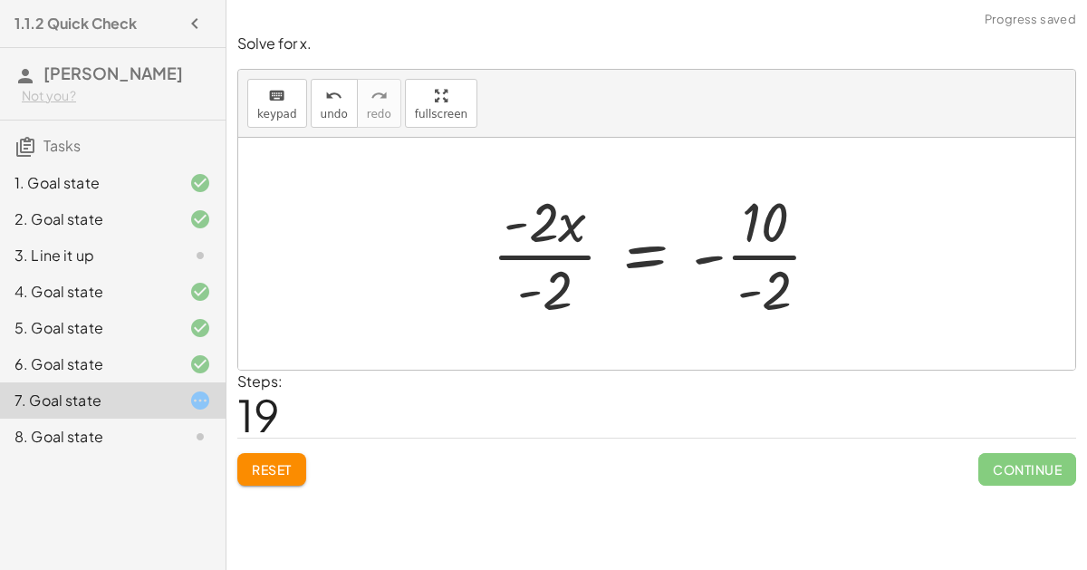
click at [707, 259] on div at bounding box center [663, 253] width 361 height 139
click at [746, 251] on div at bounding box center [663, 253] width 361 height 139
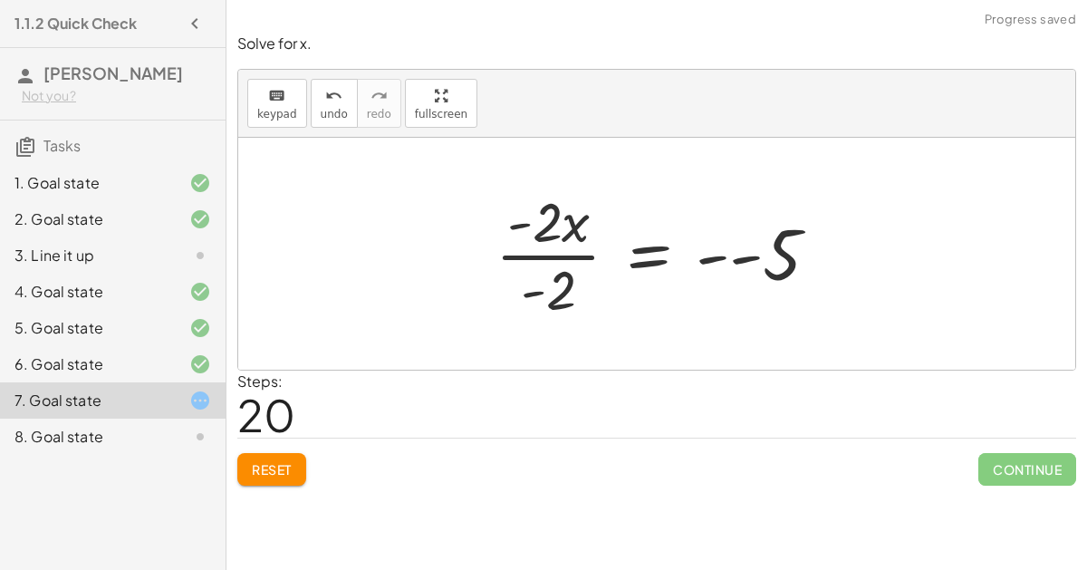
click at [563, 253] on div at bounding box center [664, 253] width 356 height 139
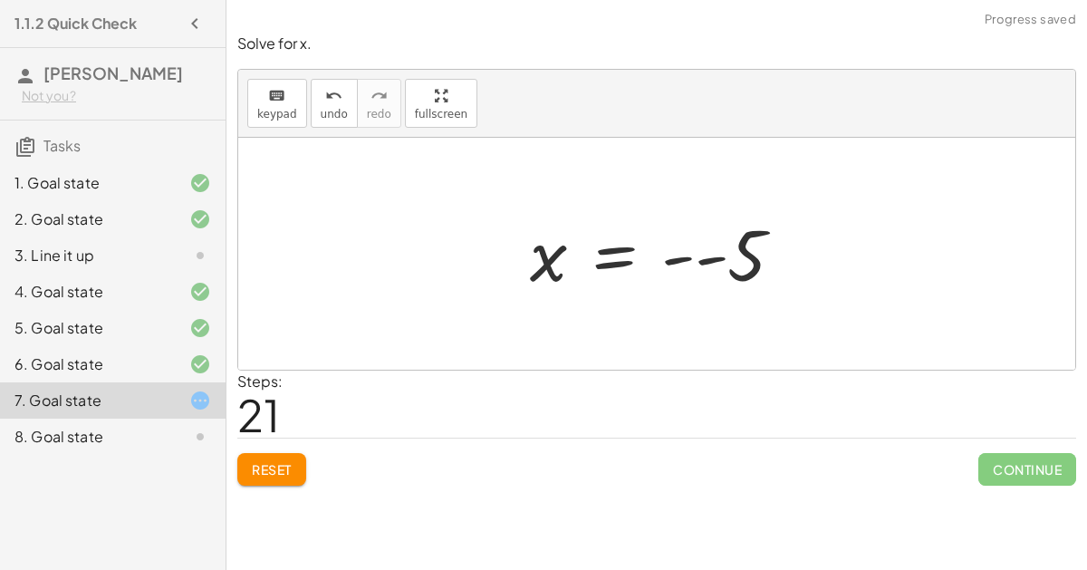
click at [606, 256] on div at bounding box center [664, 254] width 286 height 90
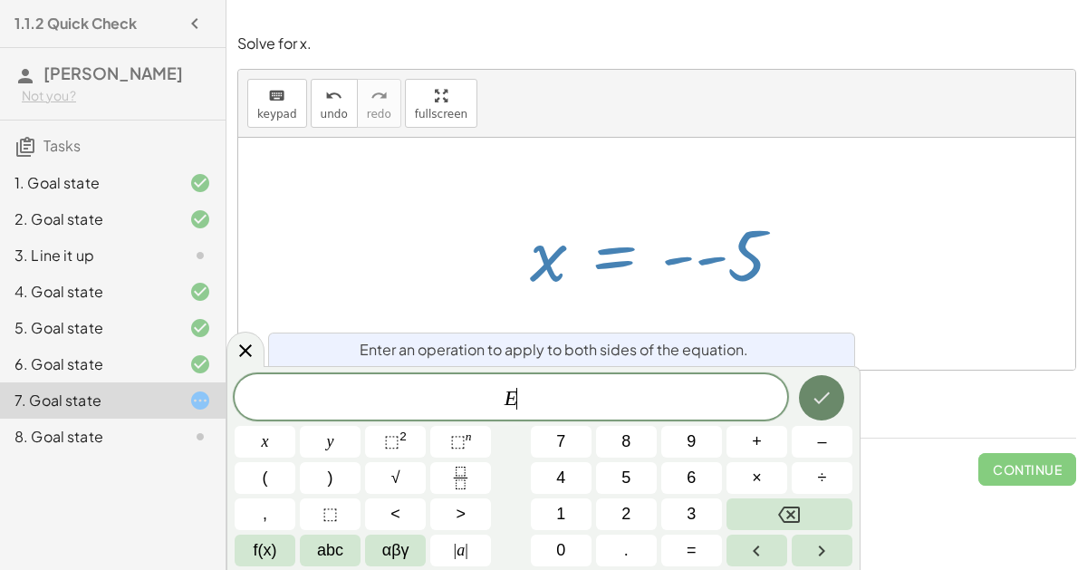
click at [819, 390] on icon "Done" at bounding box center [821, 398] width 22 height 22
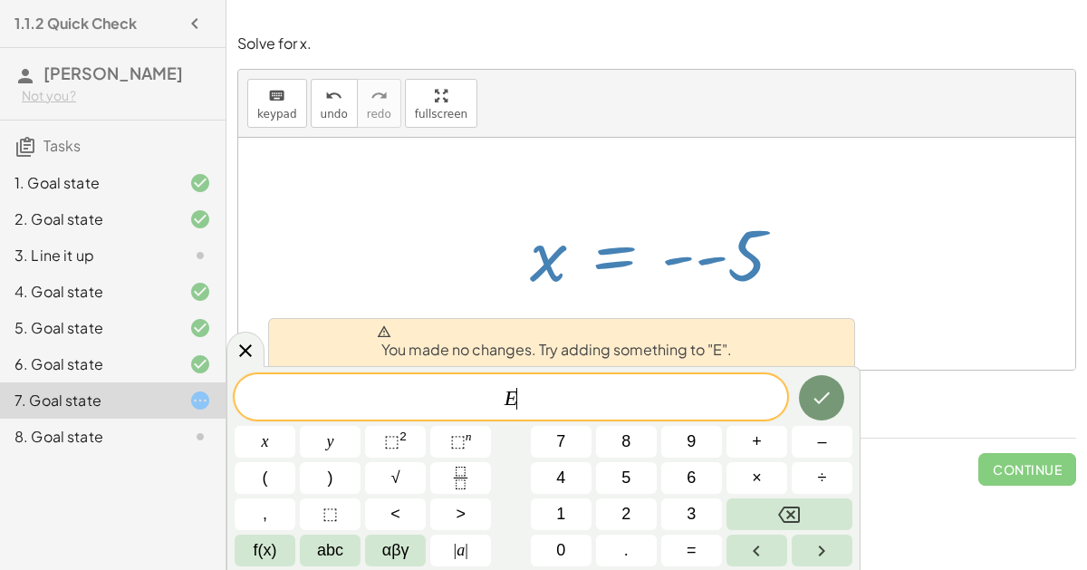
click at [769, 270] on div at bounding box center [664, 254] width 286 height 90
click at [236, 344] on icon at bounding box center [246, 351] width 22 height 22
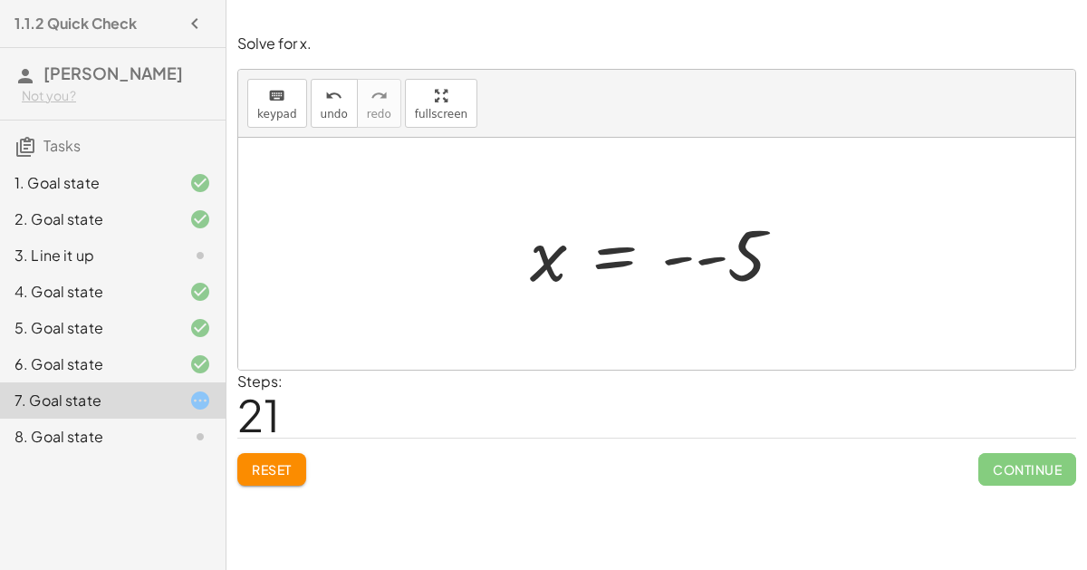
click at [671, 259] on div at bounding box center [664, 254] width 286 height 90
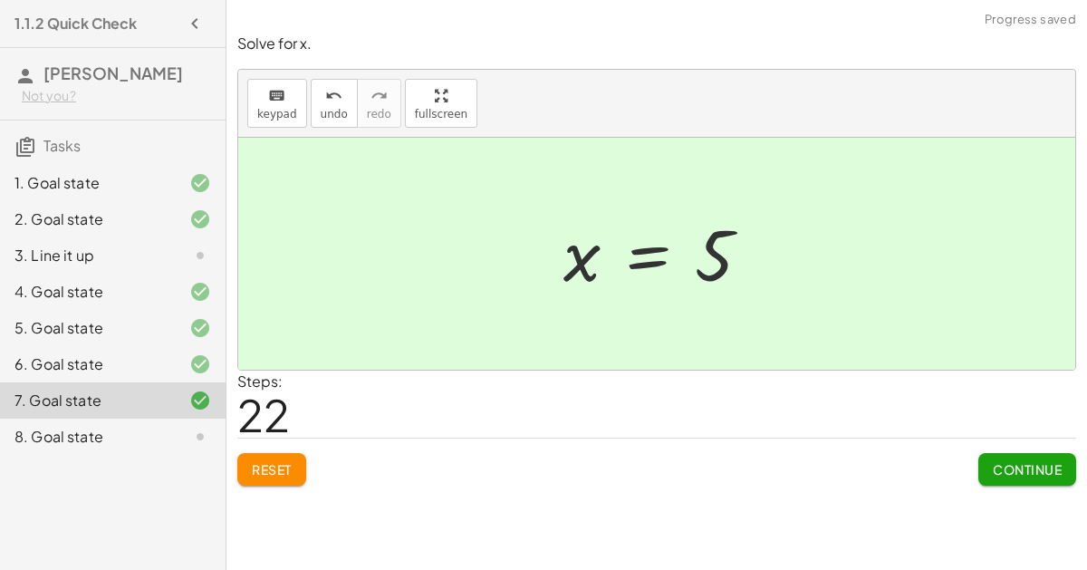
click at [1019, 464] on span "Continue" at bounding box center [1026, 469] width 69 height 16
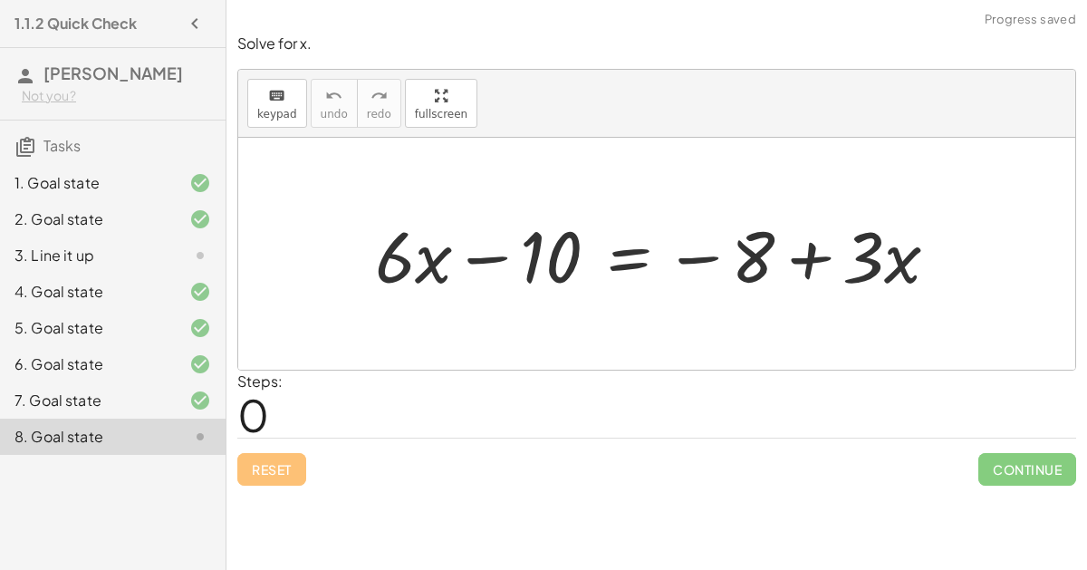
click at [476, 257] on div at bounding box center [664, 253] width 596 height 93
click at [802, 256] on div at bounding box center [664, 253] width 596 height 93
click at [681, 256] on div at bounding box center [664, 253] width 596 height 93
click at [686, 265] on div at bounding box center [664, 253] width 596 height 93
click at [397, 249] on div at bounding box center [664, 253] width 596 height 93
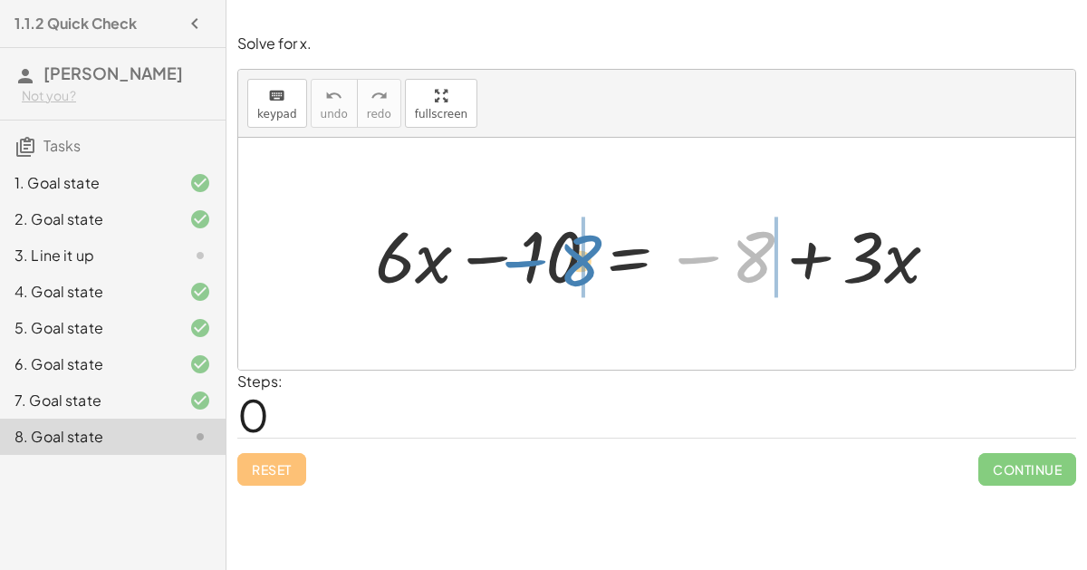
drag, startPoint x: 751, startPoint y: 262, endPoint x: 547, endPoint y: 260, distance: 203.7
click at [547, 260] on div at bounding box center [664, 253] width 596 height 93
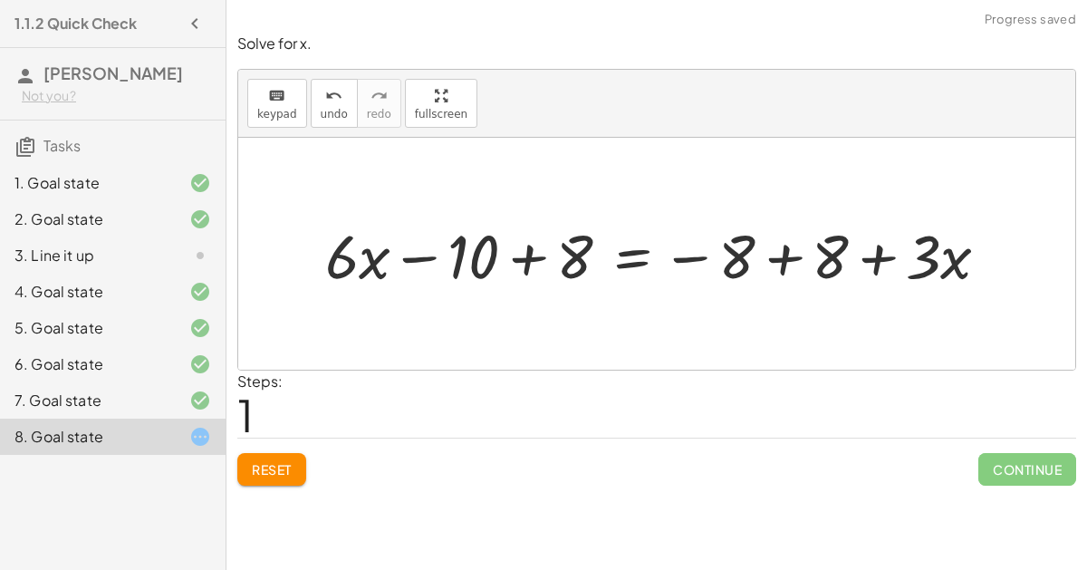
click at [526, 252] on div at bounding box center [664, 254] width 696 height 80
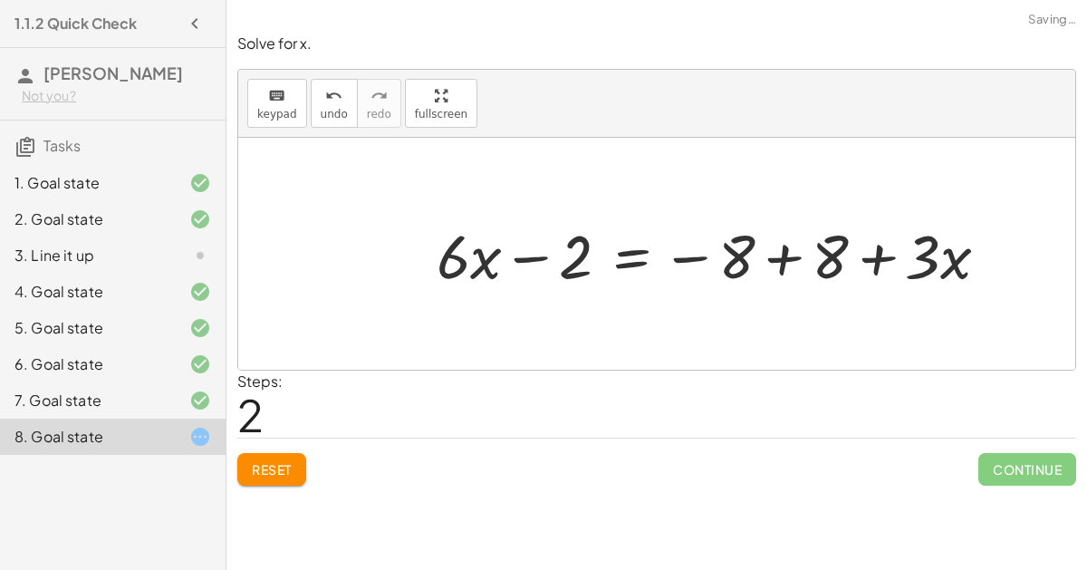
click at [780, 254] on div at bounding box center [719, 254] width 584 height 80
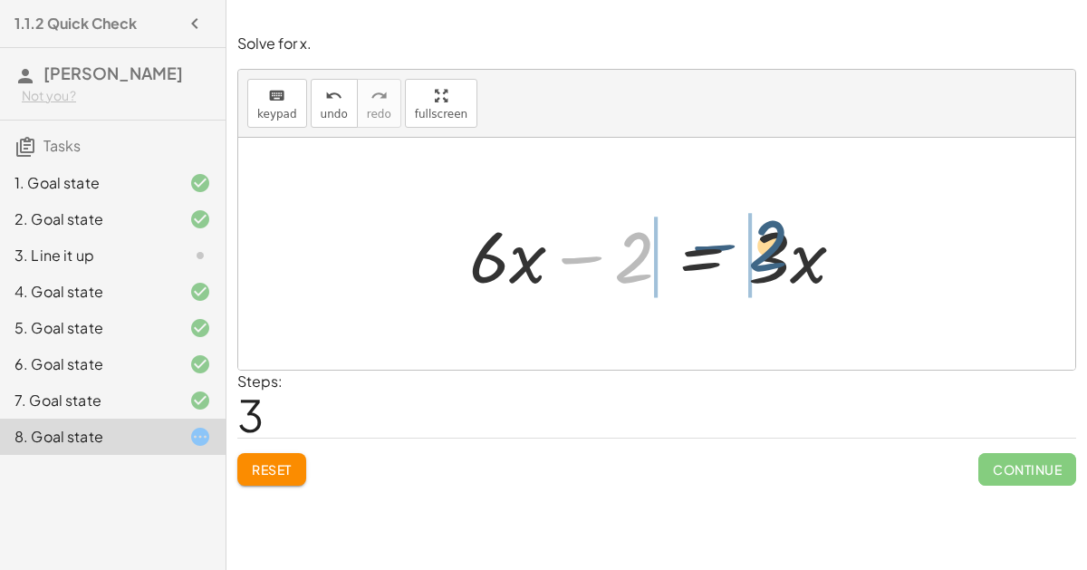
drag, startPoint x: 634, startPoint y: 250, endPoint x: 760, endPoint y: 240, distance: 126.2
click at [760, 240] on div at bounding box center [663, 253] width 407 height 93
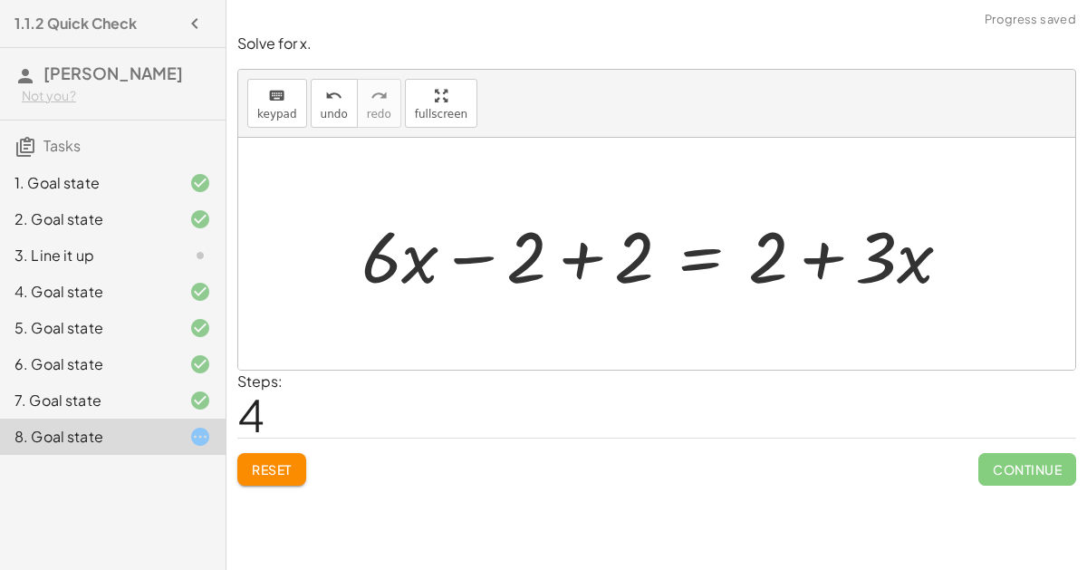
click at [825, 258] on div at bounding box center [663, 253] width 622 height 93
click at [571, 262] on div at bounding box center [663, 253] width 622 height 93
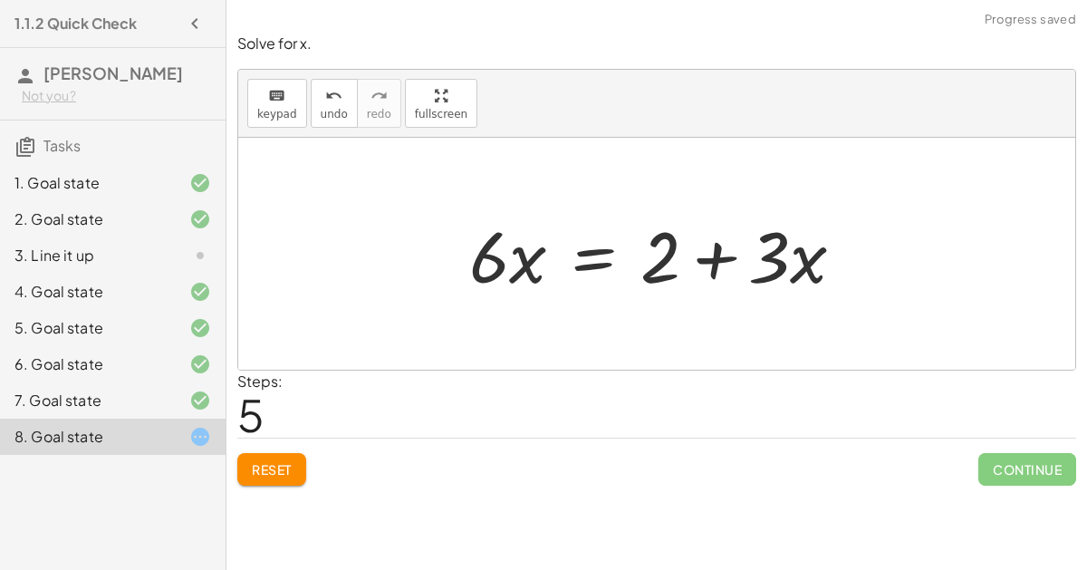
click at [719, 257] on div at bounding box center [663, 253] width 407 height 93
drag, startPoint x: 649, startPoint y: 261, endPoint x: 544, endPoint y: 272, distance: 105.6
click at [544, 272] on div at bounding box center [663, 253] width 407 height 93
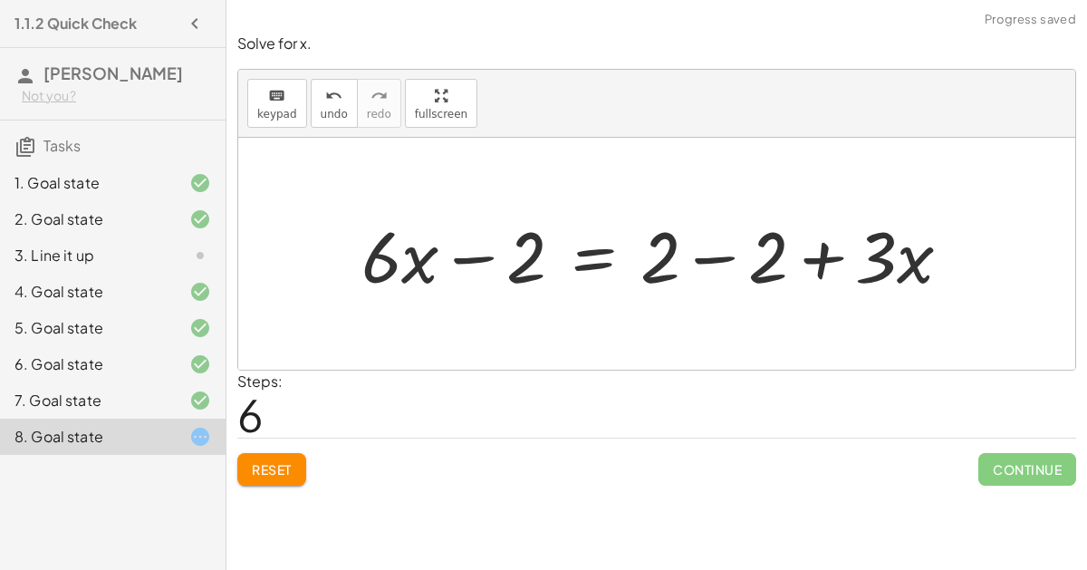
click at [716, 253] on div at bounding box center [663, 253] width 622 height 93
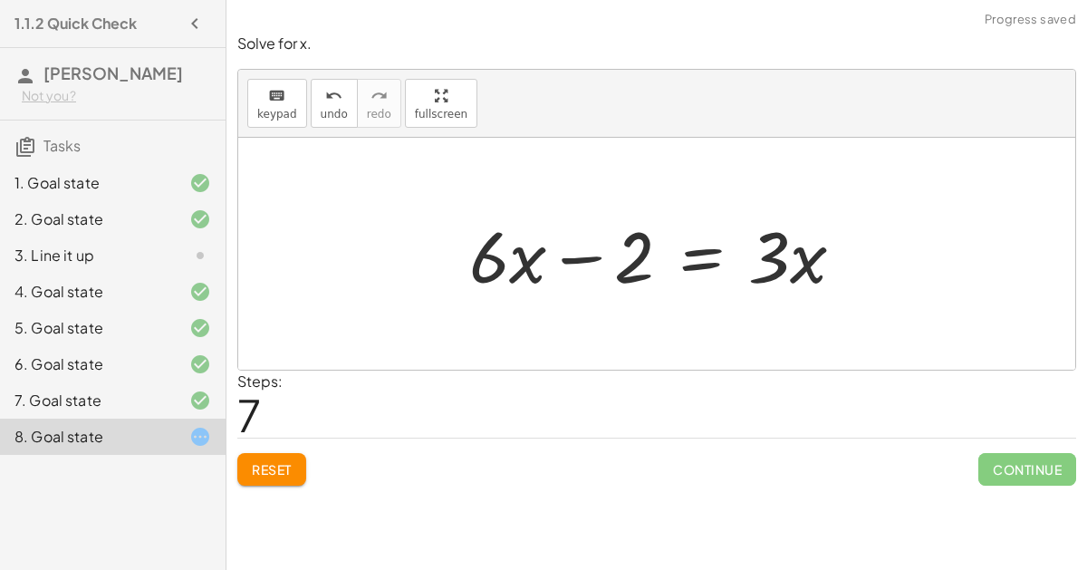
click at [253, 473] on span "Reset" at bounding box center [272, 469] width 40 height 16
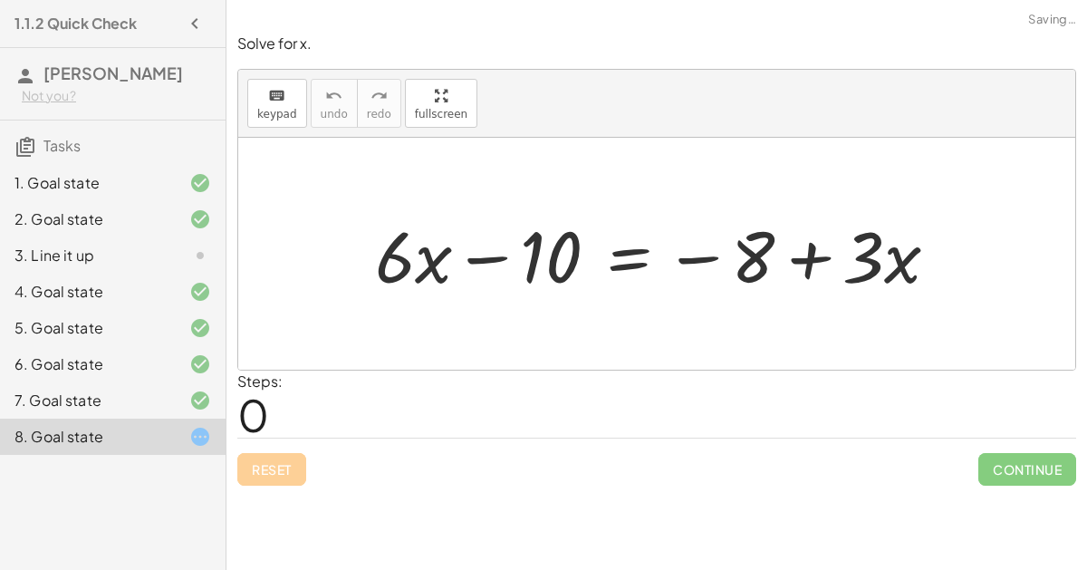
click at [253, 473] on div "Reset Continue" at bounding box center [656, 461] width 838 height 48
click at [876, 257] on div at bounding box center [664, 253] width 596 height 93
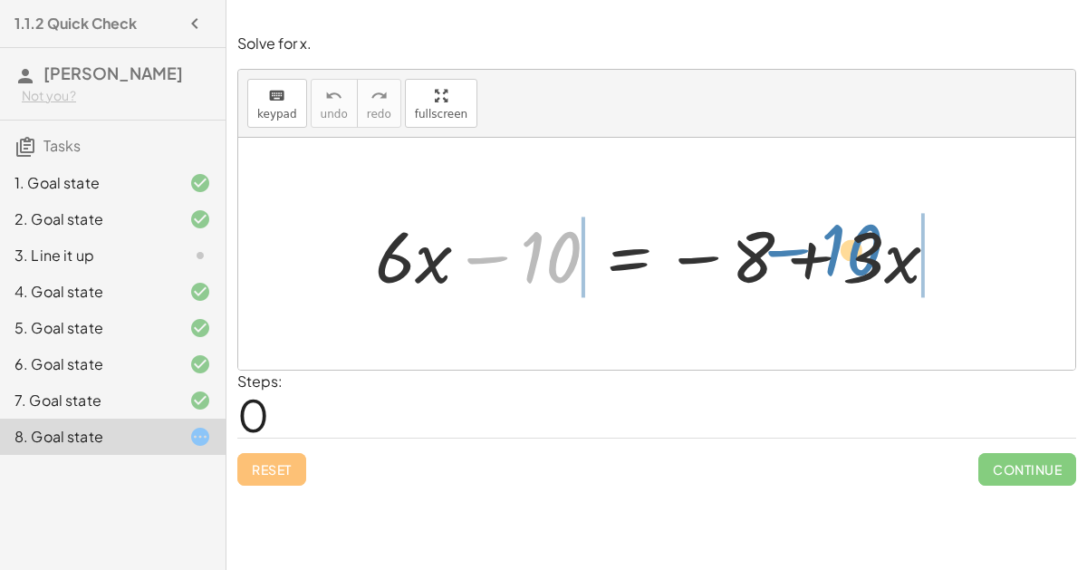
drag, startPoint x: 538, startPoint y: 246, endPoint x: 831, endPoint y: 242, distance: 293.4
click at [831, 242] on div at bounding box center [664, 253] width 596 height 93
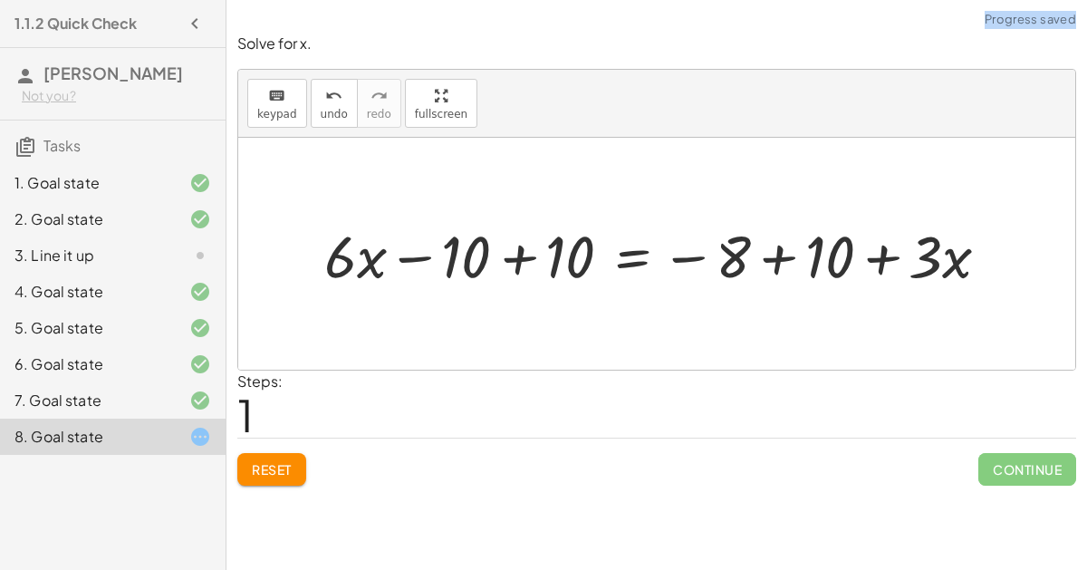
click at [871, 256] on div at bounding box center [663, 253] width 697 height 77
click at [511, 257] on div at bounding box center [663, 253] width 697 height 77
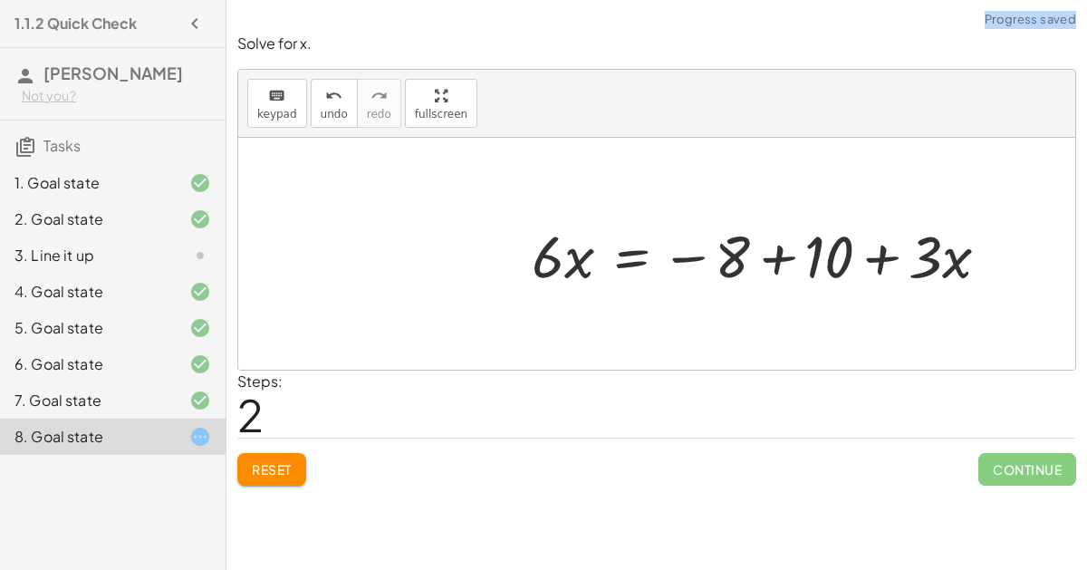
click at [775, 254] on div at bounding box center [767, 253] width 490 height 77
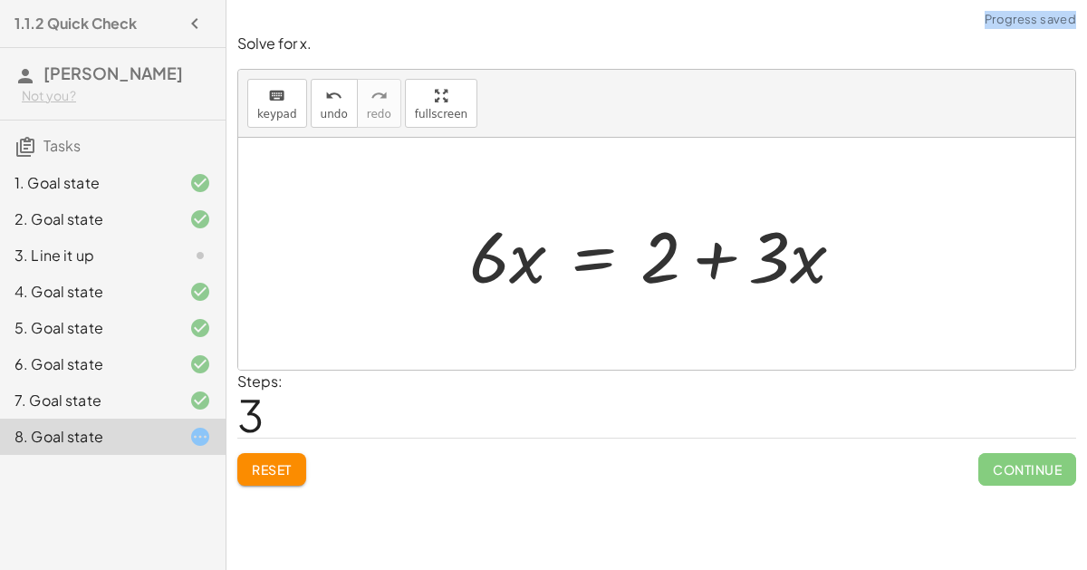
click at [710, 253] on div at bounding box center [663, 253] width 407 height 93
drag, startPoint x: 488, startPoint y: 251, endPoint x: 458, endPoint y: 245, distance: 30.4
click at [286, 461] on span "Reset" at bounding box center [272, 469] width 40 height 16
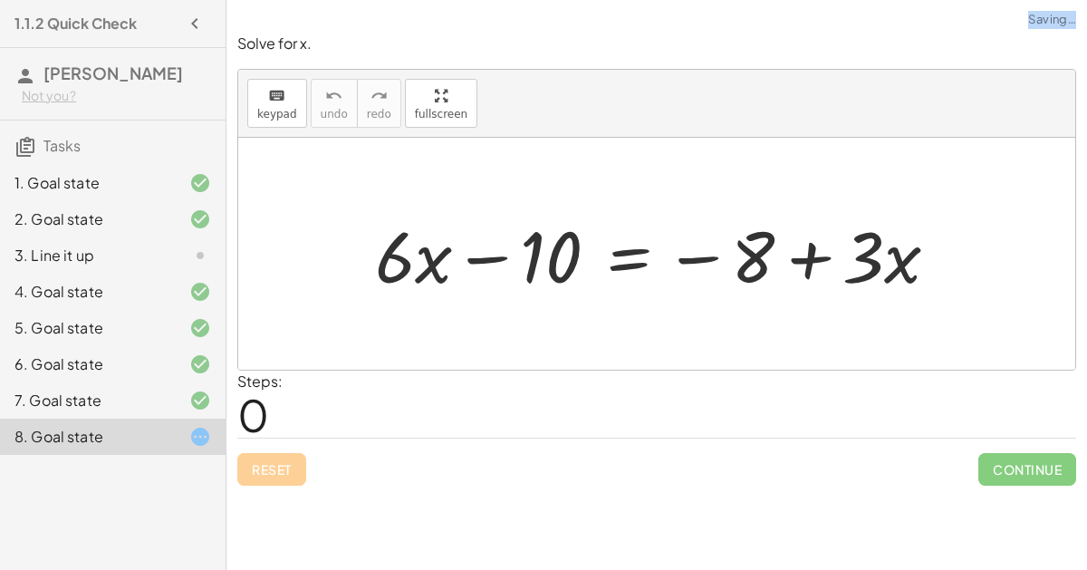
click at [286, 461] on div "Reset Continue" at bounding box center [656, 461] width 838 height 48
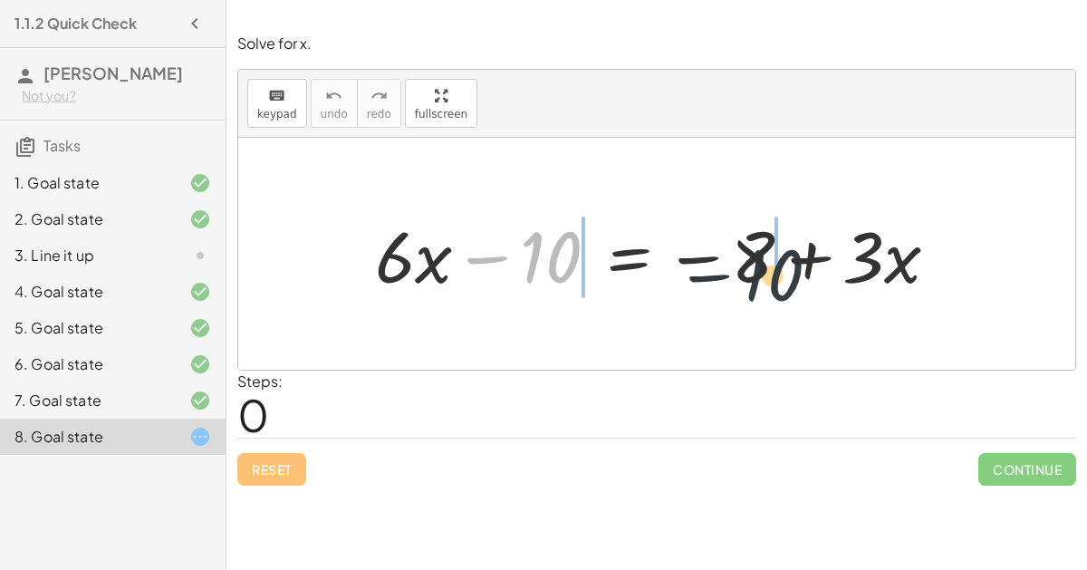
drag, startPoint x: 541, startPoint y: 250, endPoint x: 775, endPoint y: 257, distance: 234.6
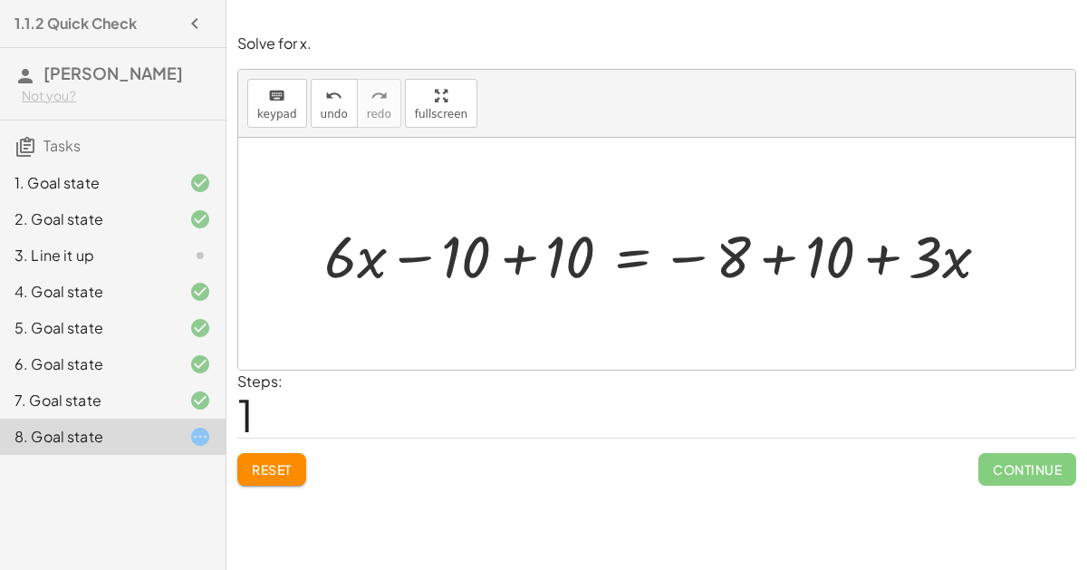
click at [774, 256] on div at bounding box center [663, 253] width 697 height 77
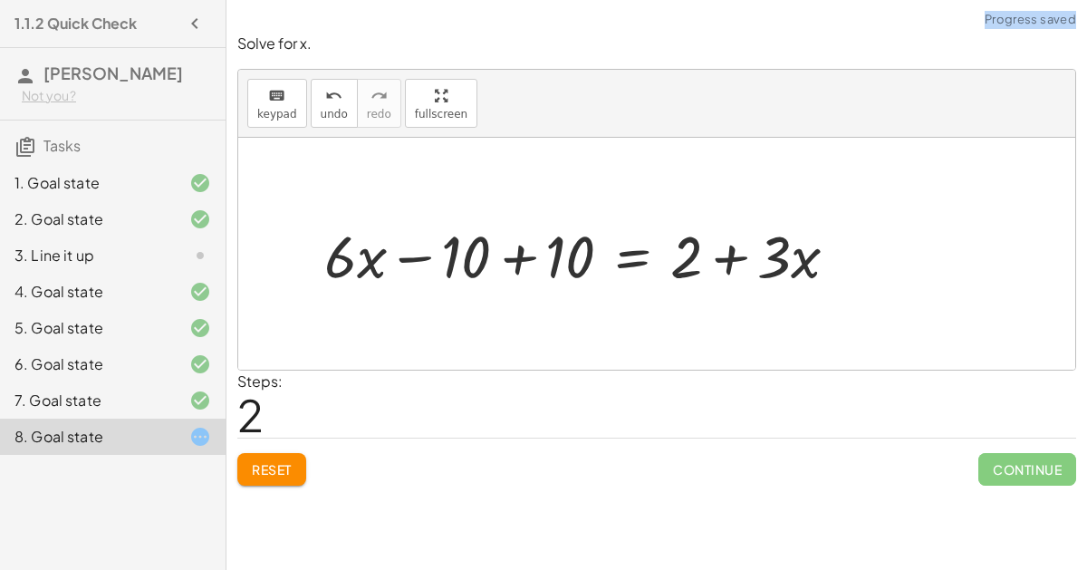
click at [518, 260] on div at bounding box center [588, 253] width 546 height 77
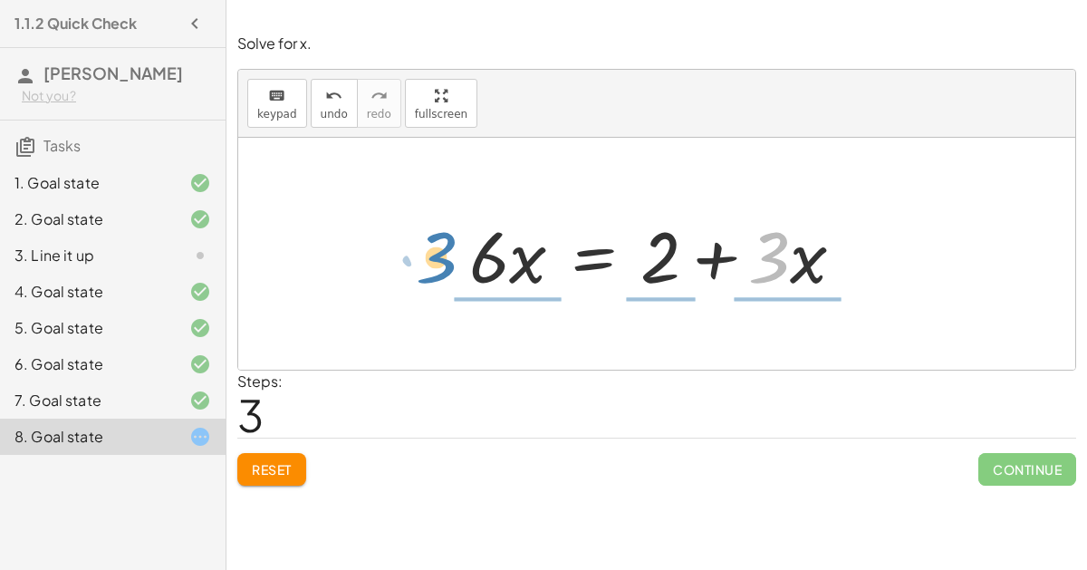
drag, startPoint x: 770, startPoint y: 259, endPoint x: 433, endPoint y: 255, distance: 336.8
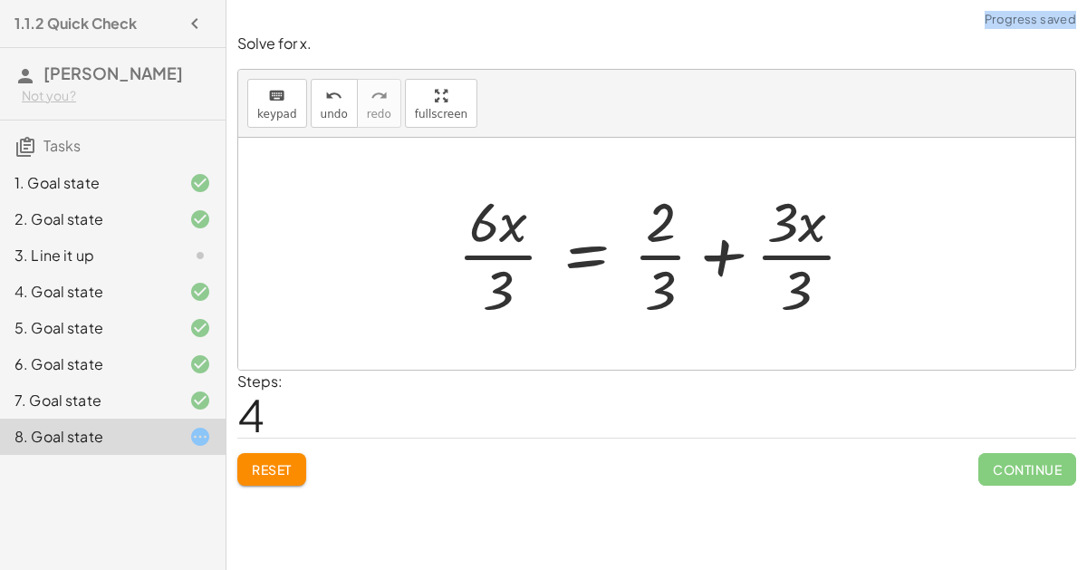
click at [296, 467] on button "Reset" at bounding box center [271, 469] width 69 height 33
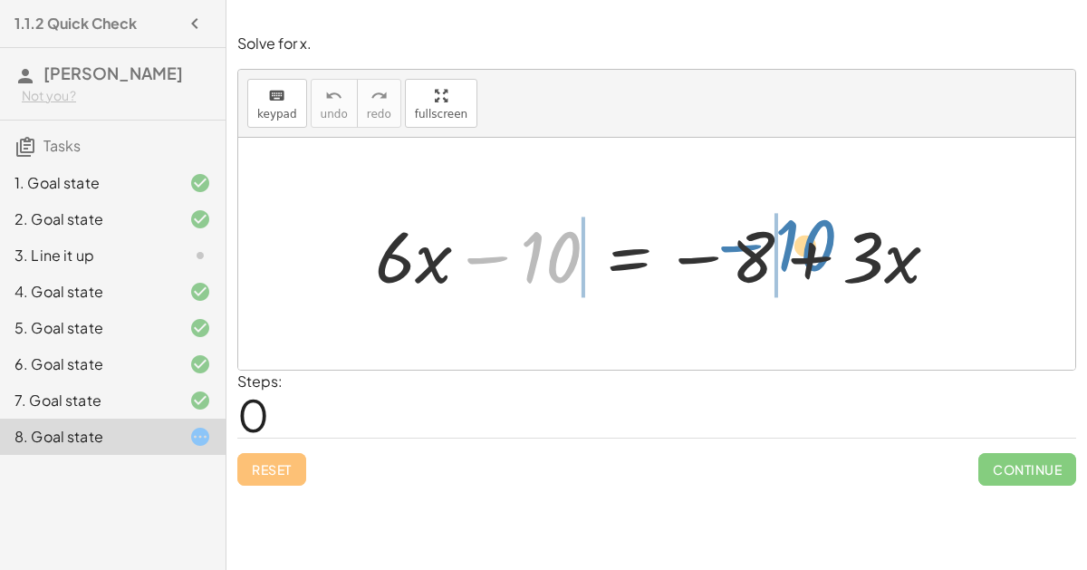
drag, startPoint x: 542, startPoint y: 251, endPoint x: 795, endPoint y: 236, distance: 253.0
click at [795, 236] on div at bounding box center [664, 253] width 596 height 93
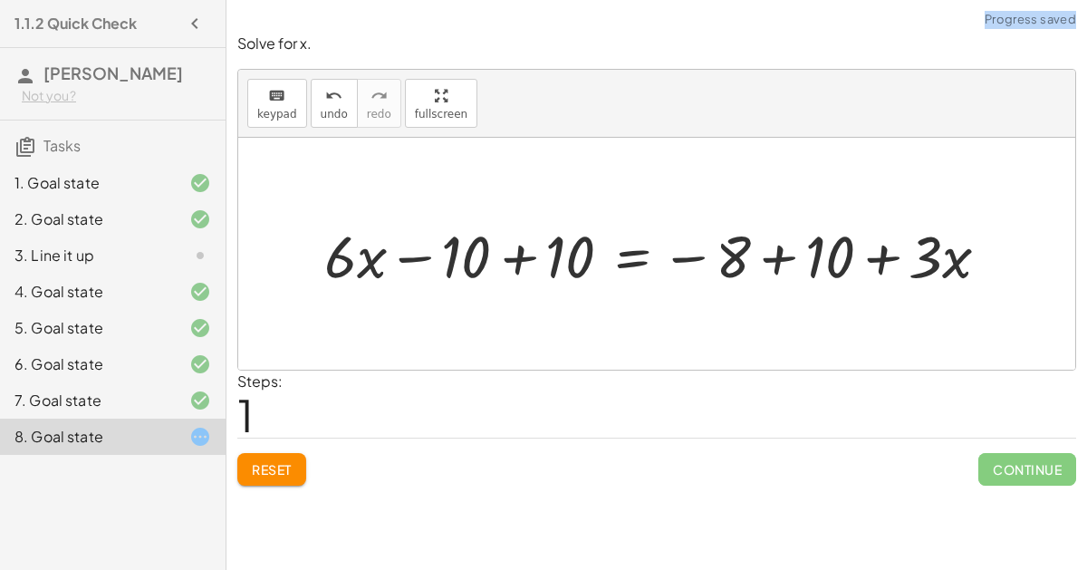
click at [765, 259] on div at bounding box center [663, 253] width 697 height 77
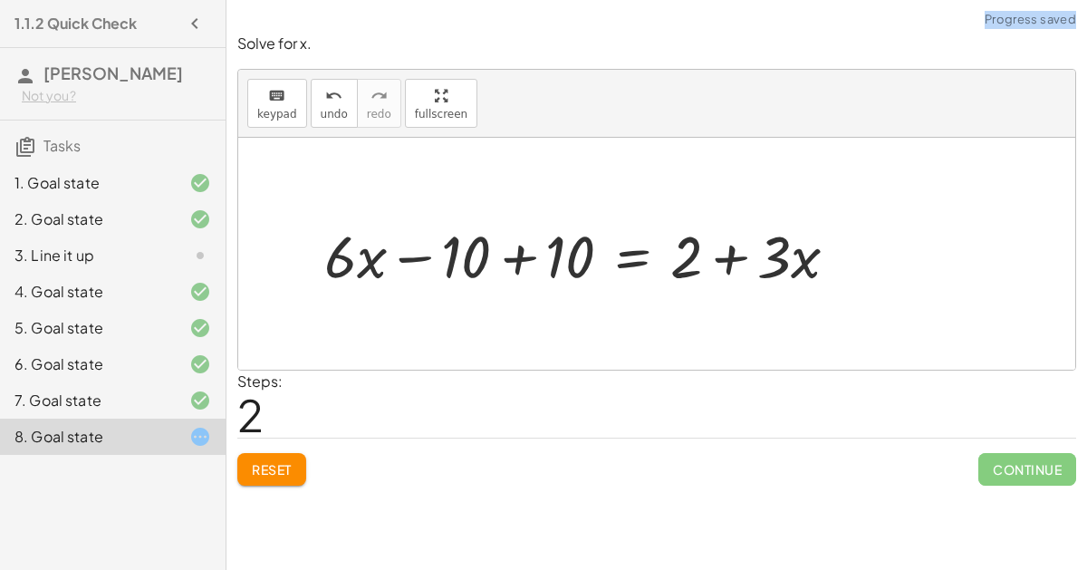
click at [514, 257] on div at bounding box center [588, 253] width 546 height 77
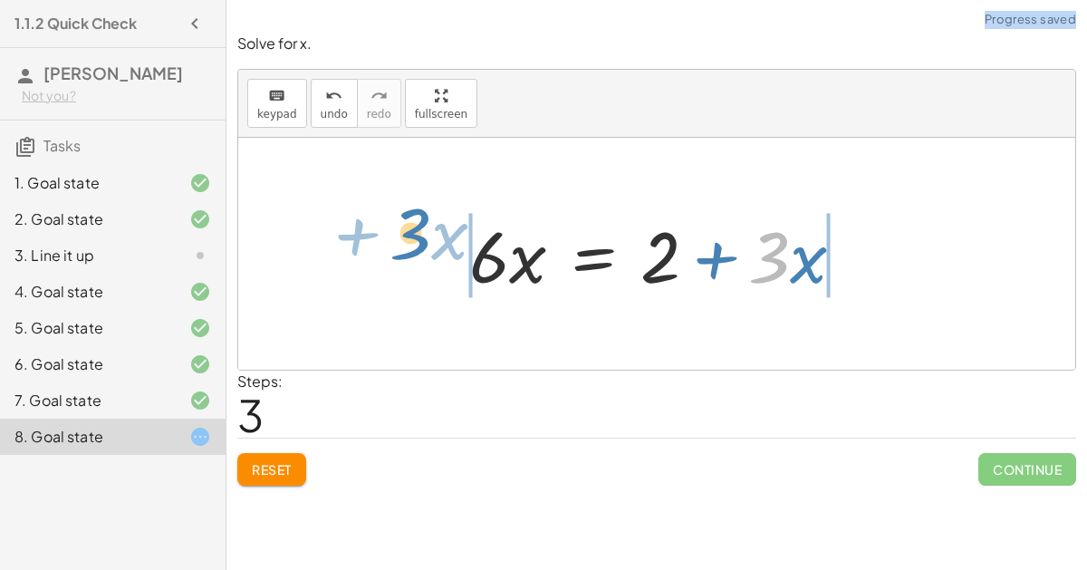
drag, startPoint x: 773, startPoint y: 254, endPoint x: 408, endPoint y: 231, distance: 365.6
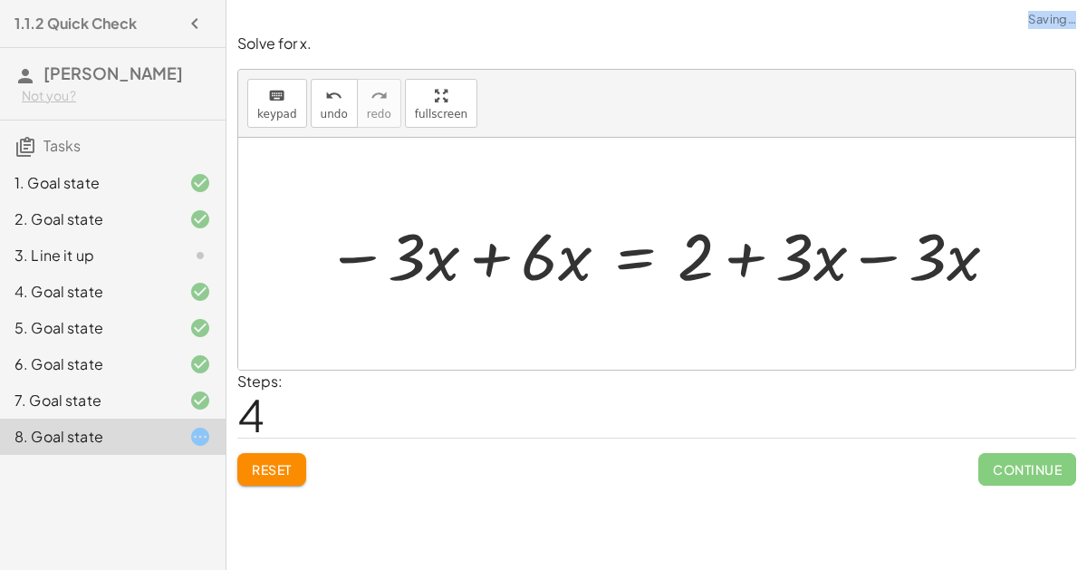
click at [493, 258] on div at bounding box center [663, 254] width 693 height 86
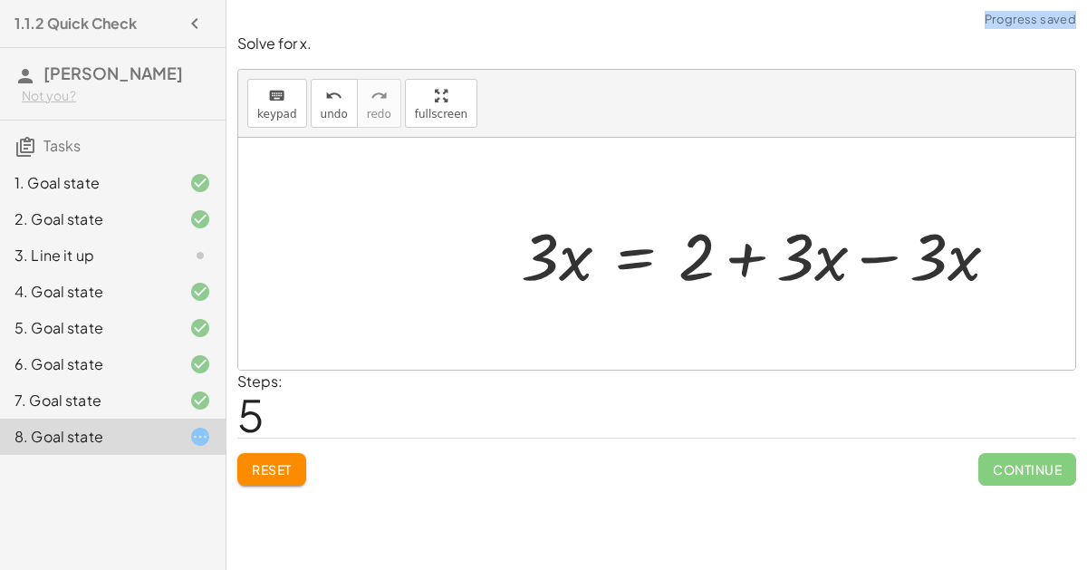
click at [884, 255] on div at bounding box center [767, 254] width 510 height 86
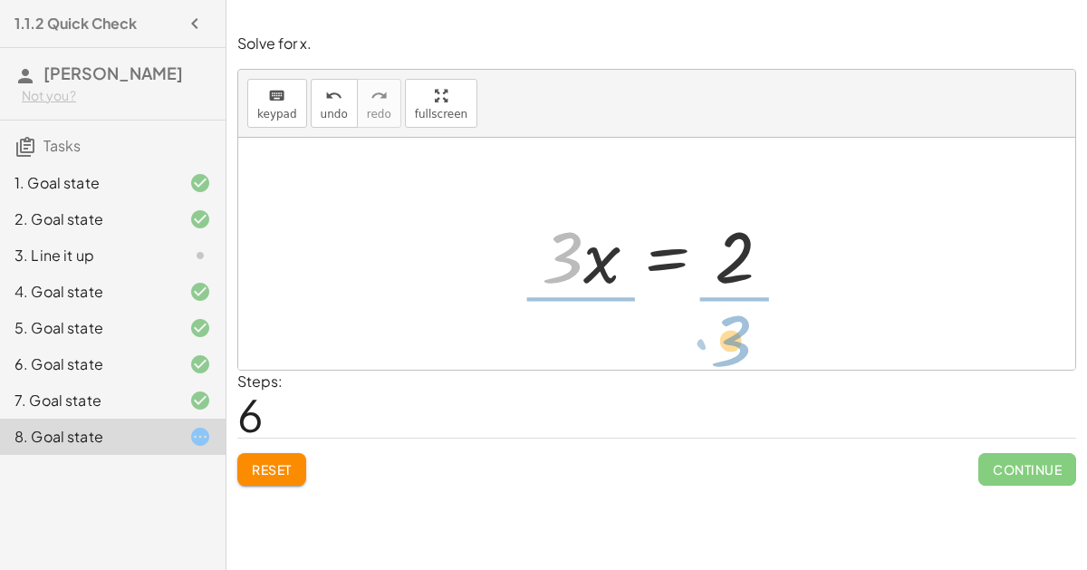
drag, startPoint x: 561, startPoint y: 247, endPoint x: 729, endPoint y: 328, distance: 185.9
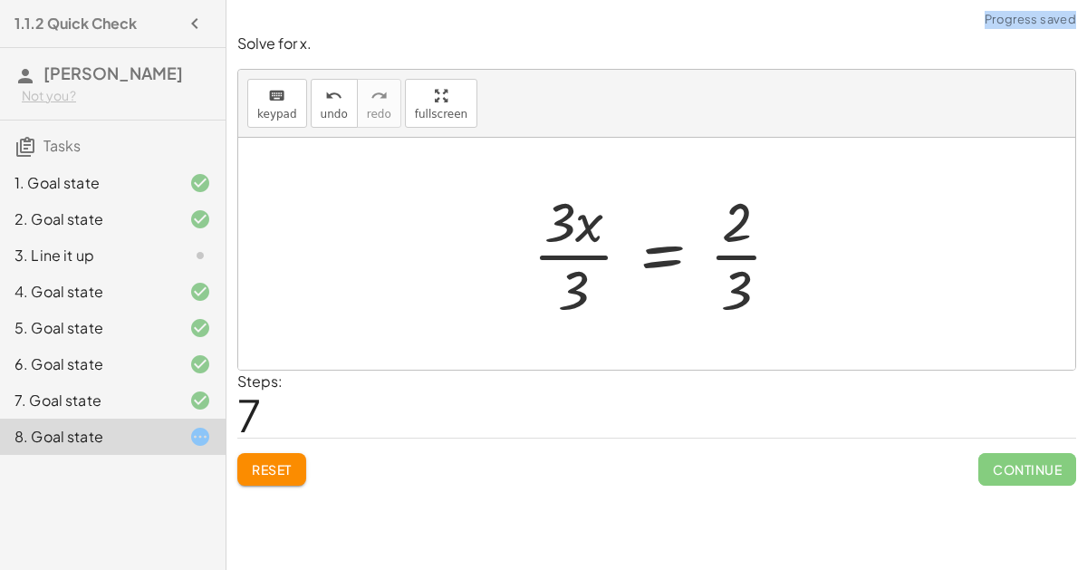
click at [724, 252] on div at bounding box center [663, 253] width 281 height 139
click at [583, 252] on div at bounding box center [663, 253] width 281 height 139
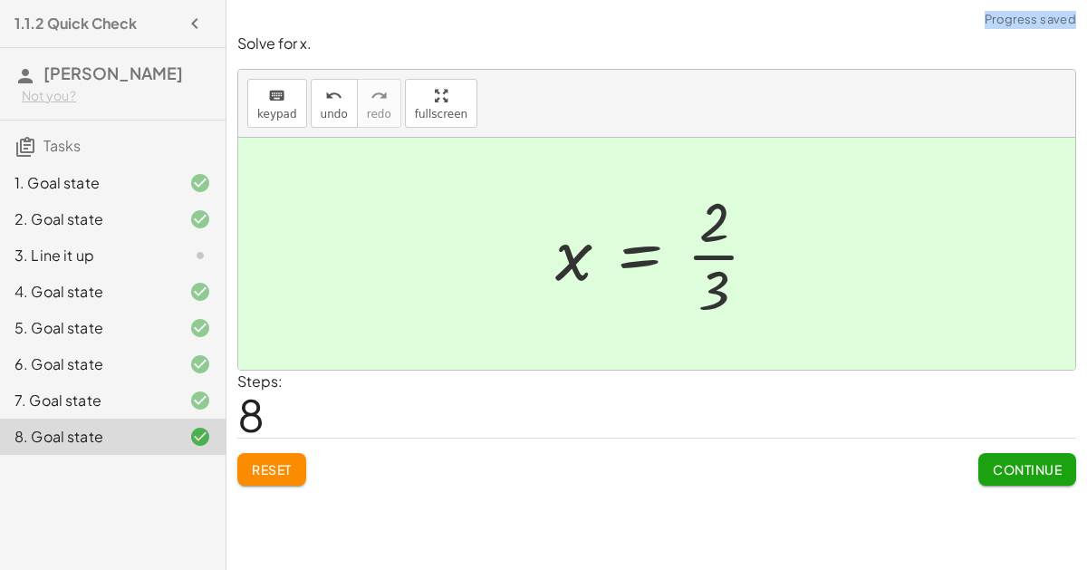
click at [709, 253] on div at bounding box center [663, 253] width 235 height 139
click at [1017, 466] on span "Continue" at bounding box center [1026, 469] width 69 height 16
